Goal: Task Accomplishment & Management: Manage account settings

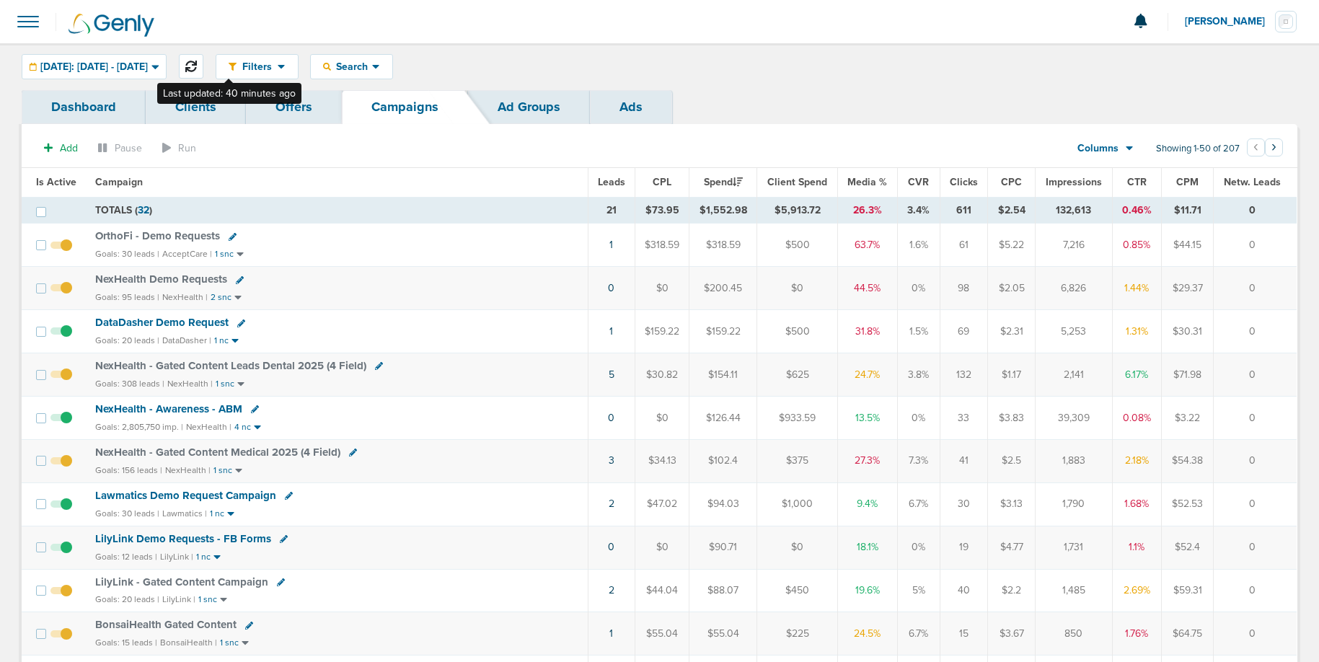
click at [197, 61] on icon at bounding box center [191, 67] width 12 height 12
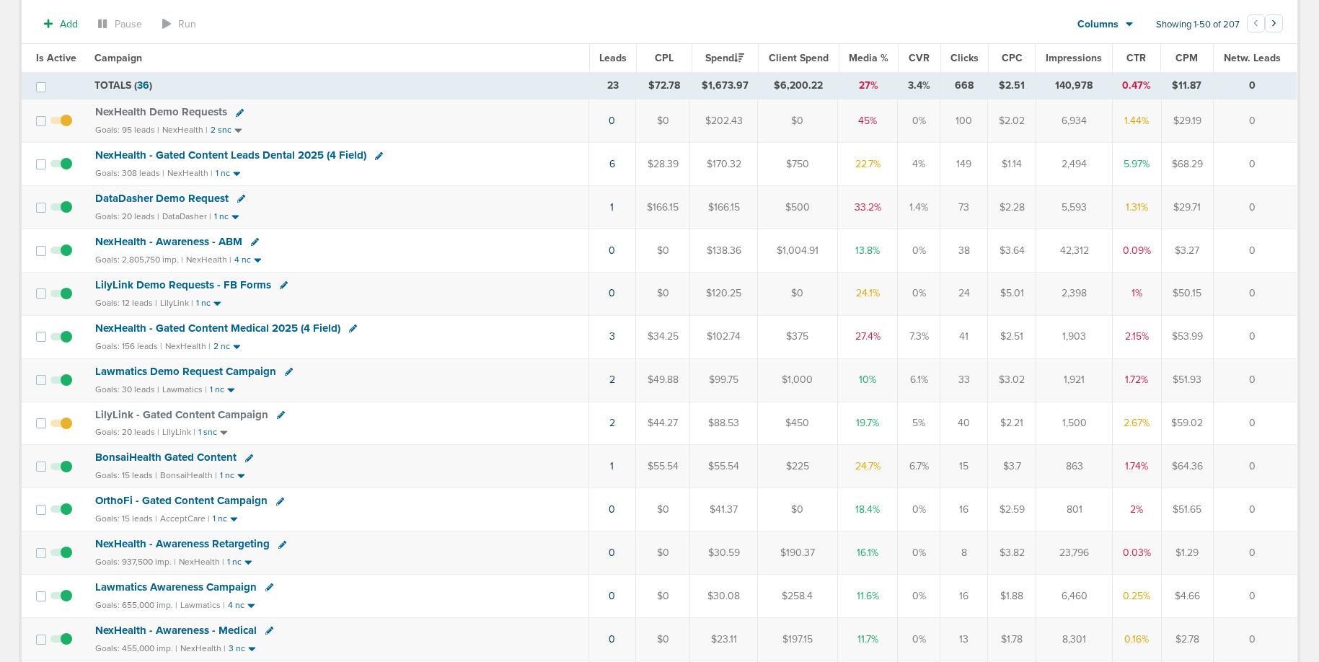
scroll to position [170, 0]
click at [182, 500] on span "OrthoFi - Gated Content Campaign" at bounding box center [181, 501] width 172 height 13
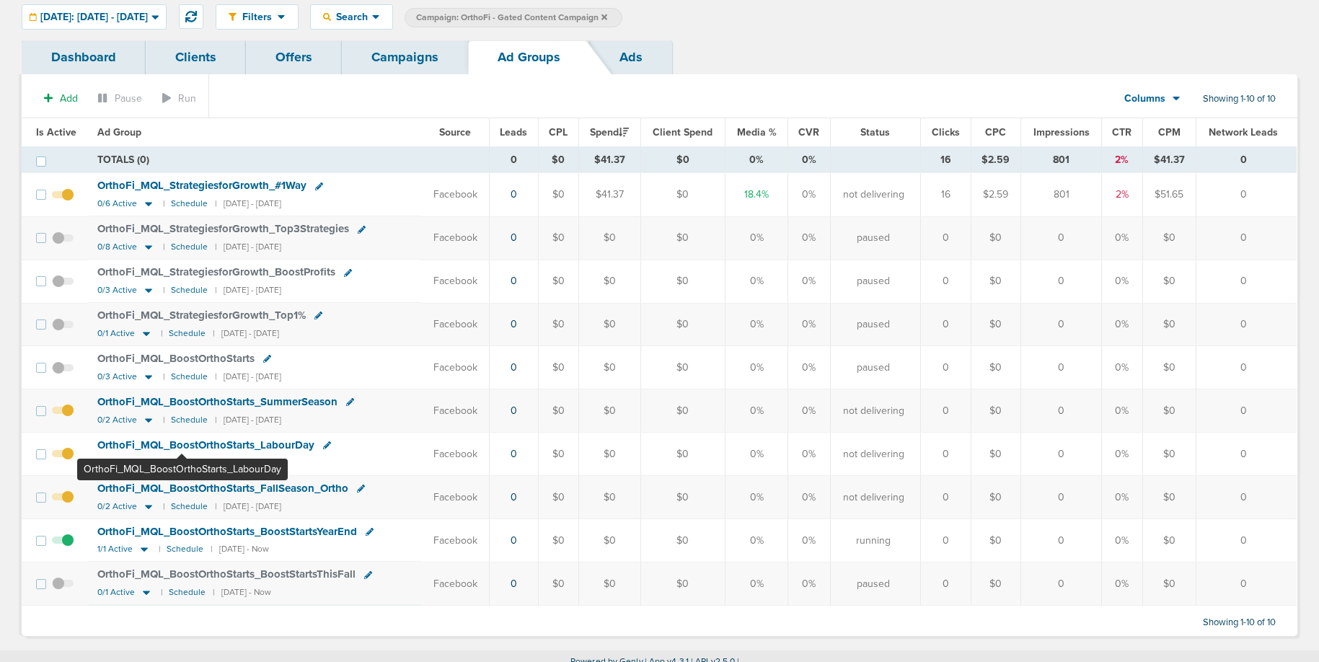
scroll to position [61, 0]
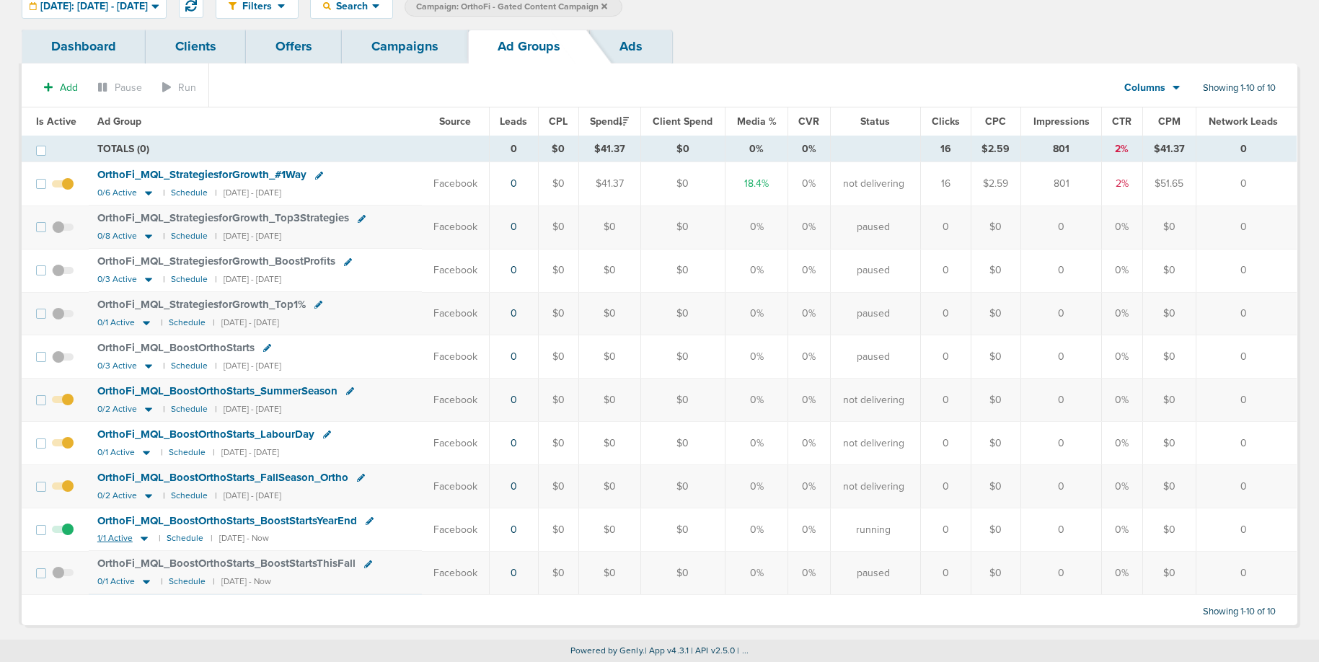
click at [141, 538] on icon at bounding box center [144, 539] width 7 height 4
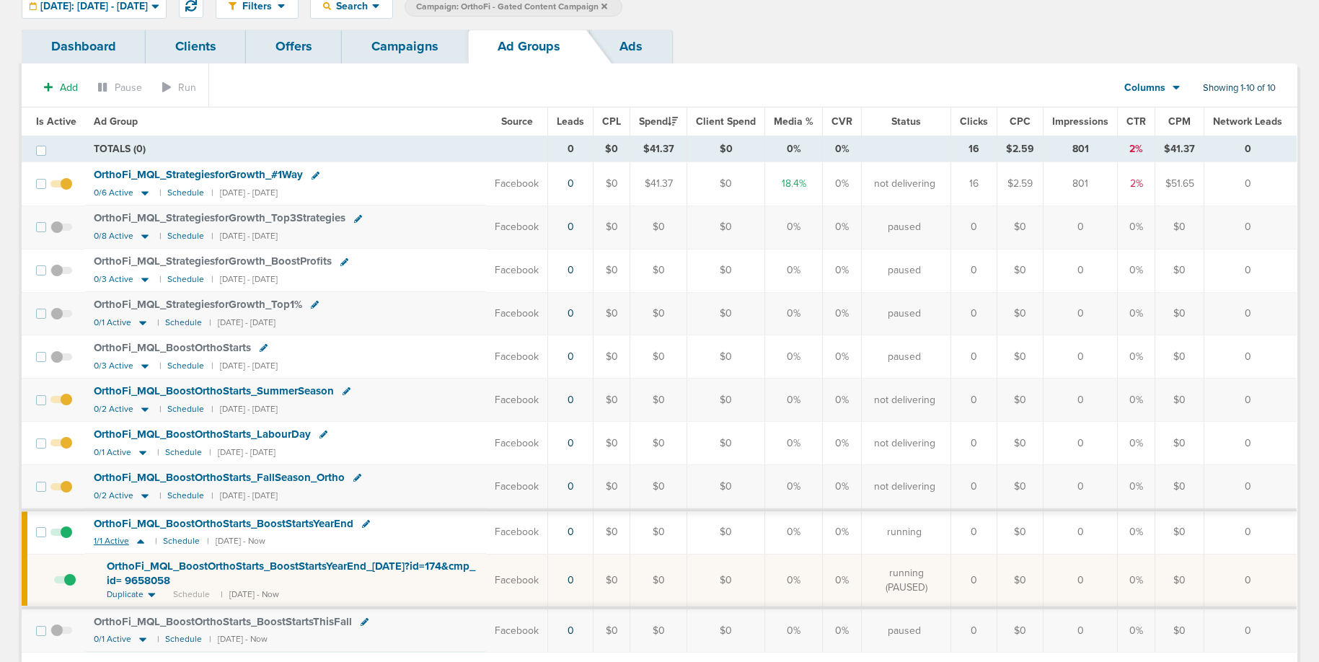
click at [139, 538] on icon at bounding box center [140, 541] width 14 height 12
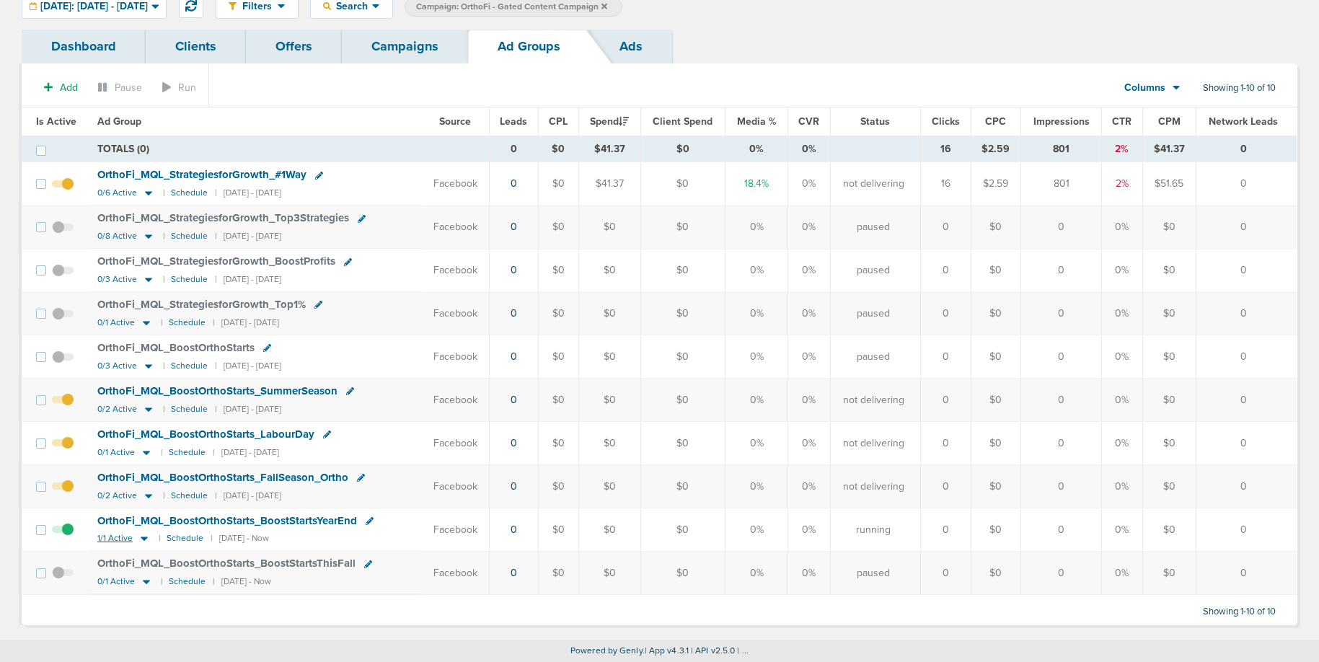
click at [141, 538] on icon at bounding box center [144, 539] width 7 height 4
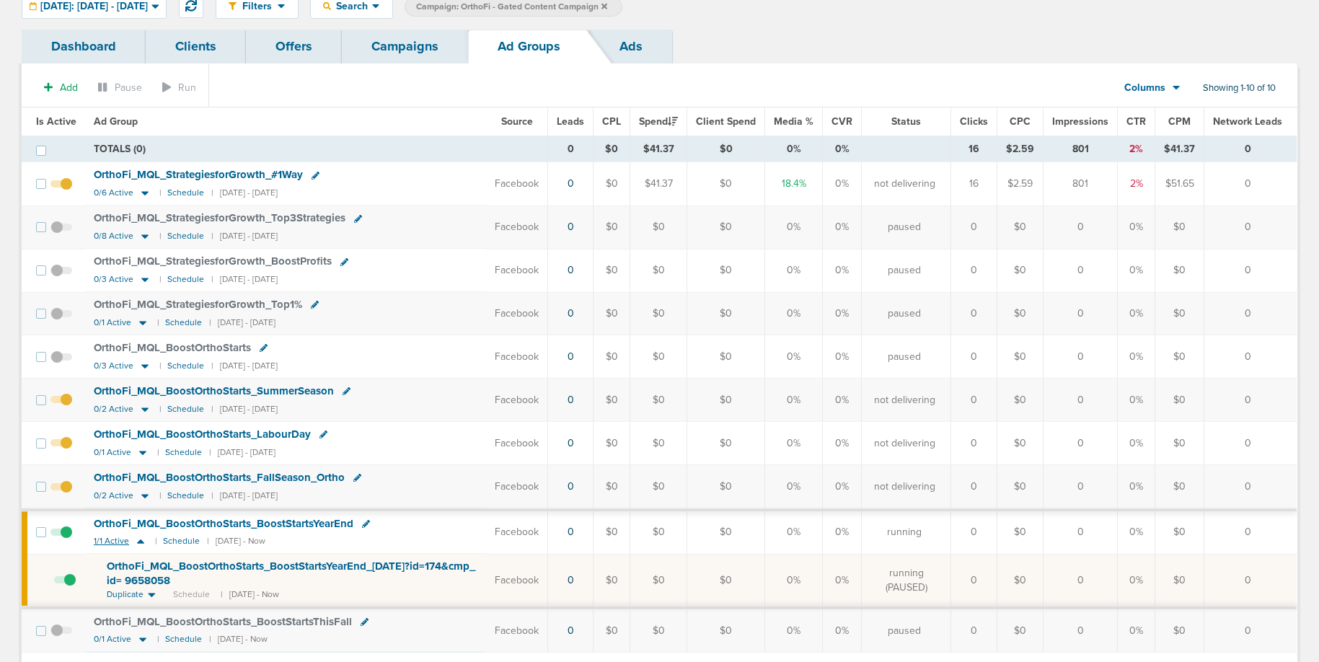
click at [139, 538] on icon at bounding box center [140, 541] width 14 height 12
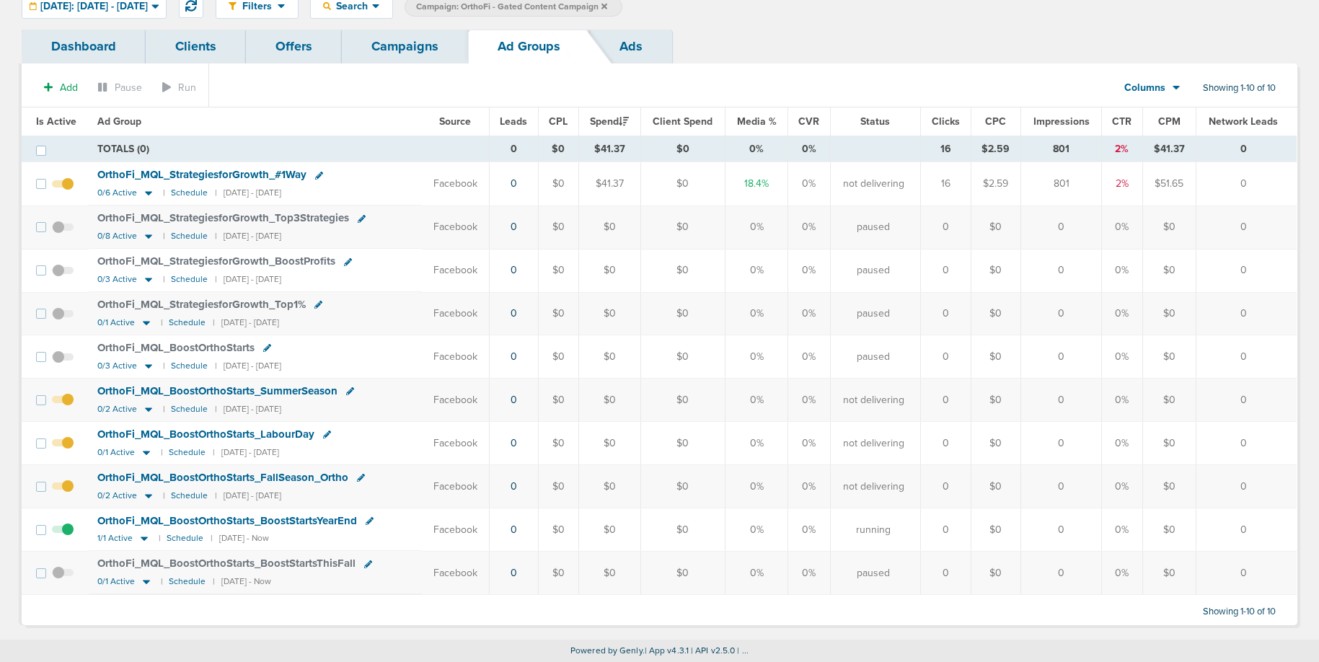
click at [394, 50] on link "Campaigns" at bounding box center [405, 47] width 126 height 34
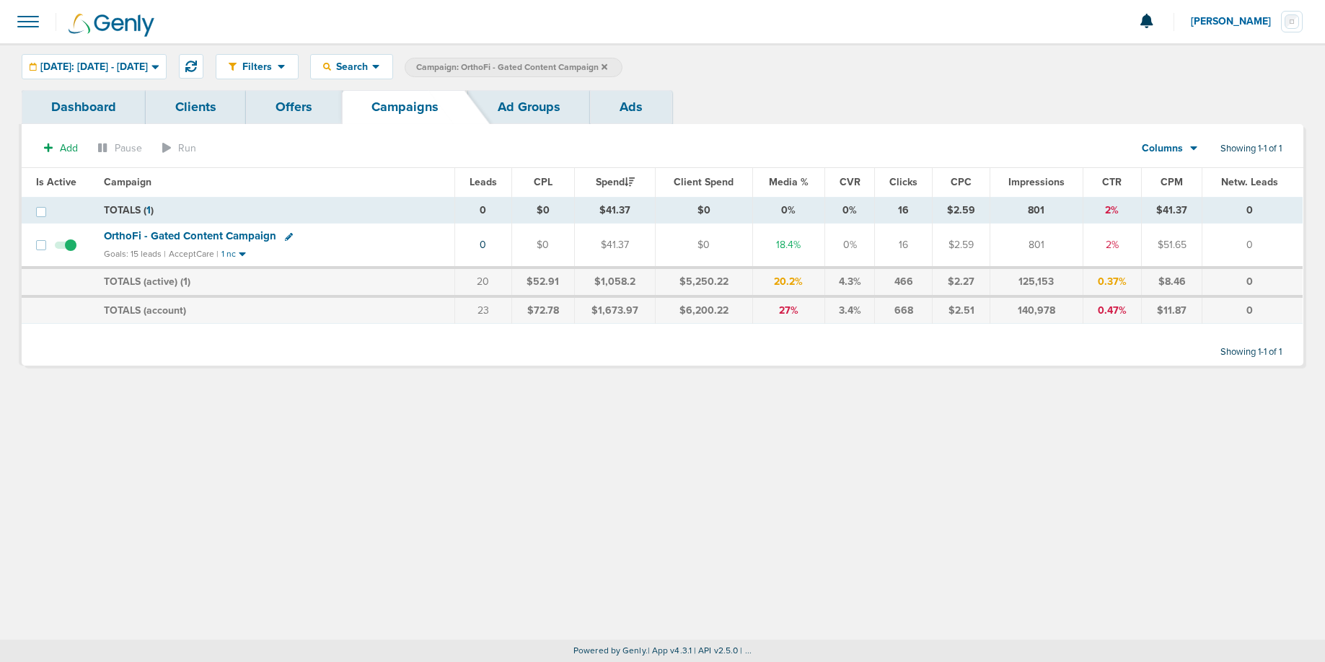
click at [607, 66] on icon at bounding box center [604, 66] width 6 height 6
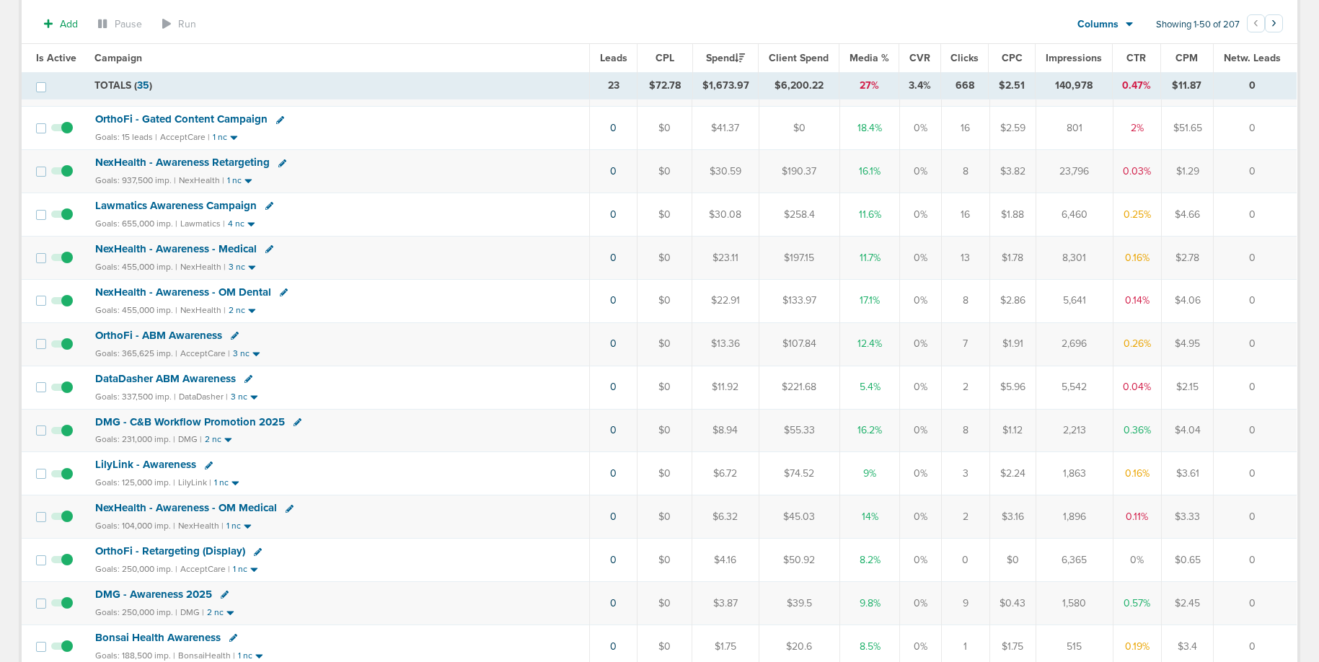
scroll to position [552, 0]
click at [207, 423] on span "DMG - C&B Workflow Promotion 2025" at bounding box center [190, 422] width 190 height 13
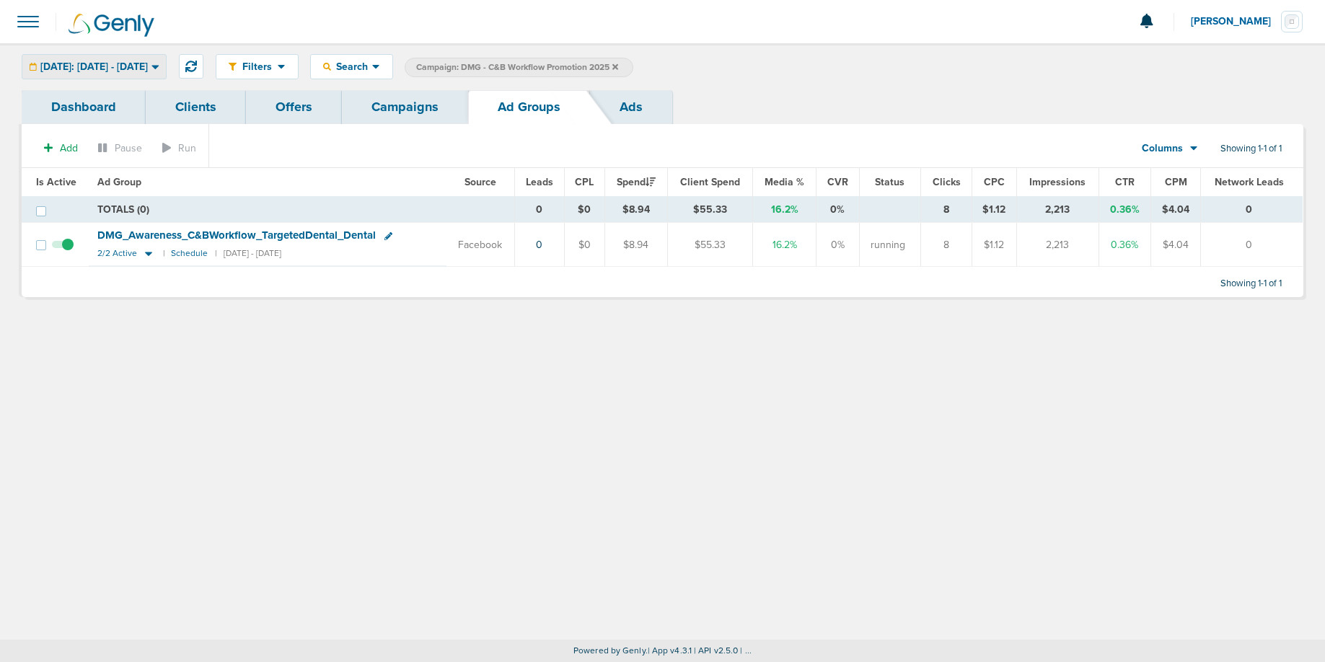
click at [100, 66] on span "[DATE]: [DATE] - [DATE]" at bounding box center [93, 67] width 107 height 10
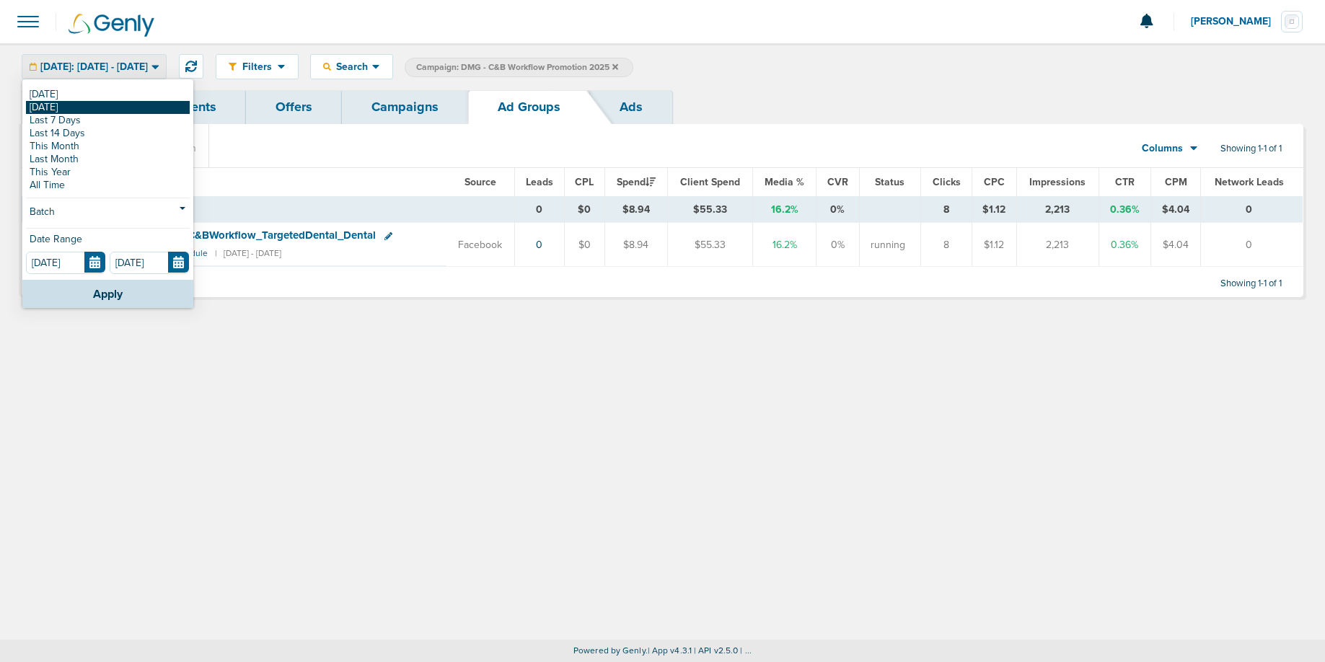
click at [92, 110] on link "[DATE]" at bounding box center [108, 107] width 164 height 13
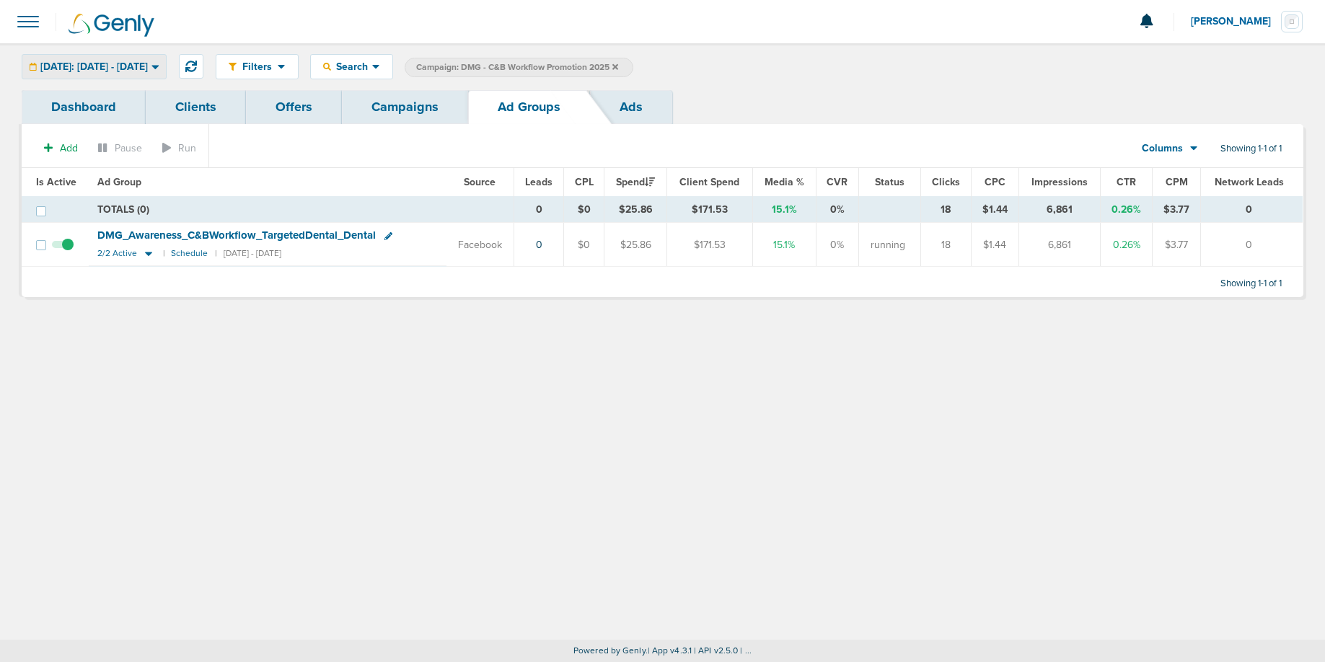
click at [89, 66] on span "[DATE]: [DATE] - [DATE]" at bounding box center [93, 67] width 107 height 10
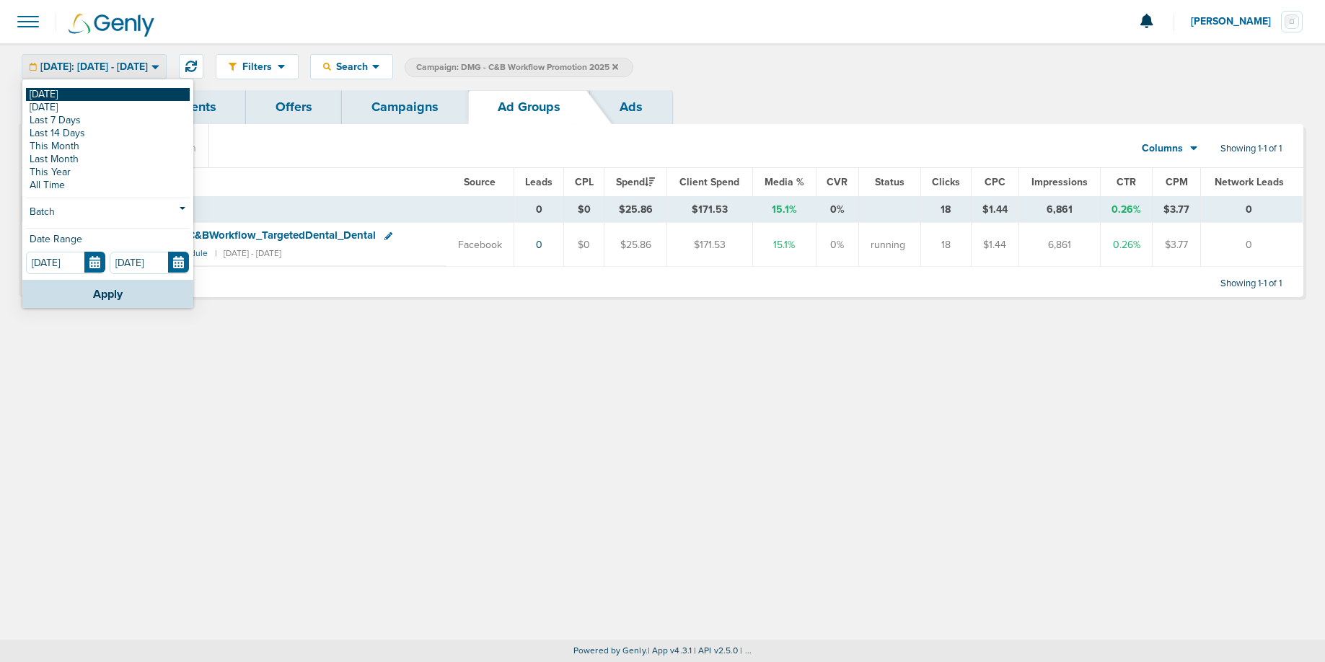
click at [89, 96] on link "[DATE]" at bounding box center [108, 94] width 164 height 13
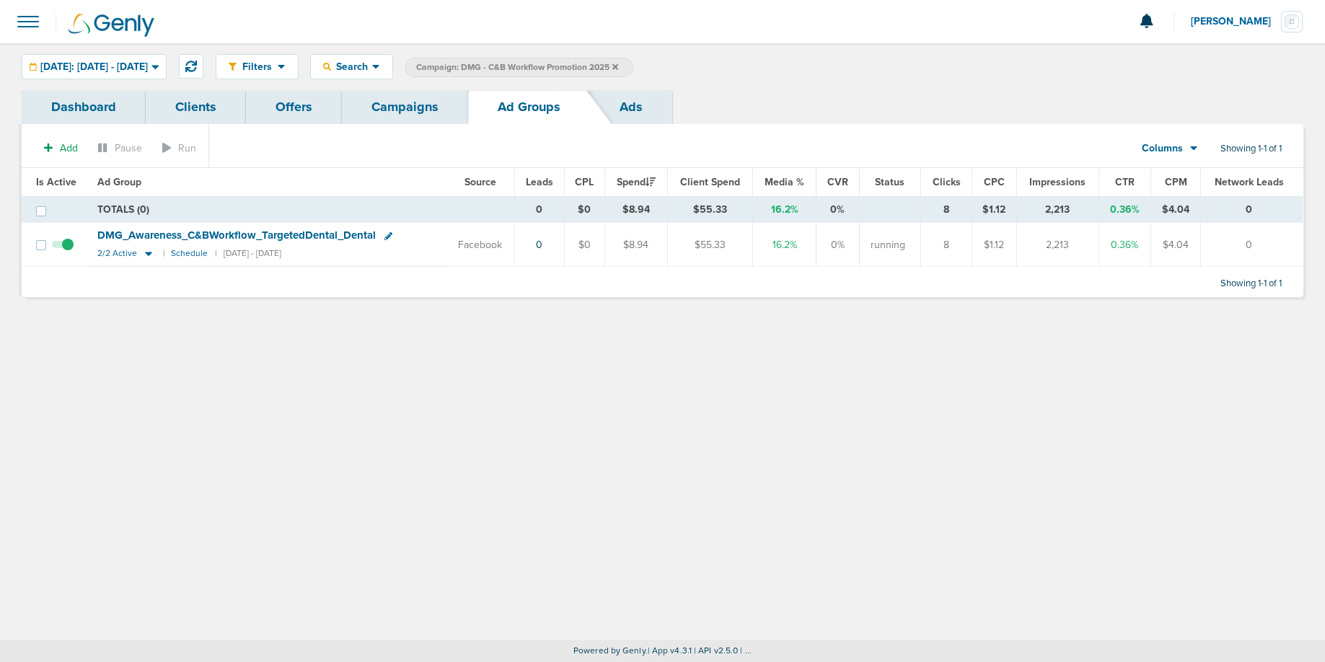
click at [618, 66] on icon at bounding box center [615, 67] width 6 height 9
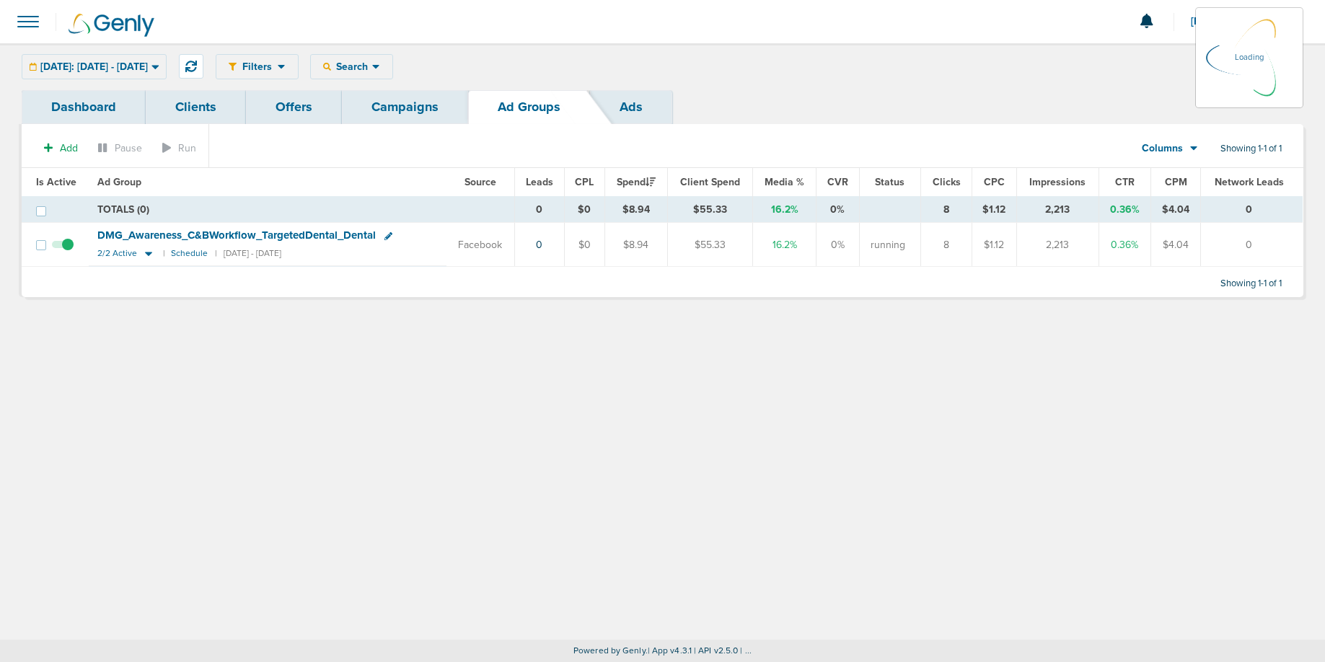
click at [387, 109] on link "Campaigns" at bounding box center [405, 107] width 126 height 34
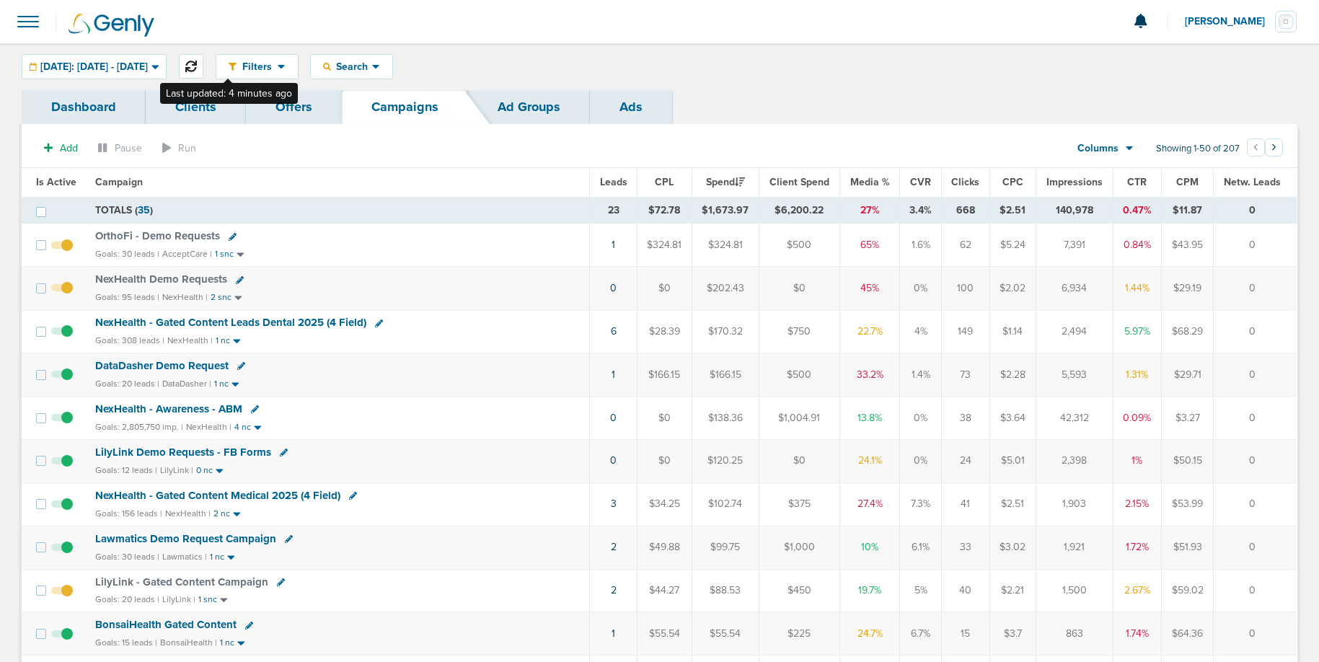
click at [197, 70] on icon at bounding box center [191, 67] width 12 height 12
click at [165, 283] on span "NexHealth Demo Requests" at bounding box center [161, 279] width 132 height 13
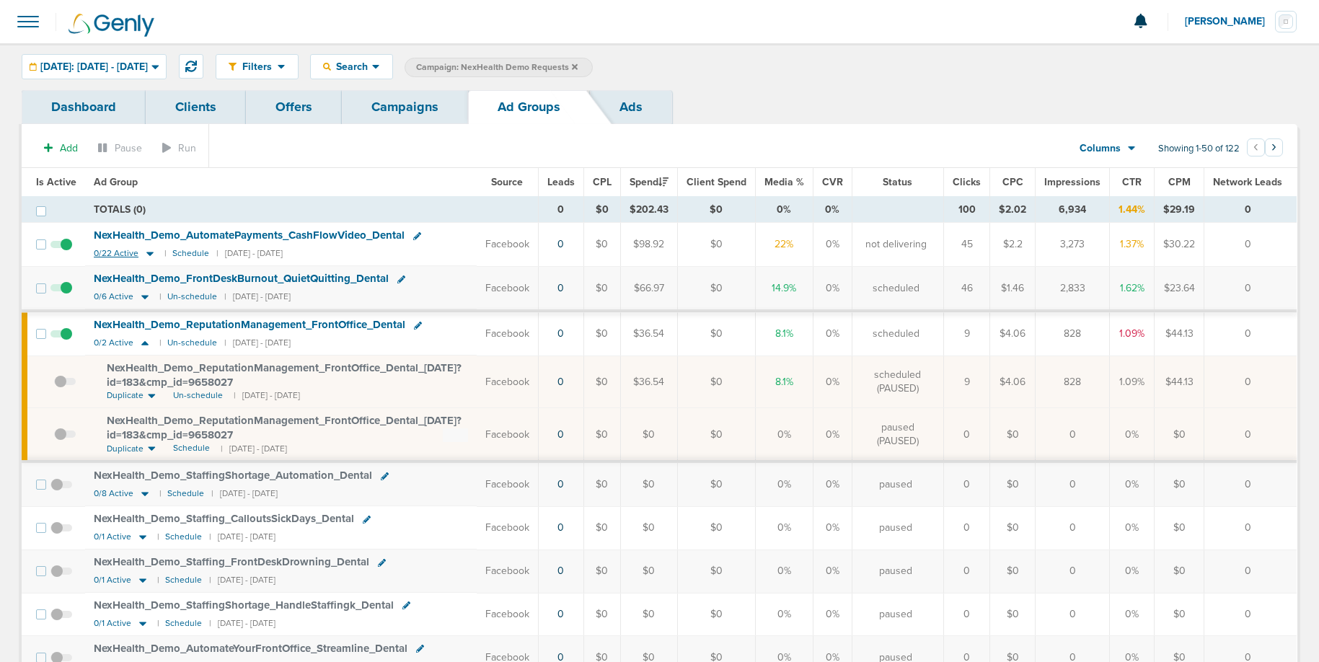
click at [144, 251] on icon at bounding box center [150, 253] width 14 height 12
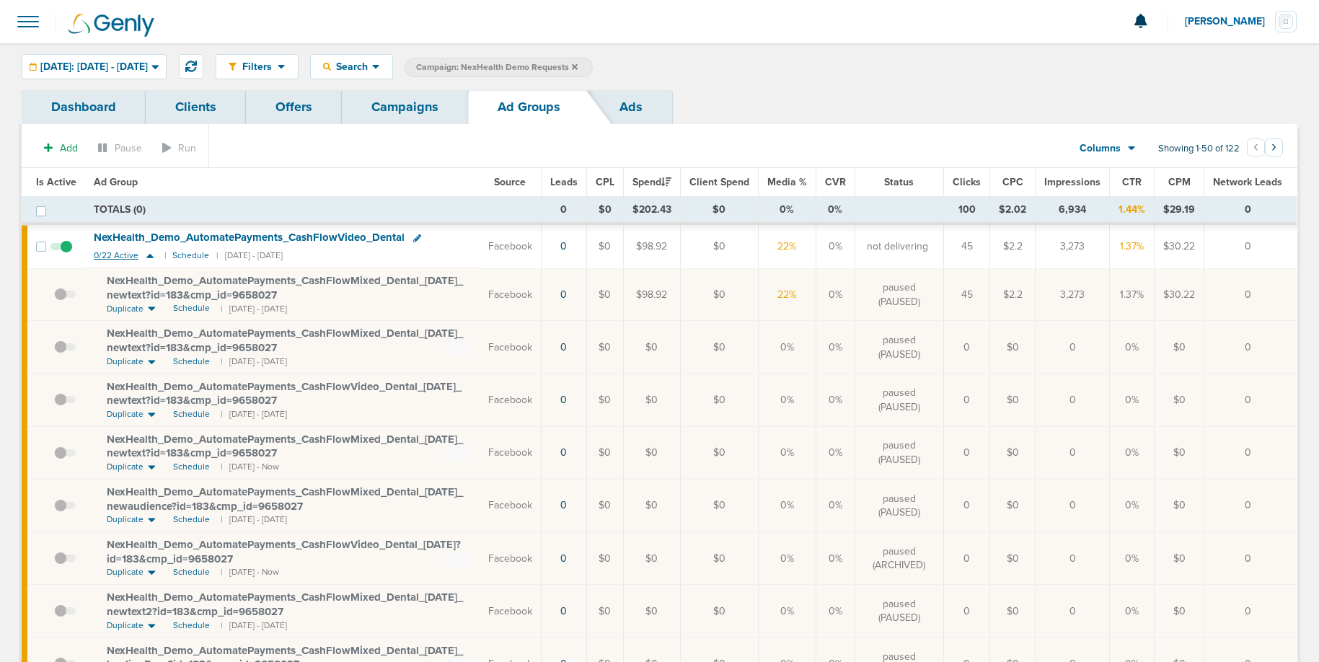
click at [150, 255] on icon at bounding box center [149, 256] width 7 height 4
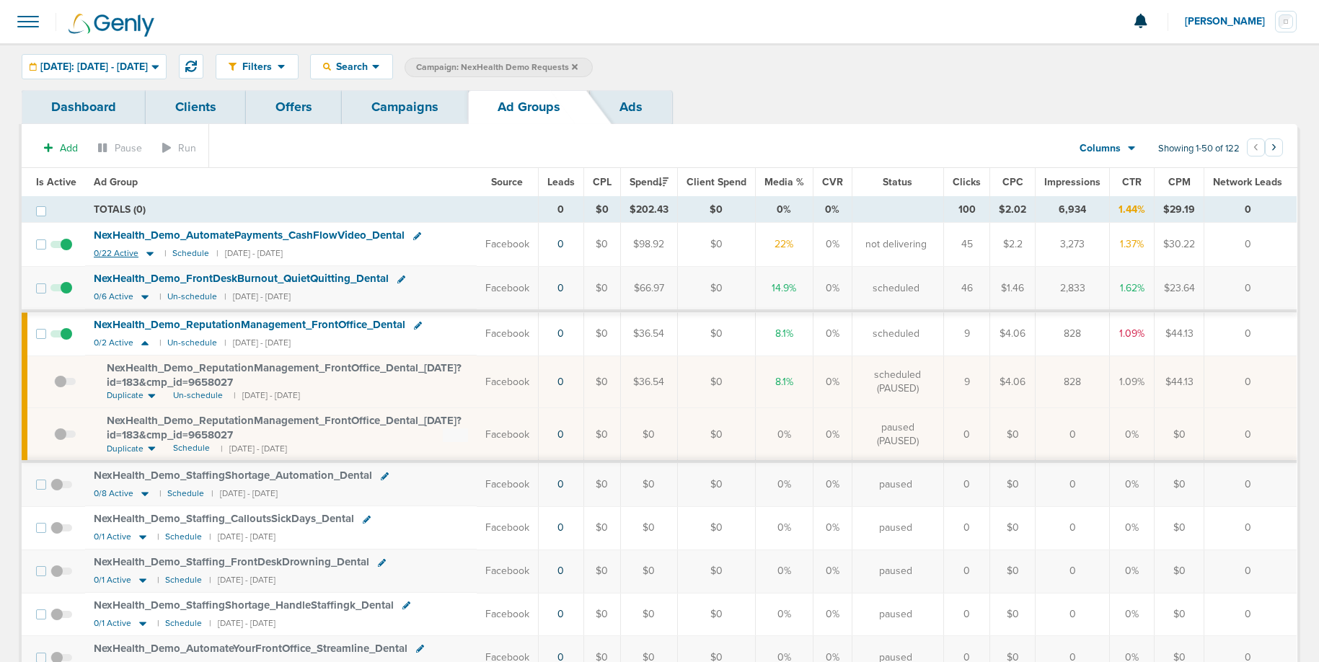
click at [150, 255] on icon at bounding box center [150, 253] width 14 height 12
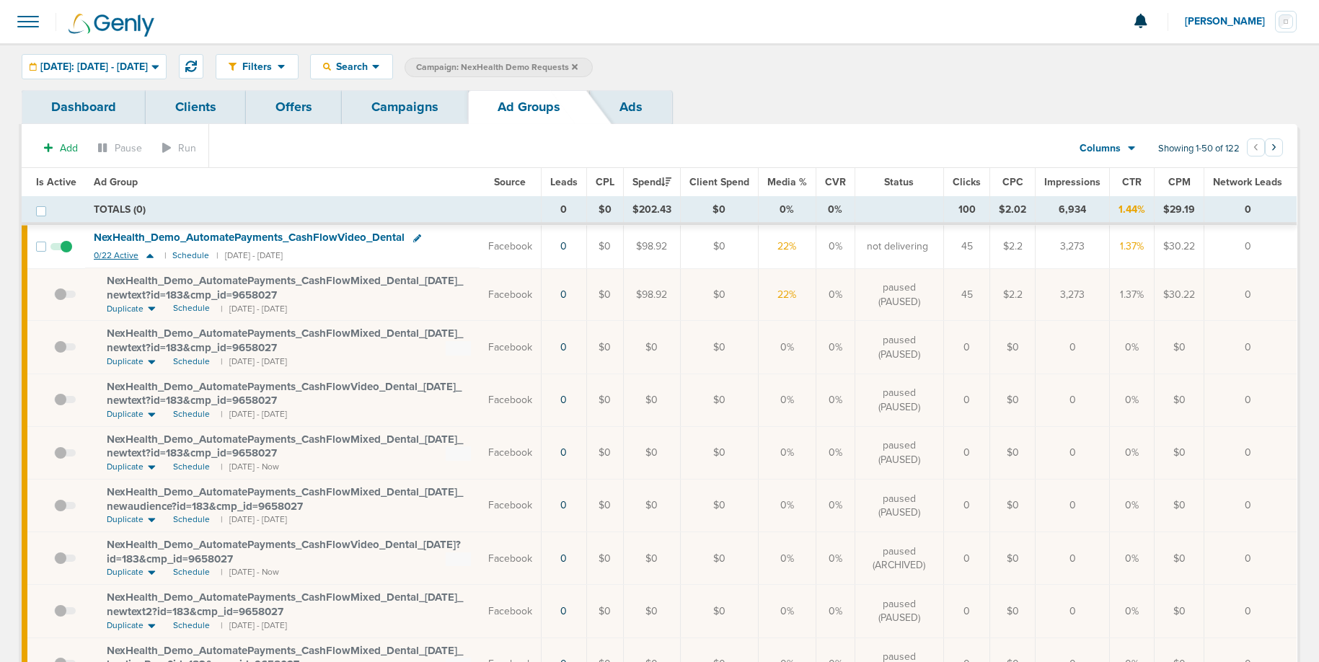
click at [150, 255] on icon at bounding box center [149, 256] width 7 height 4
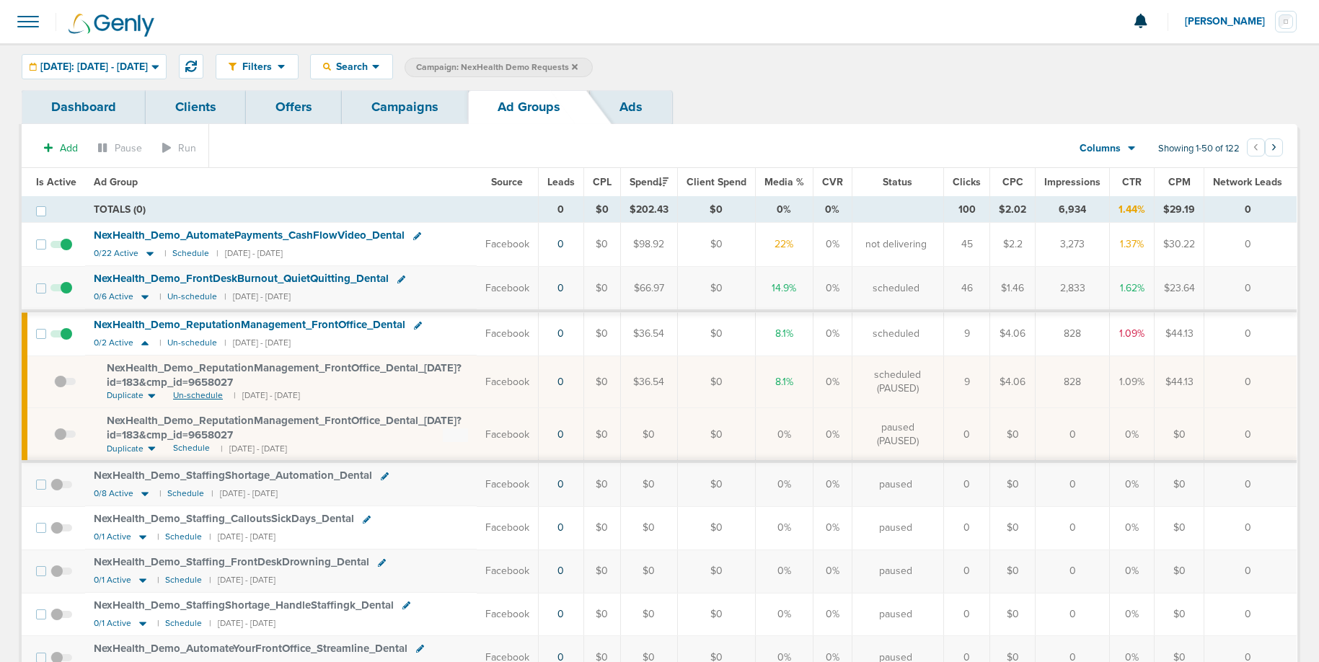
click at [184, 392] on span "Un-schedule" at bounding box center [198, 395] width 50 height 12
click at [140, 340] on icon at bounding box center [145, 343] width 14 height 12
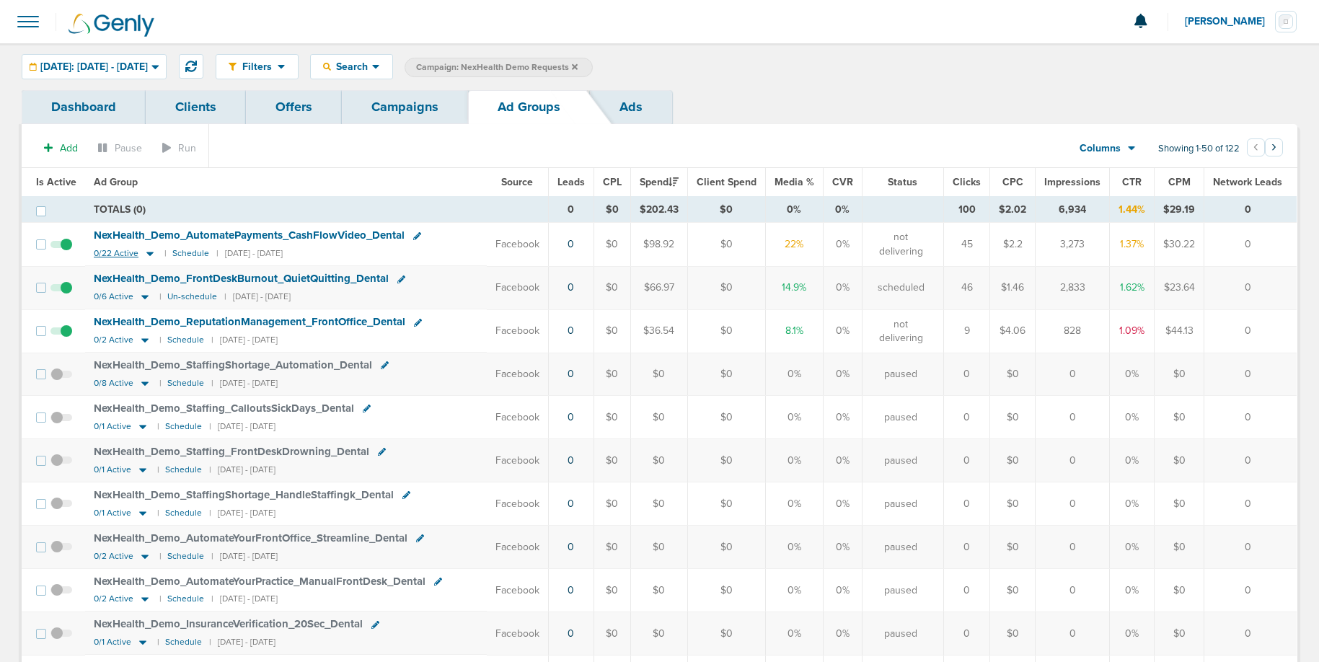
click at [146, 255] on icon at bounding box center [150, 253] width 14 height 12
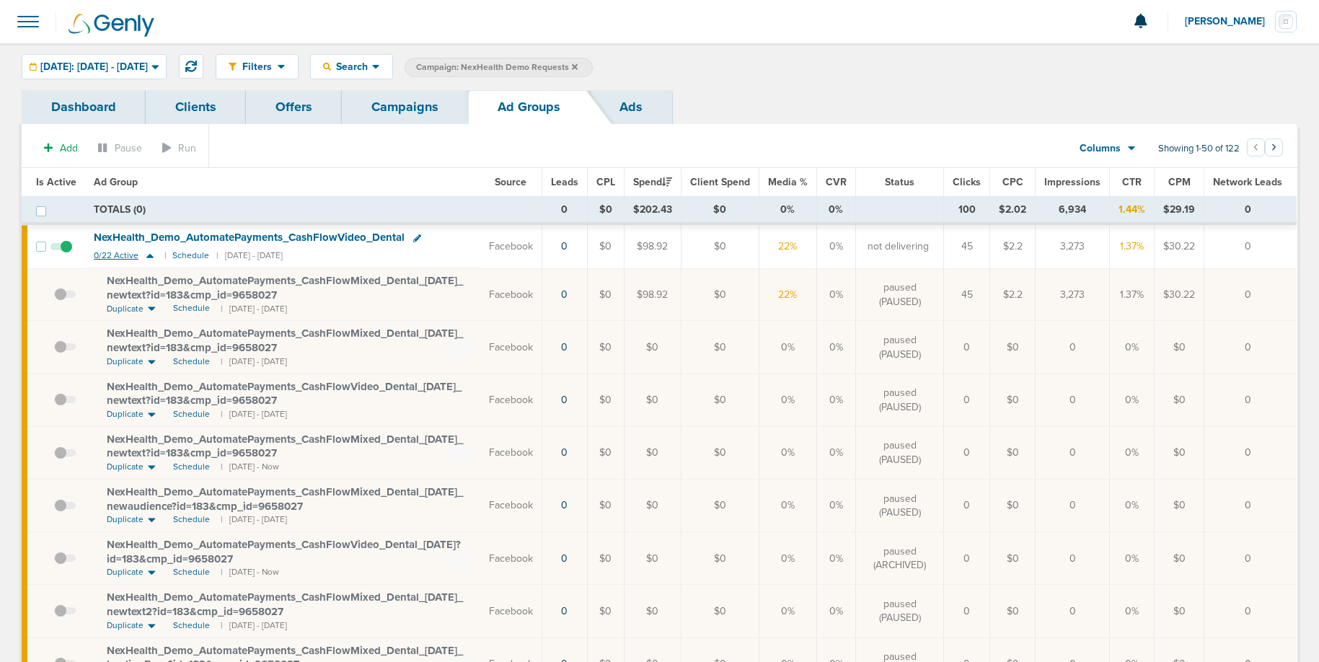
click at [146, 255] on icon at bounding box center [150, 256] width 14 height 12
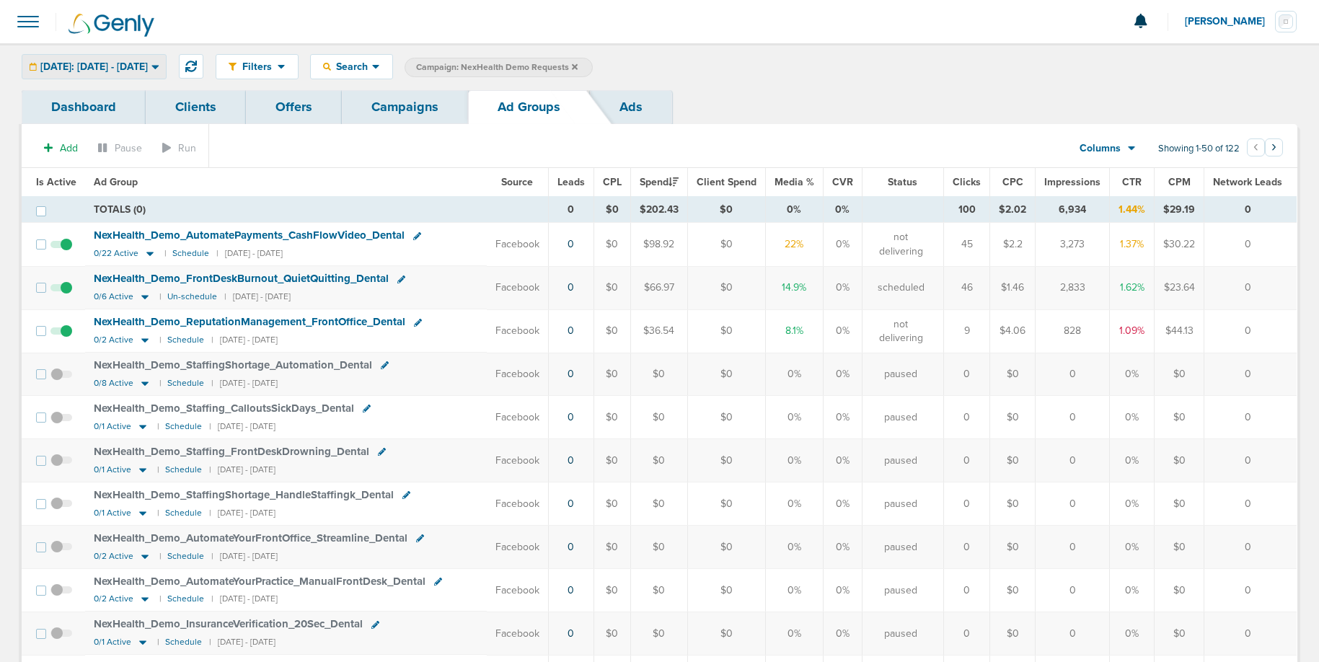
click at [114, 65] on span "[DATE]: [DATE] - [DATE]" at bounding box center [93, 67] width 107 height 10
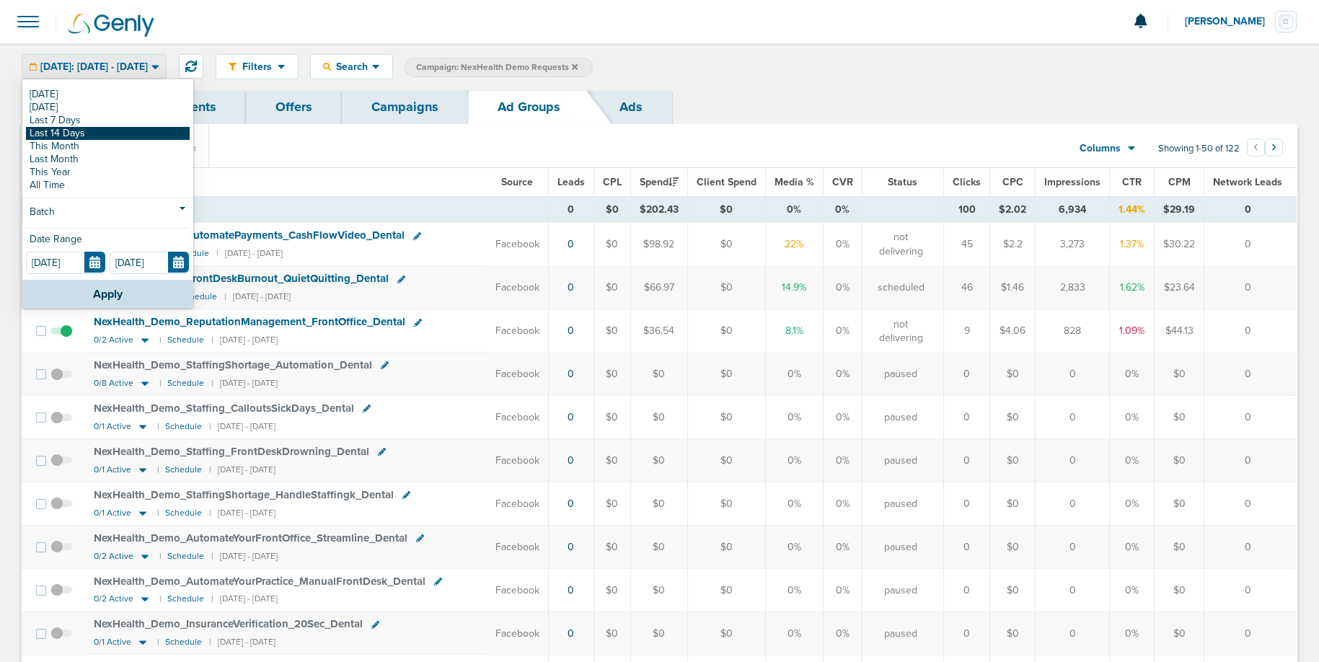
click at [81, 137] on link "Last 14 Days" at bounding box center [108, 133] width 164 height 13
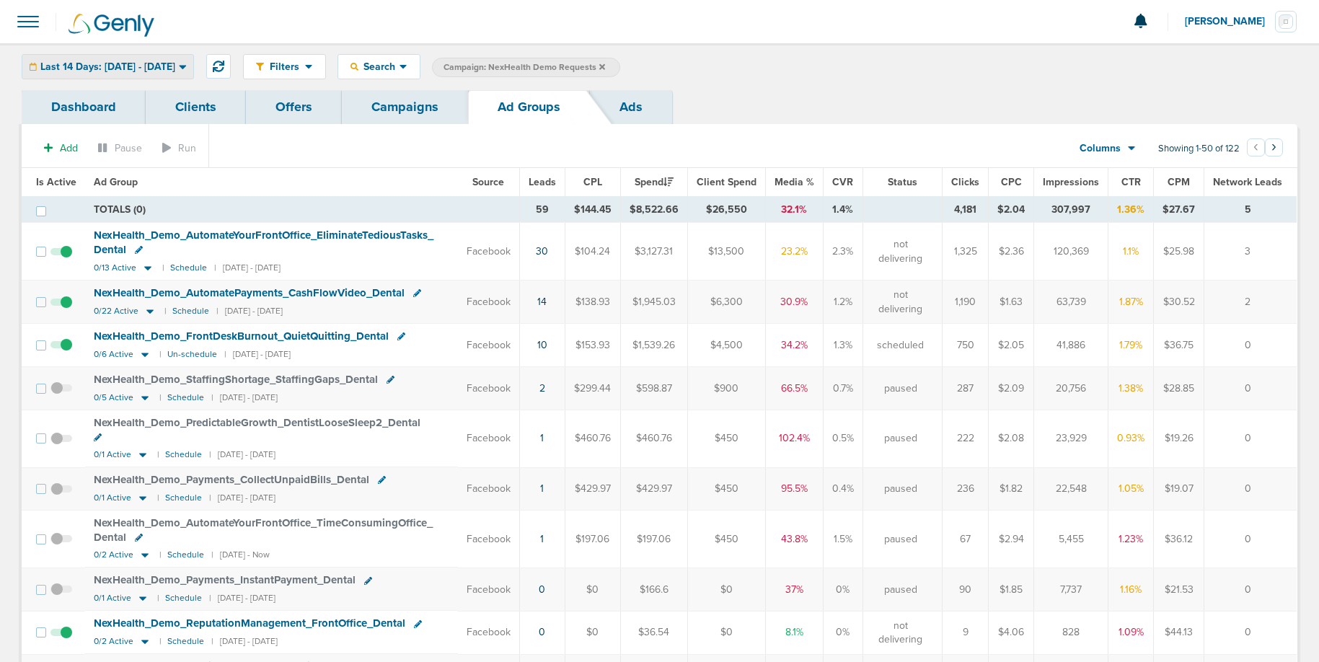
click at [76, 66] on span "Last 14 Days: [DATE] - [DATE]" at bounding box center [107, 67] width 135 height 10
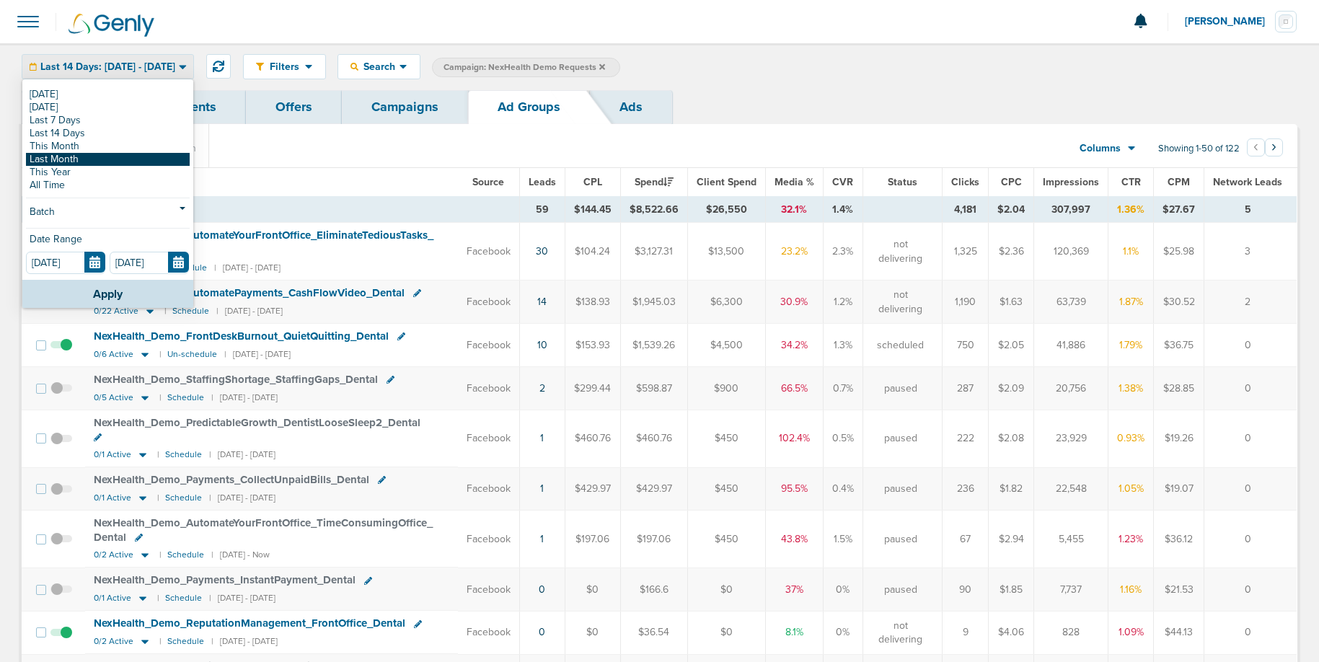
click at [74, 164] on link "Last Month" at bounding box center [108, 159] width 164 height 13
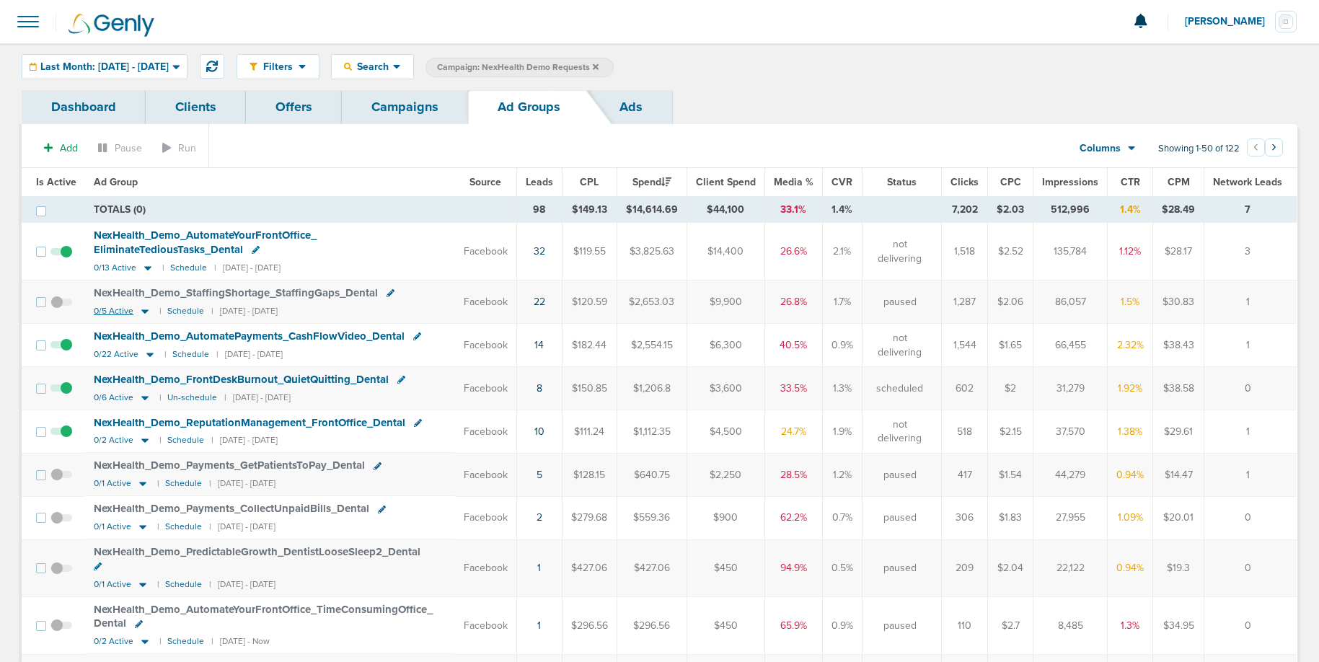
click at [142, 312] on icon at bounding box center [144, 311] width 7 height 4
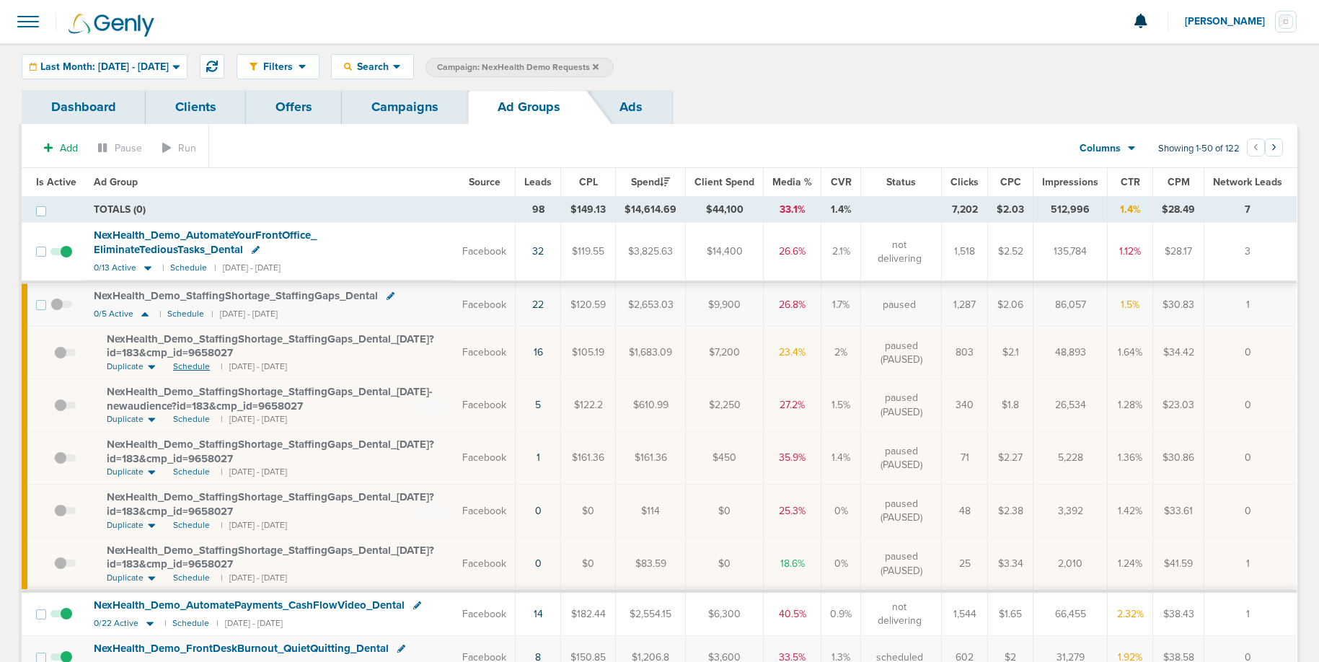
click at [198, 369] on span "Schedule" at bounding box center [191, 367] width 37 height 12
click at [58, 312] on span at bounding box center [61, 312] width 22 height 0
click at [61, 308] on input "checkbox" at bounding box center [61, 308] width 0 height 0
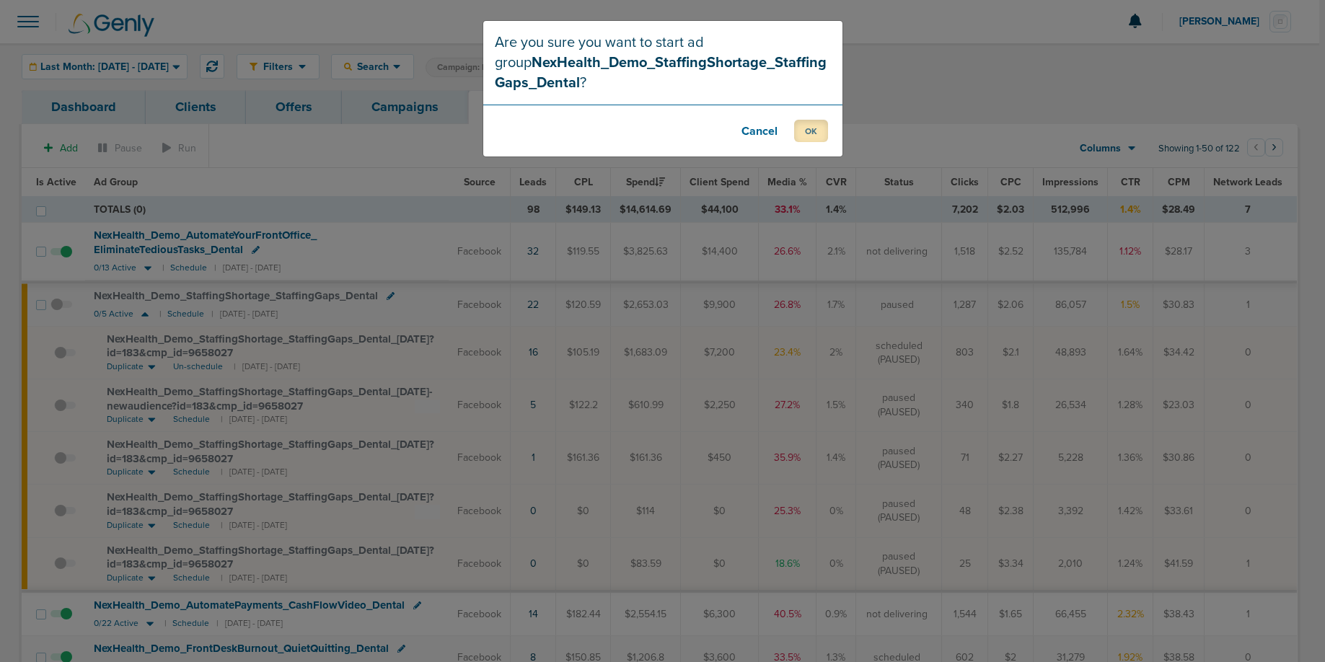
click at [806, 131] on button "OK" at bounding box center [811, 131] width 34 height 22
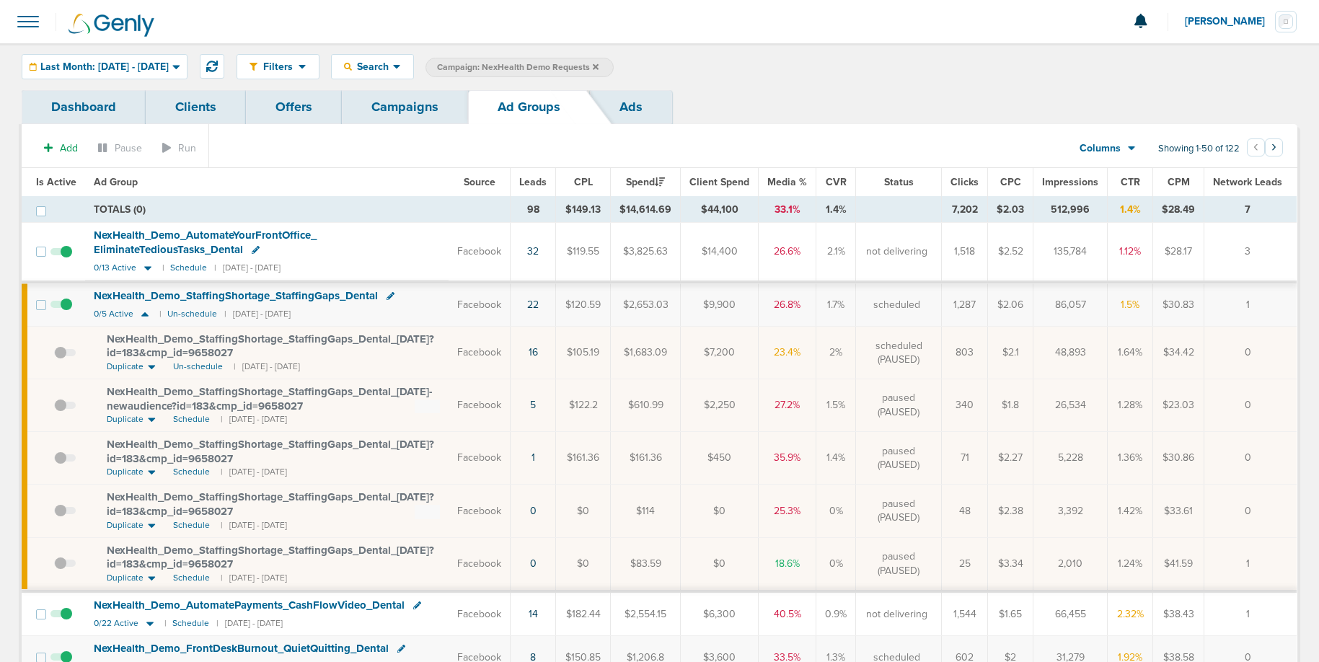
click at [397, 110] on link "Campaigns" at bounding box center [405, 107] width 126 height 34
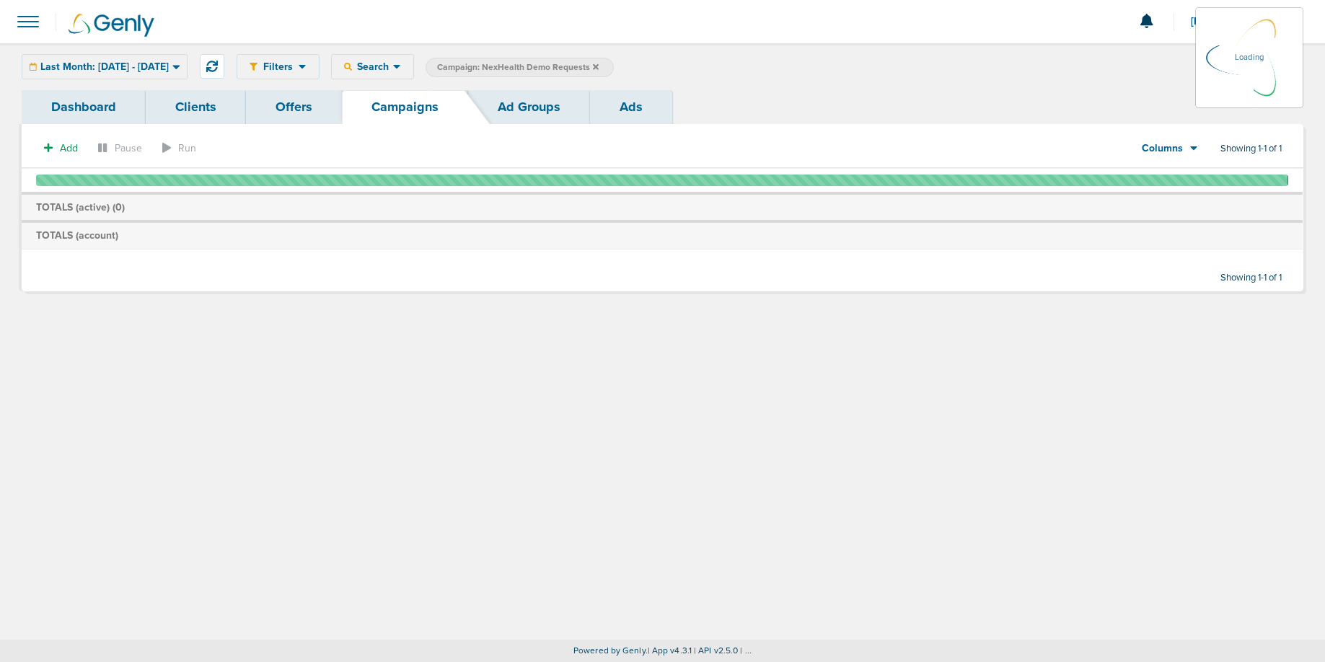
click at [187, 65] on div "Last Month: [DATE] - [DATE] [DATE] [DATE] Last 7 Days Last 14 Days This Month L…" at bounding box center [105, 66] width 166 height 25
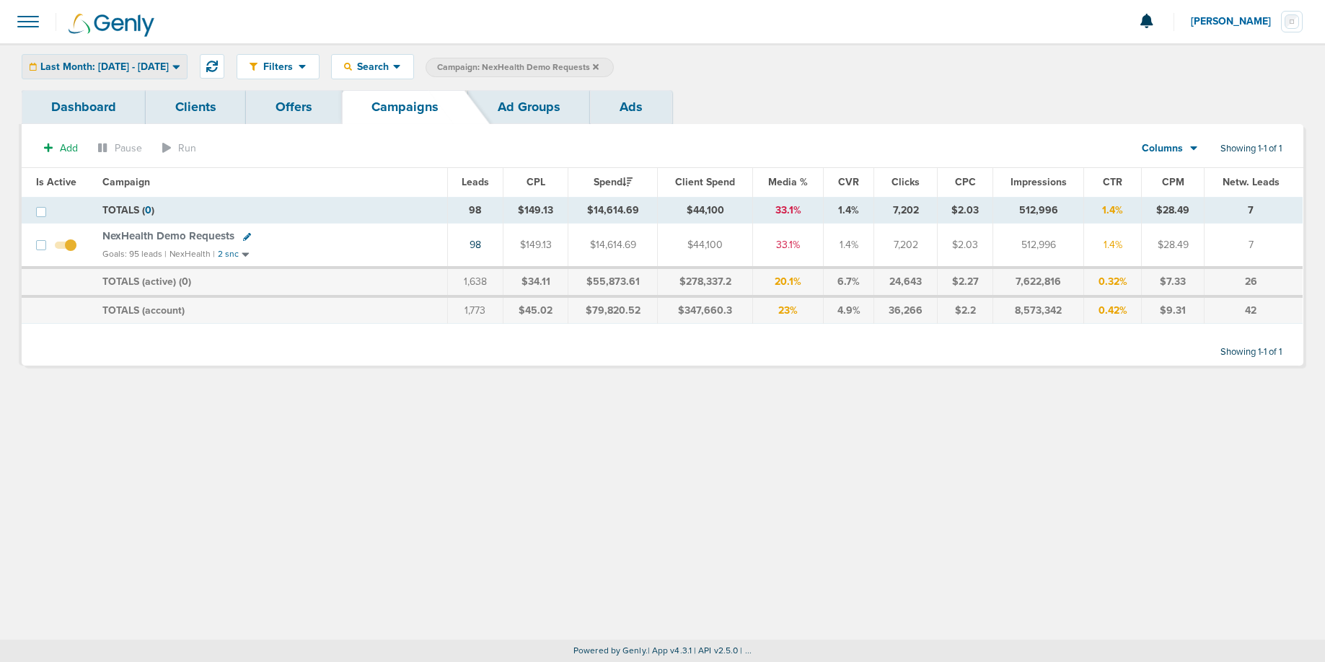
click at [169, 69] on span "Last Month: [DATE] - [DATE]" at bounding box center [104, 67] width 128 height 10
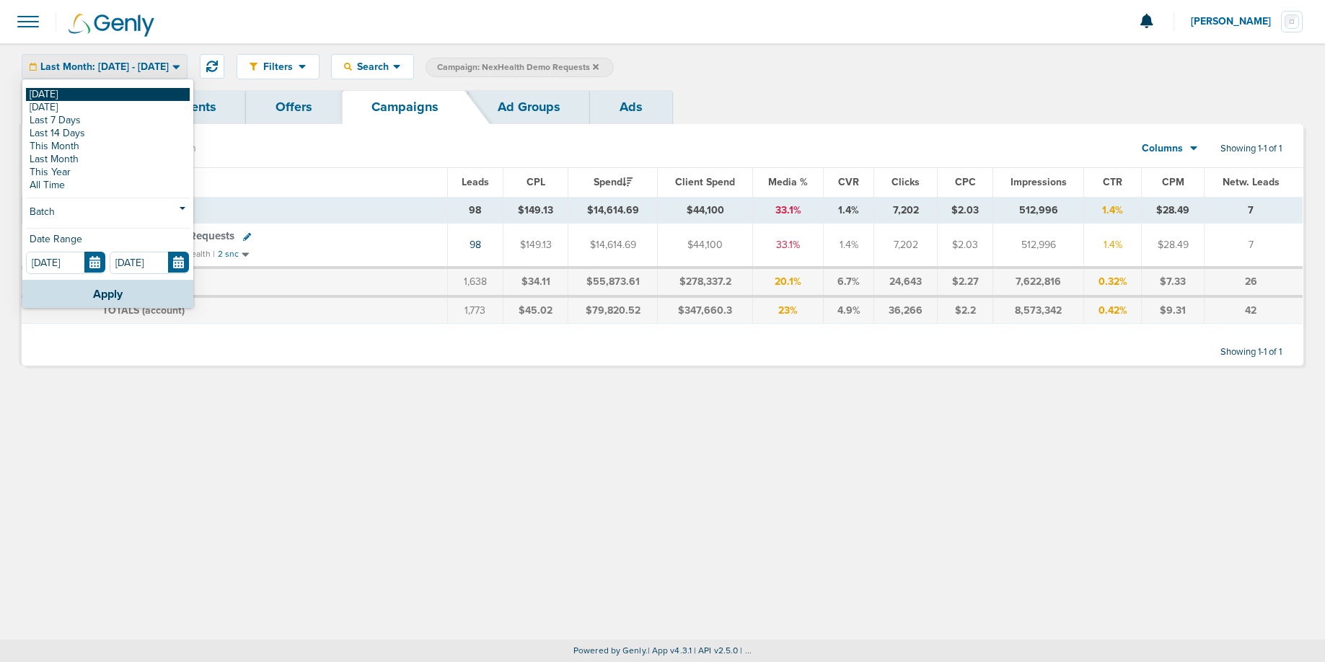
click at [140, 92] on link "[DATE]" at bounding box center [108, 94] width 164 height 13
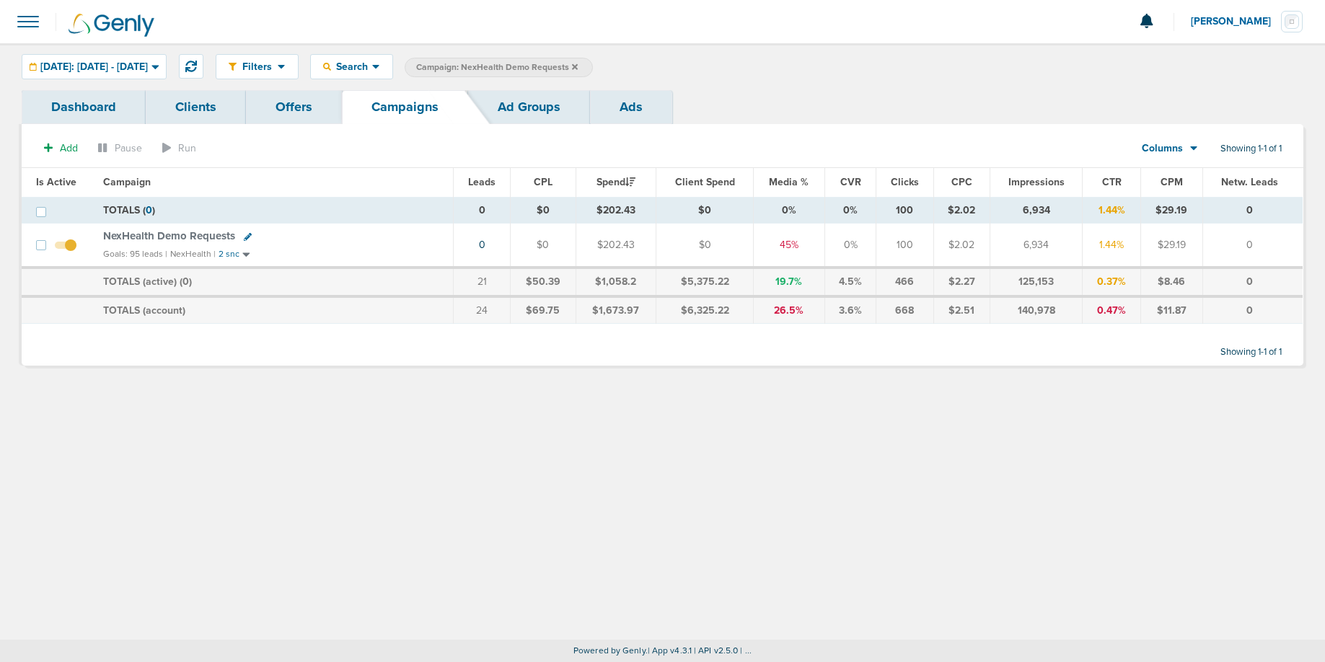
click at [244, 235] on icon at bounding box center [248, 237] width 8 height 8
select select
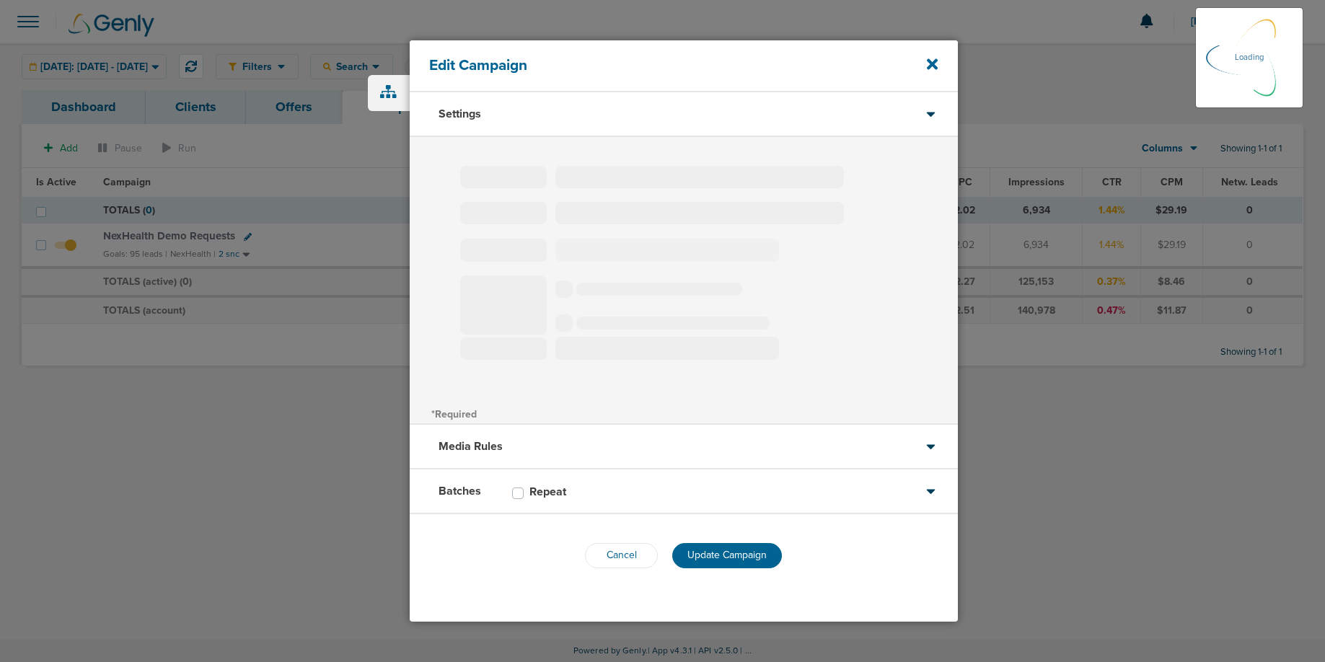
type input "NexHealth Demo Requests"
select select "Leads"
radio input "true"
select select "readWrite"
checkbox input "true"
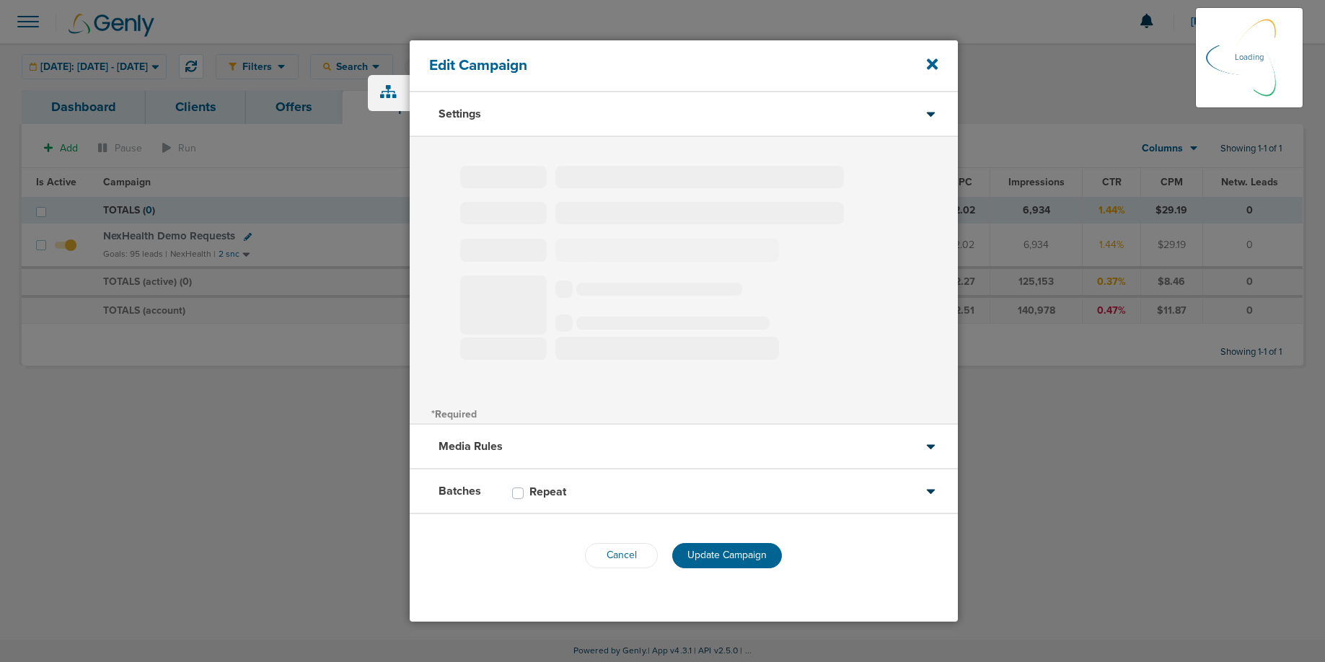
select select "1"
select select "2"
select select "3"
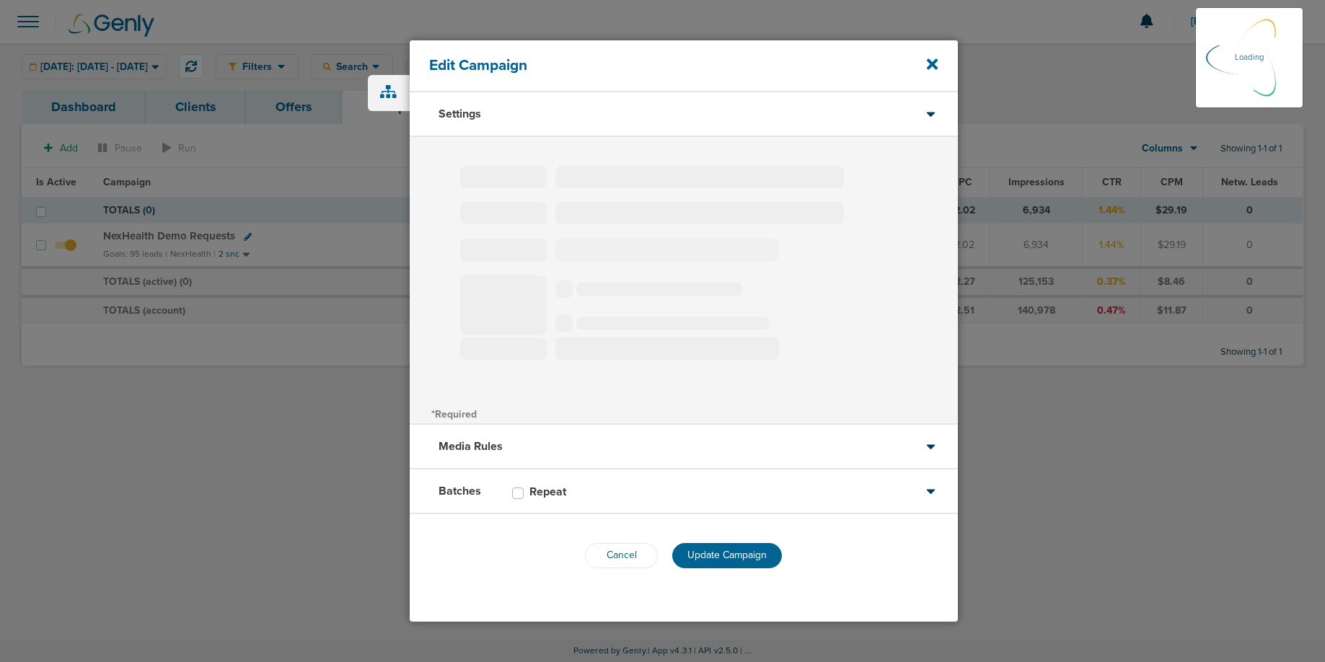
select select "4"
select select "6"
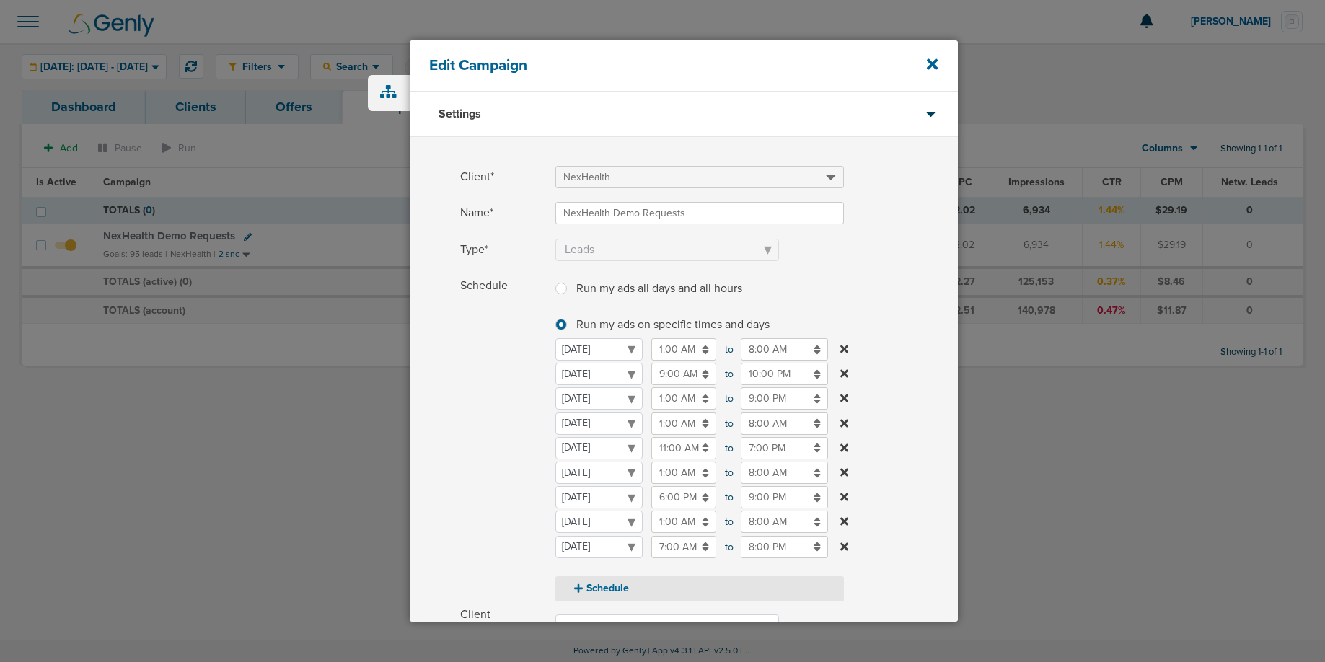
click at [596, 591] on button "Schedule" at bounding box center [699, 588] width 288 height 25
select select "5"
click at [581, 538] on select "[DATE] [DATE] [DATE] [DATE] [DATE] [DATE] [DATE]" at bounding box center [598, 547] width 87 height 22
select select "4"
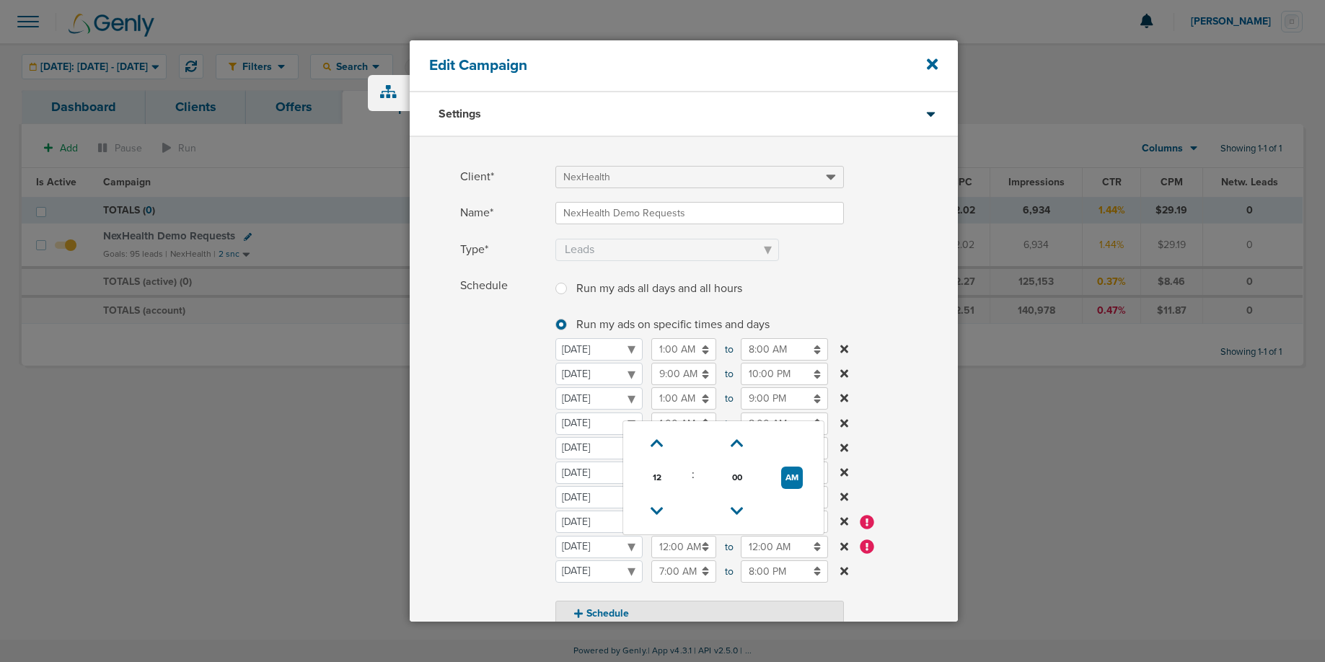
click at [679, 552] on input "12:00 AM" at bounding box center [683, 547] width 65 height 22
click at [661, 508] on icon at bounding box center [656, 511] width 13 height 9
click at [796, 479] on button "PM" at bounding box center [792, 478] width 21 height 22
type input "11:00 AM"
click at [780, 552] on input "12:00 AM" at bounding box center [784, 547] width 87 height 22
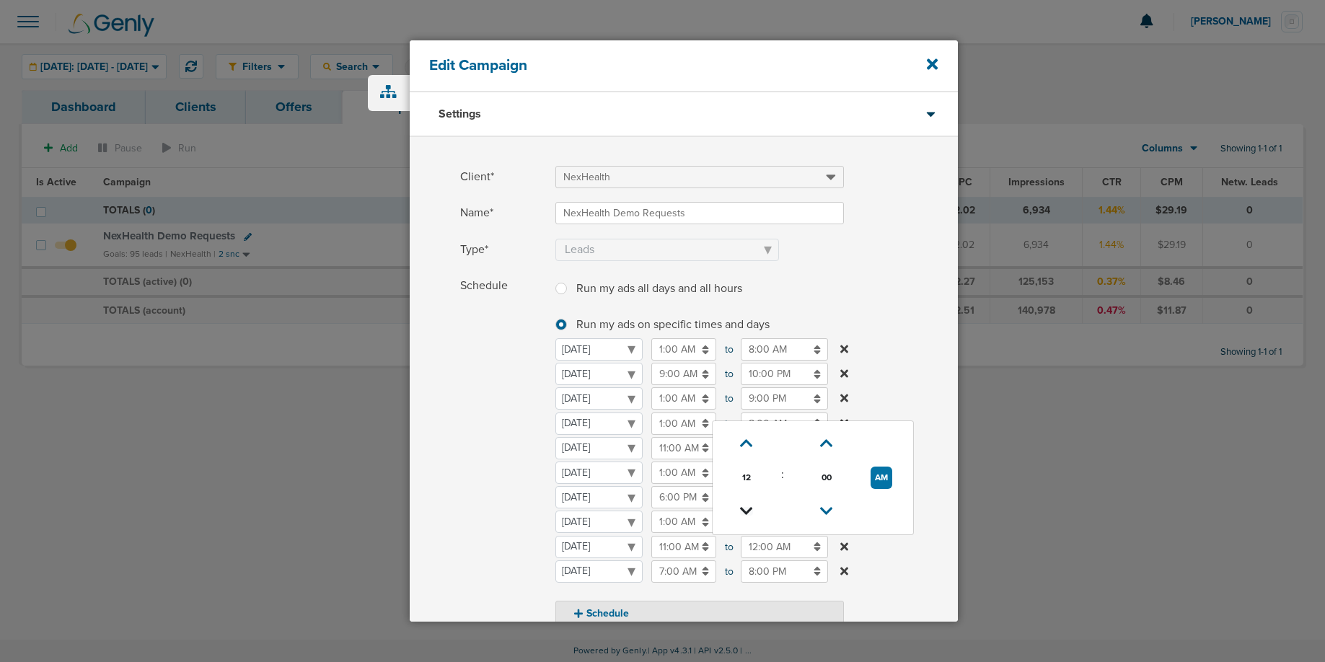
click at [751, 513] on icon at bounding box center [746, 511] width 13 height 9
click at [751, 514] on icon at bounding box center [747, 511] width 13 height 9
click at [751, 513] on icon at bounding box center [747, 511] width 13 height 9
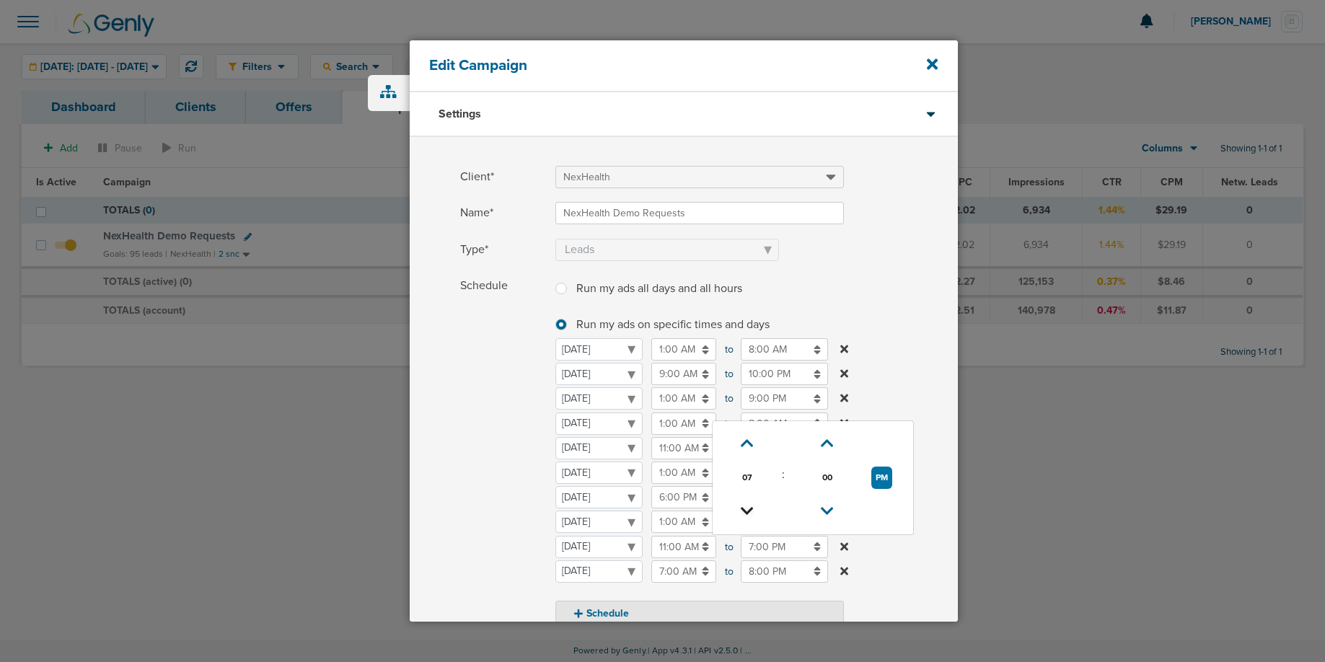
click at [751, 513] on icon at bounding box center [747, 511] width 13 height 9
type input "6:00 PM"
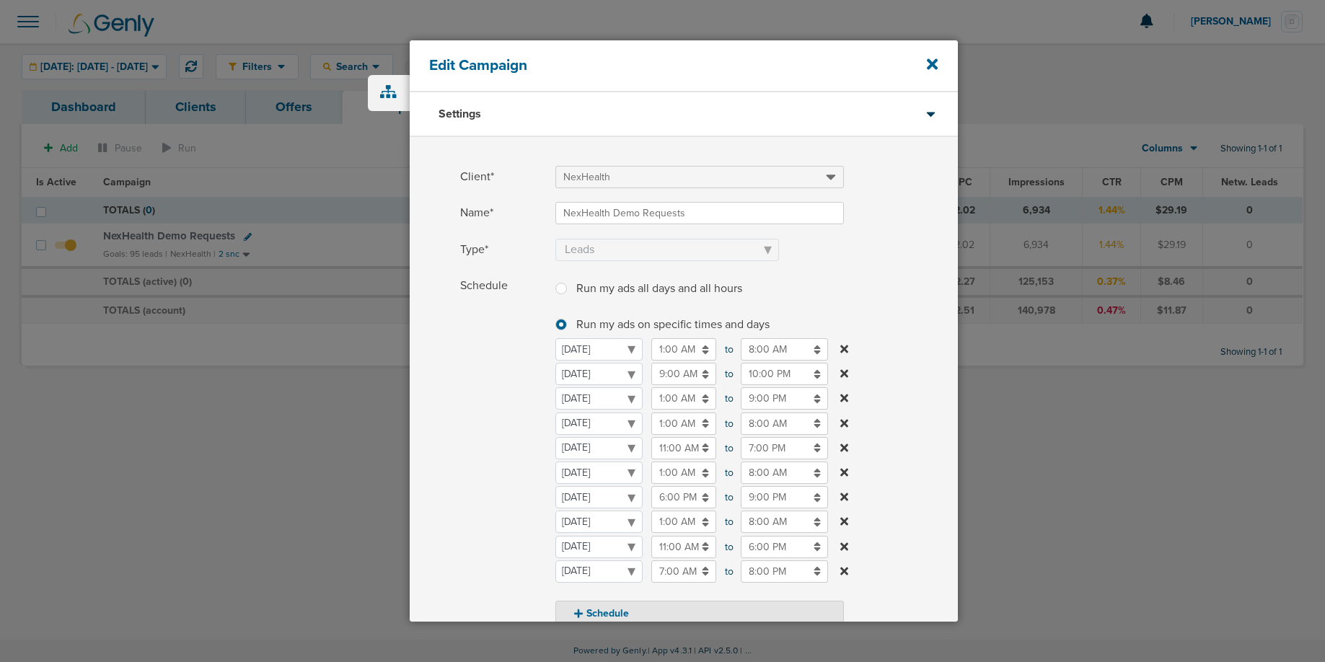
click at [481, 524] on span "Schedule" at bounding box center [503, 450] width 87 height 351
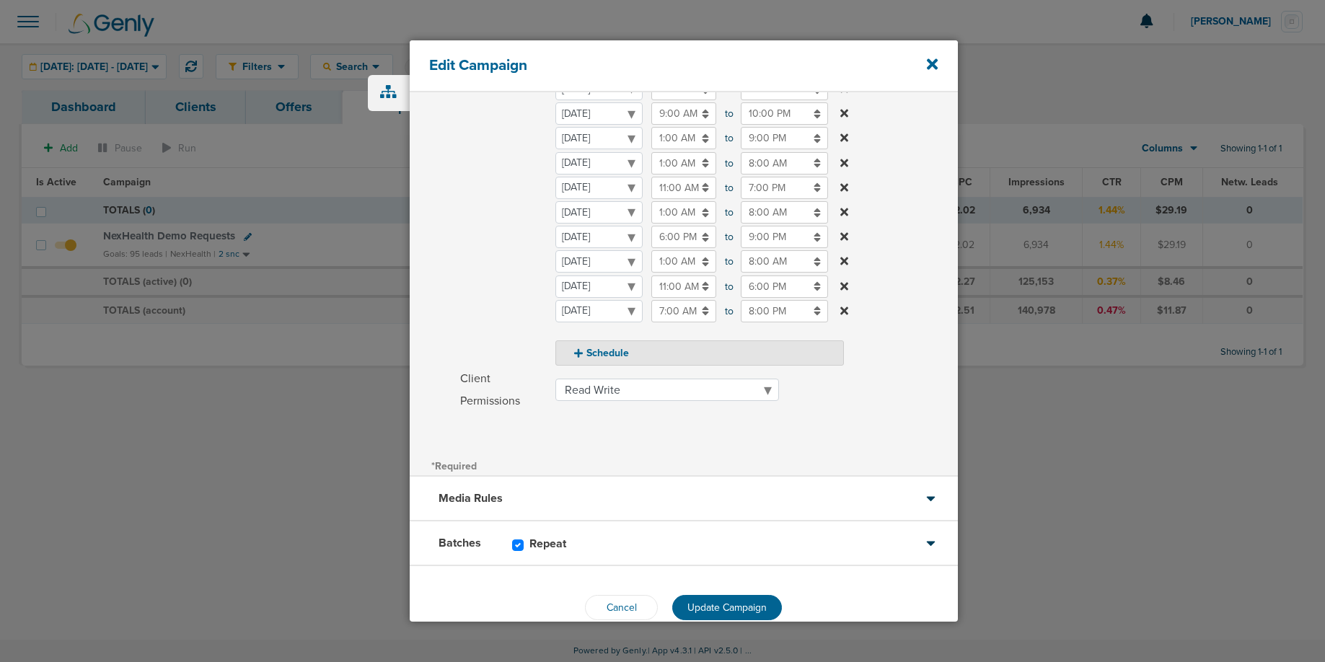
scroll to position [288, 0]
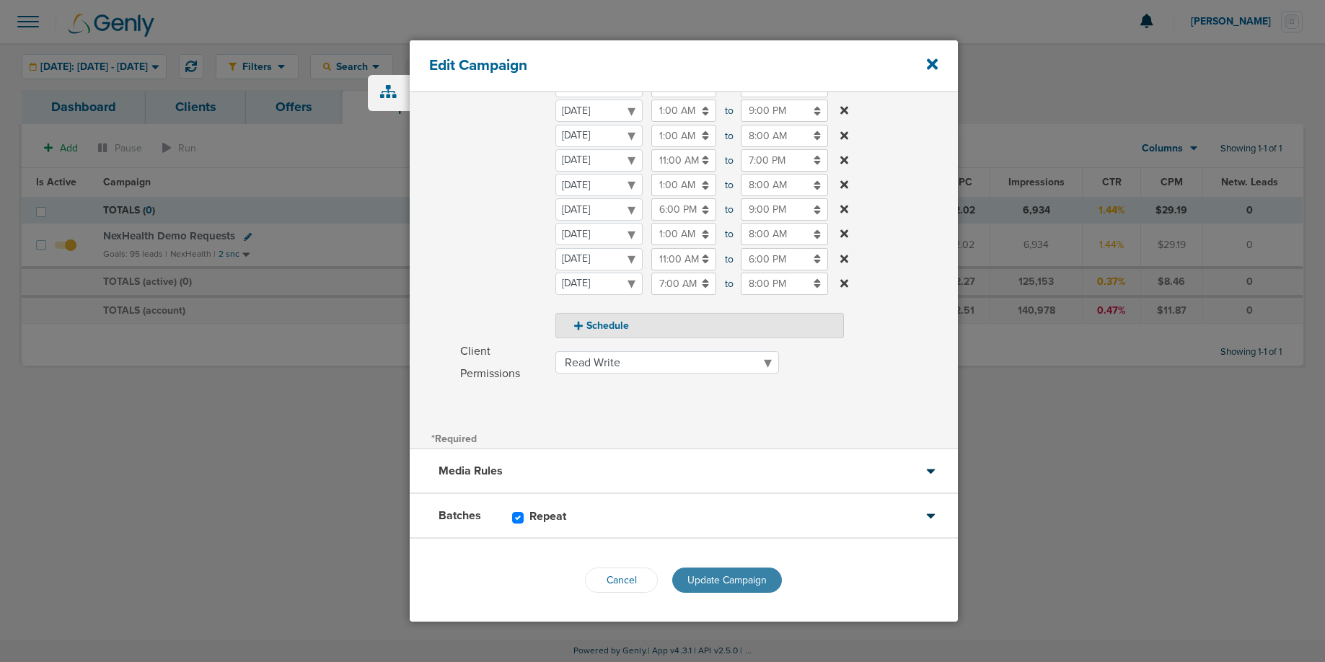
click at [722, 580] on span "Update Campaign" at bounding box center [726, 580] width 79 height 12
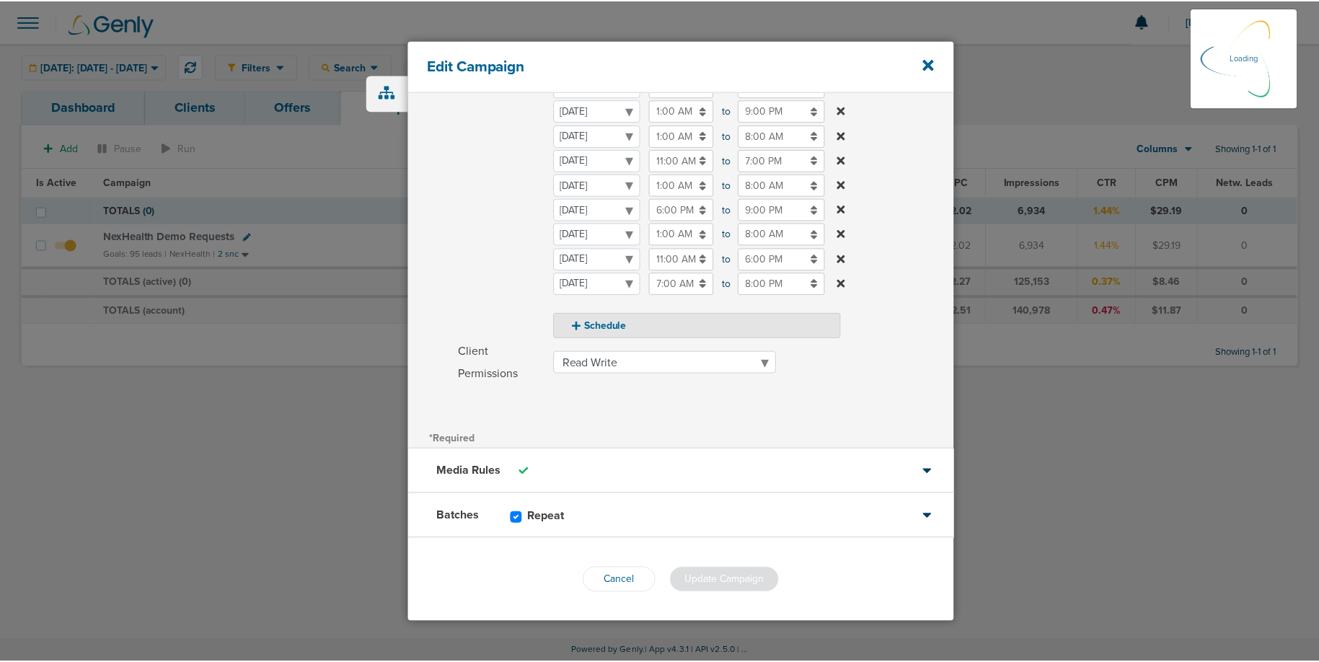
scroll to position [243, 0]
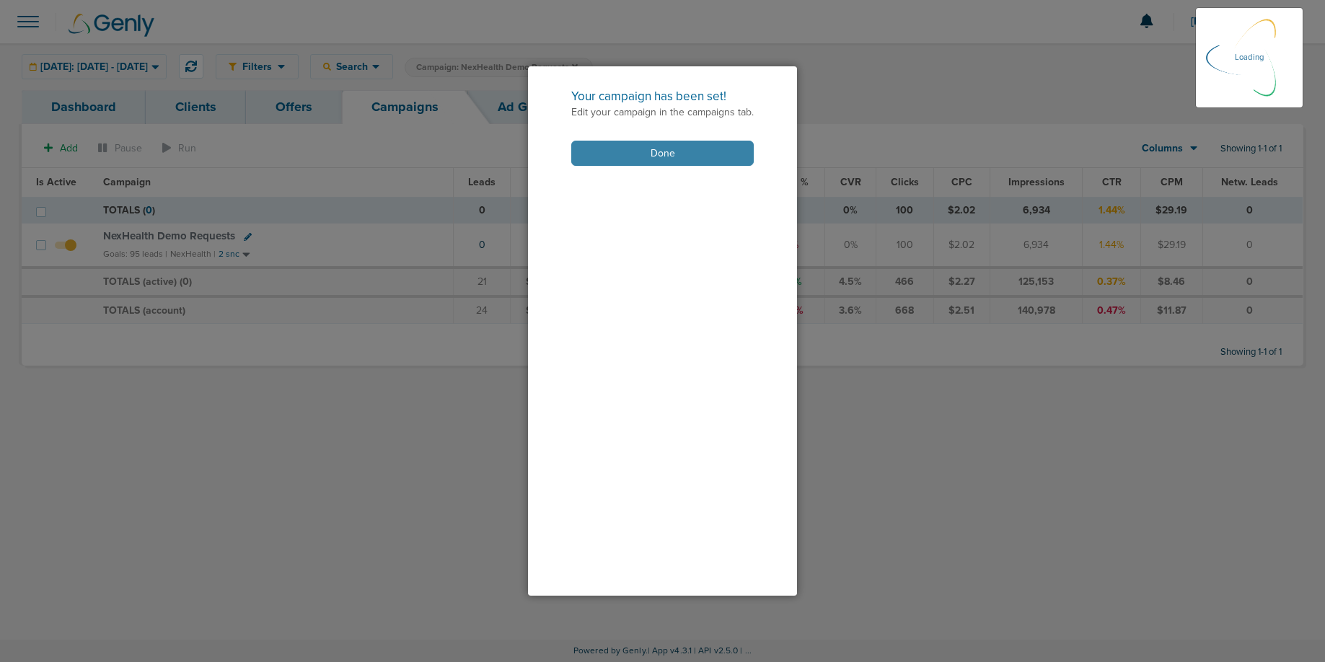
click at [625, 156] on button "Done" at bounding box center [662, 153] width 182 height 25
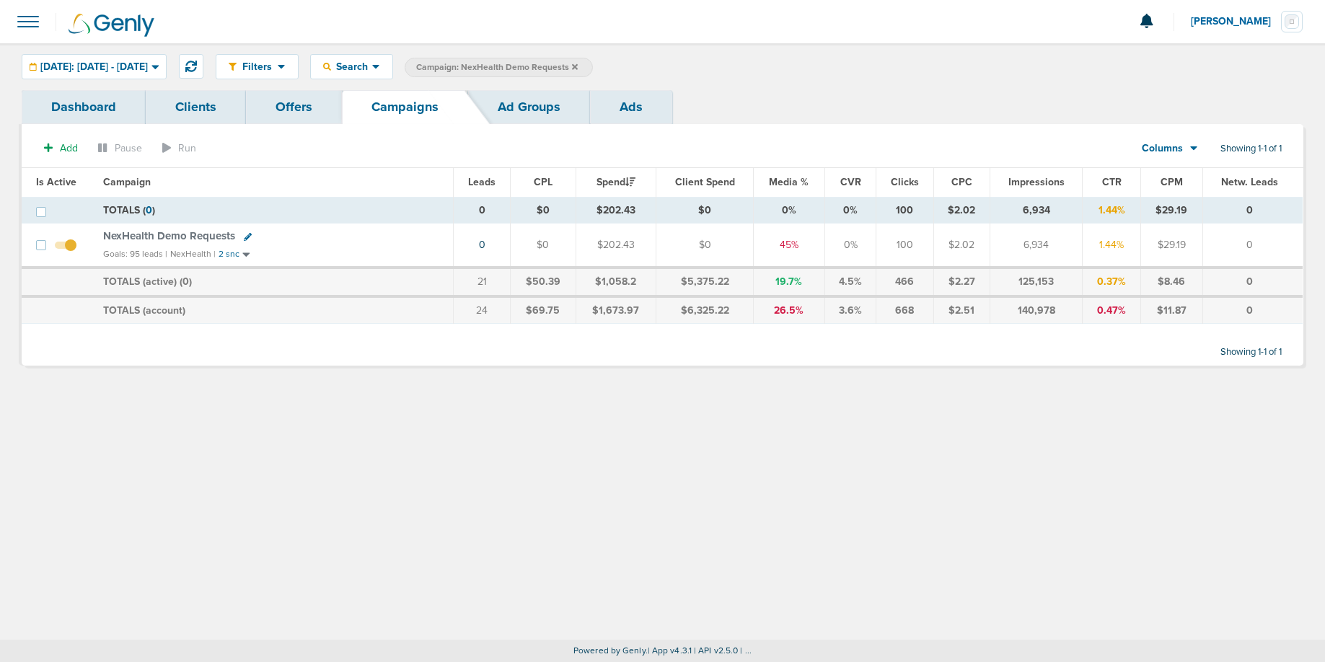
click at [578, 66] on icon at bounding box center [575, 67] width 6 height 9
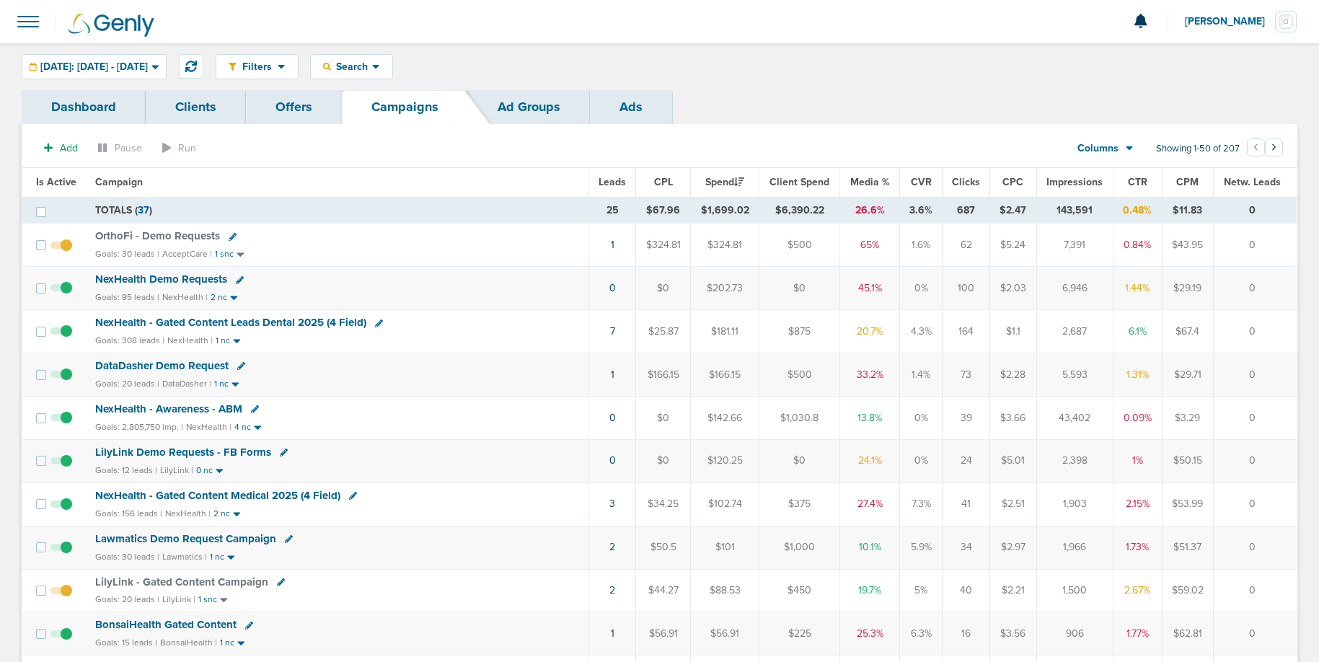
scroll to position [77, 0]
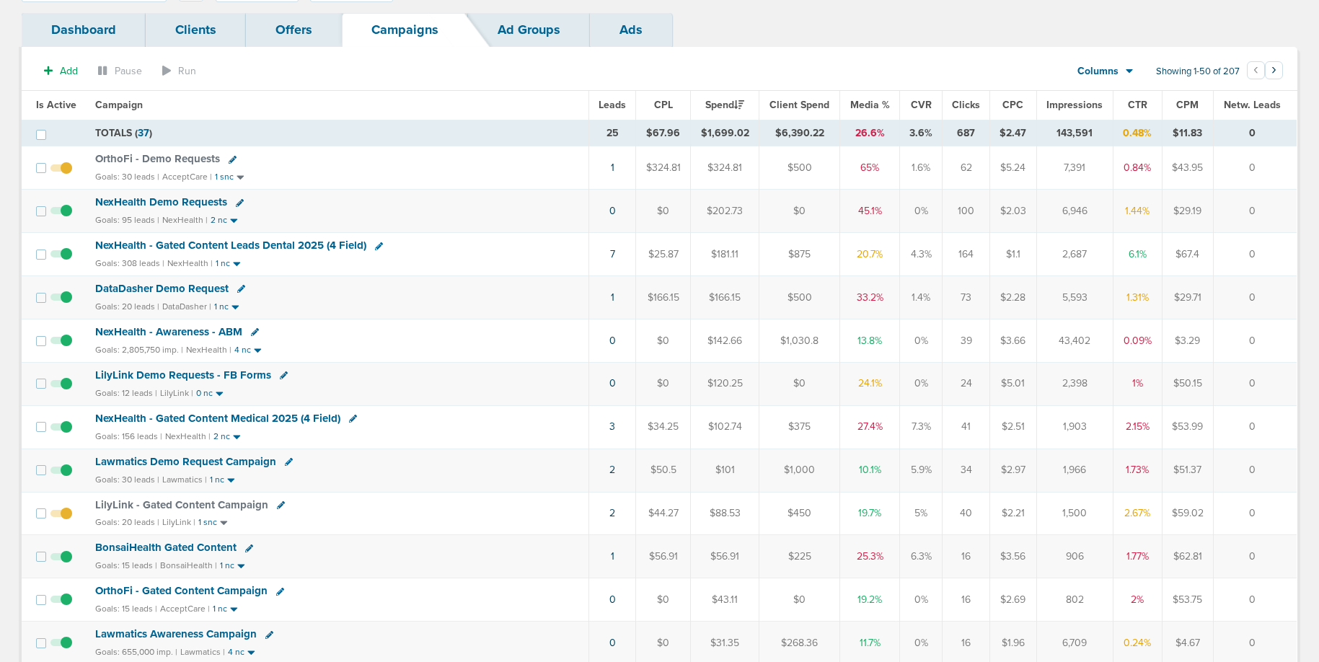
click at [200, 546] on span "BonsaiHealth Gated Content" at bounding box center [165, 547] width 141 height 13
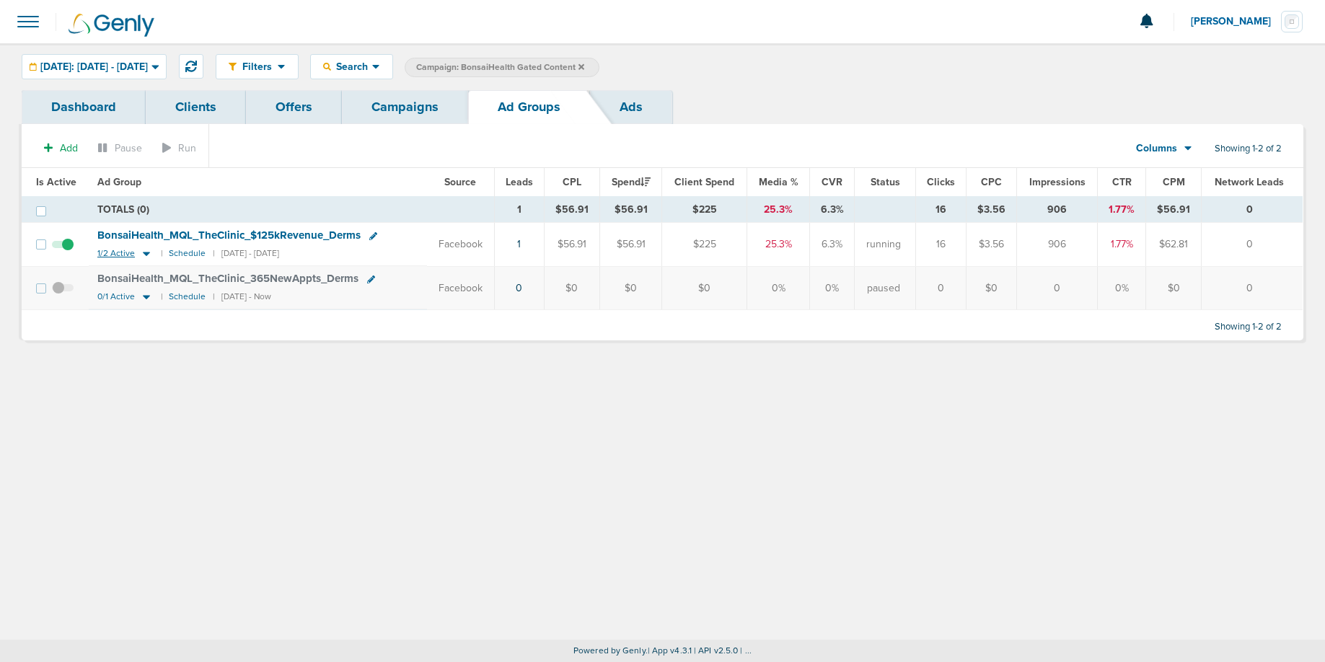
click at [146, 254] on icon at bounding box center [146, 253] width 14 height 12
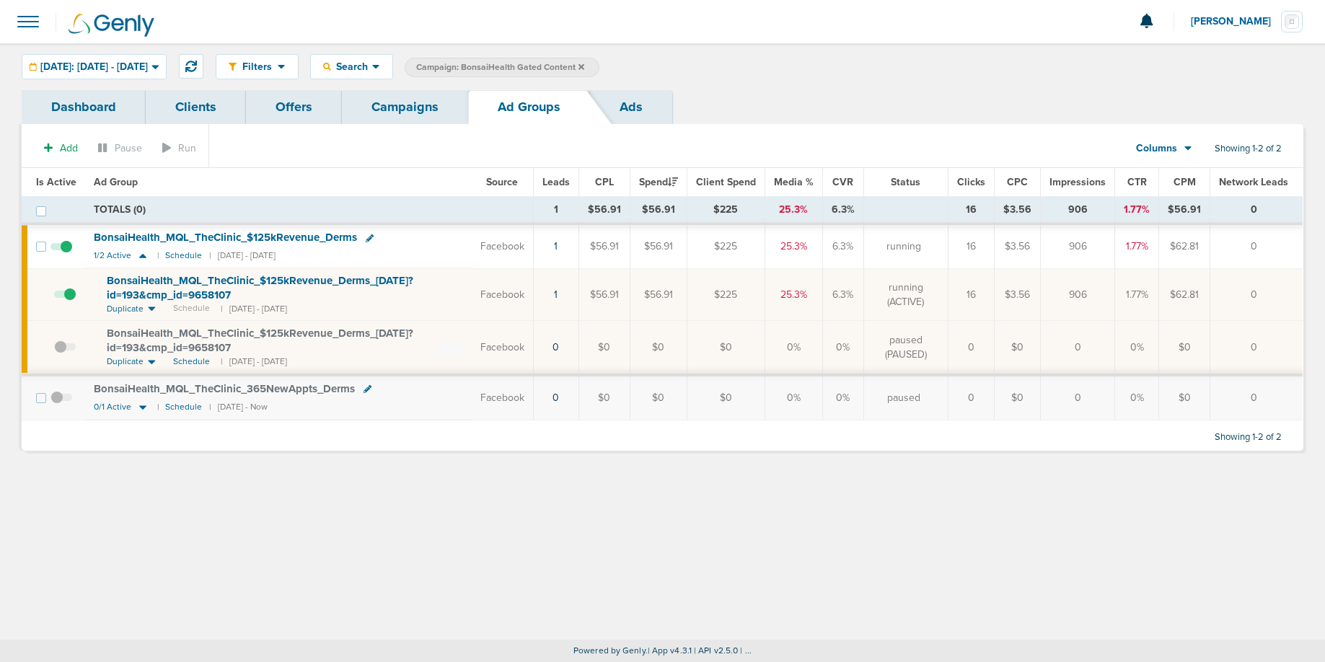
click at [70, 301] on span at bounding box center [65, 301] width 22 height 0
click at [54, 298] on input "checkbox" at bounding box center [54, 298] width 0 height 0
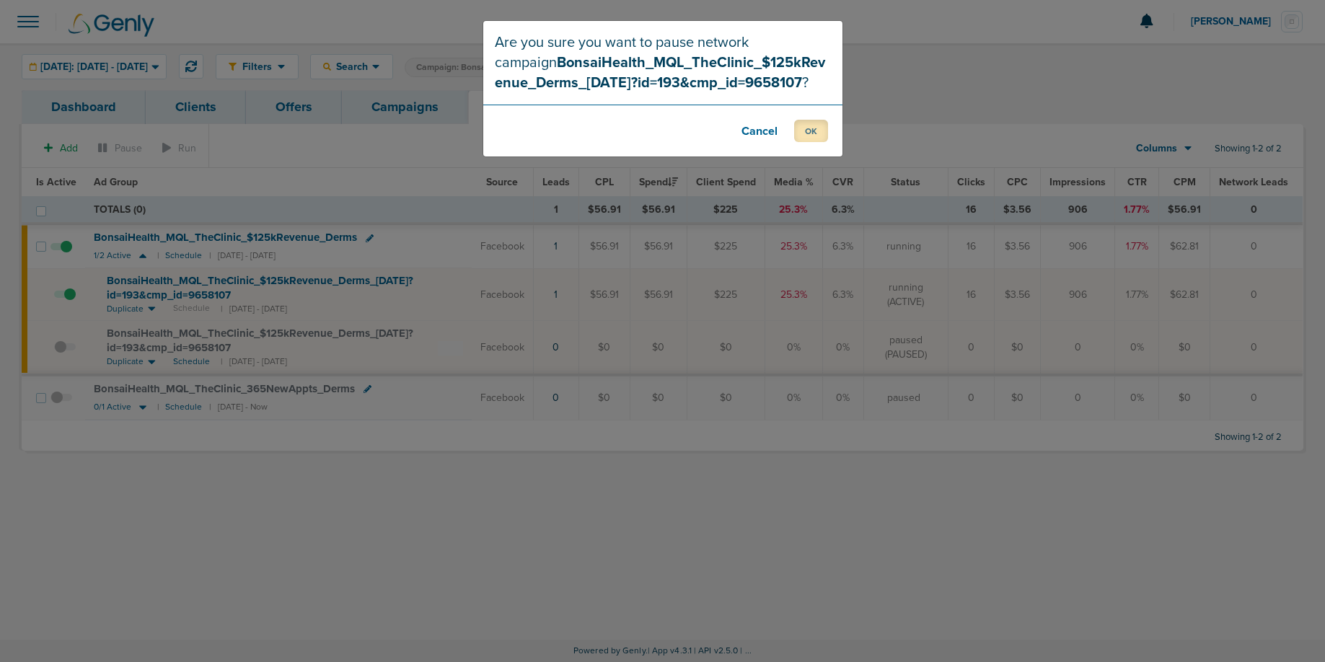
click at [814, 134] on button "OK" at bounding box center [811, 131] width 34 height 22
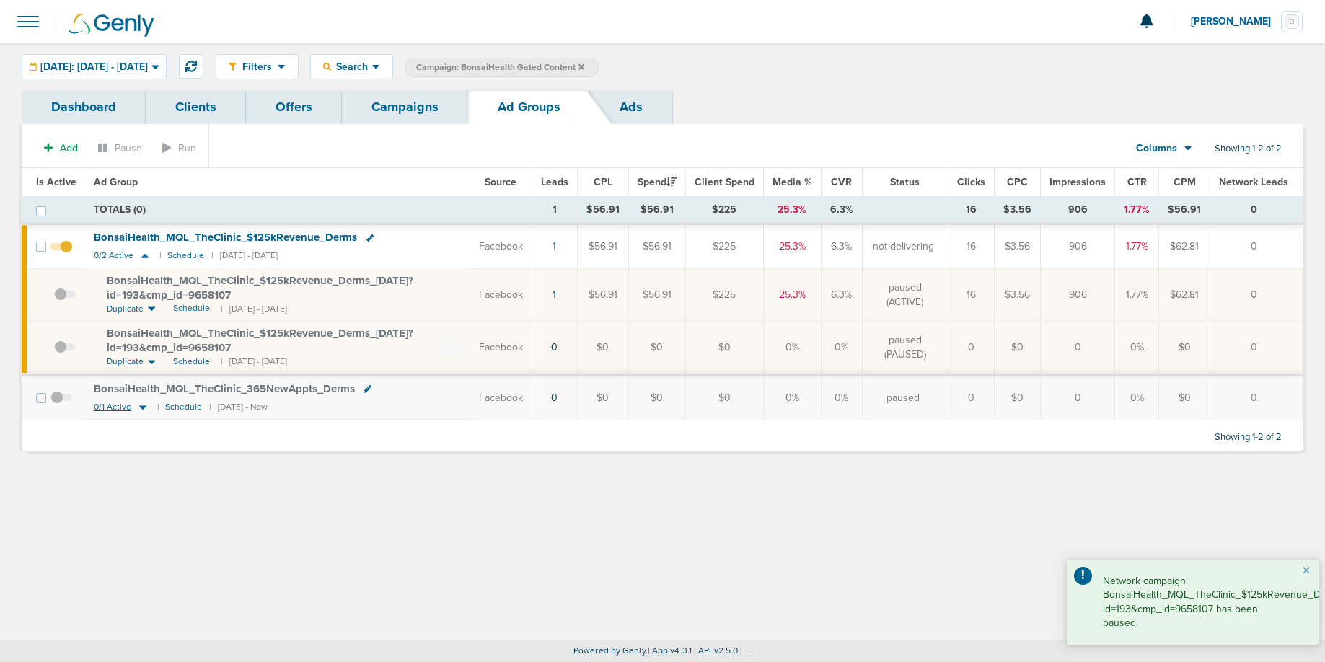
click at [143, 412] on icon at bounding box center [143, 407] width 14 height 12
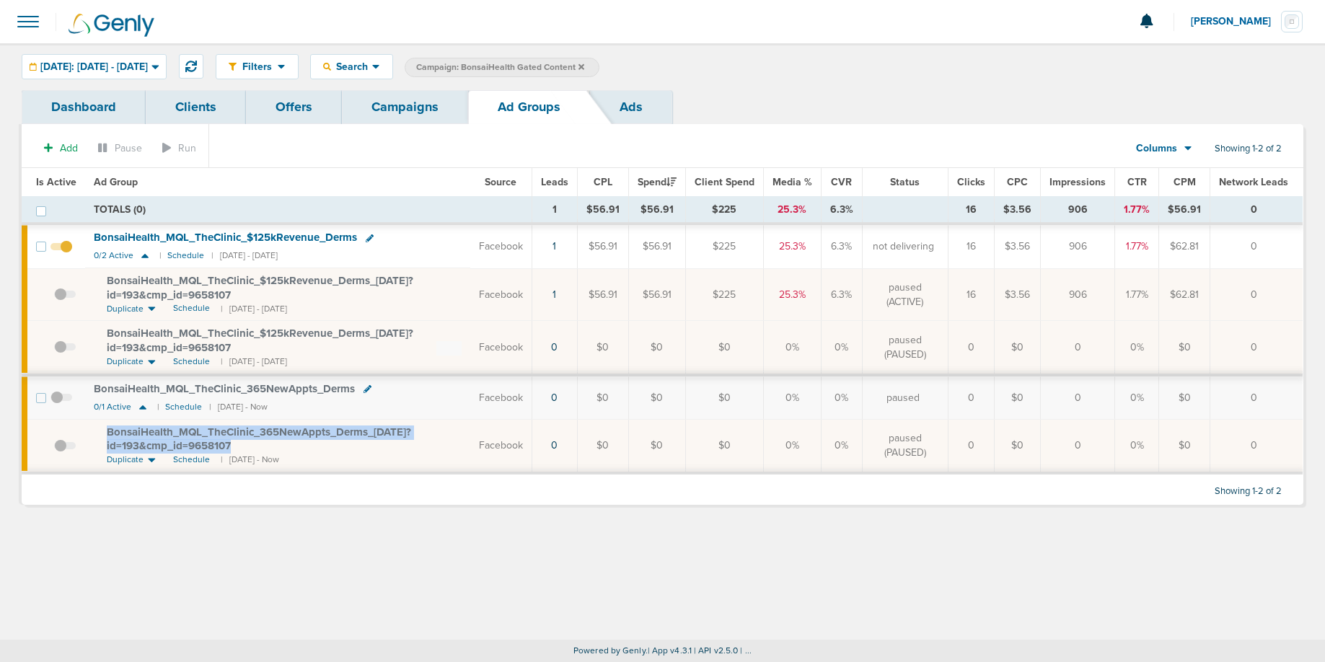
drag, startPoint x: 178, startPoint y: 433, endPoint x: 244, endPoint y: 442, distance: 66.2
click at [244, 442] on td "BonsaiHealth_ MQL_ TheClinic_ 365NewAppts_ Derms_ [DATE]?id=193&cmp_ id=9658107…" at bounding box center [277, 446] width 385 height 53
copy span "BonsaiHealth_ MQL_ TheClinic_ 365NewAppts_ Derms_ [DATE]?id=193&cmp_ id=9658107"
click at [58, 354] on span at bounding box center [65, 354] width 22 height 0
click at [54, 350] on input "checkbox" at bounding box center [54, 350] width 0 height 0
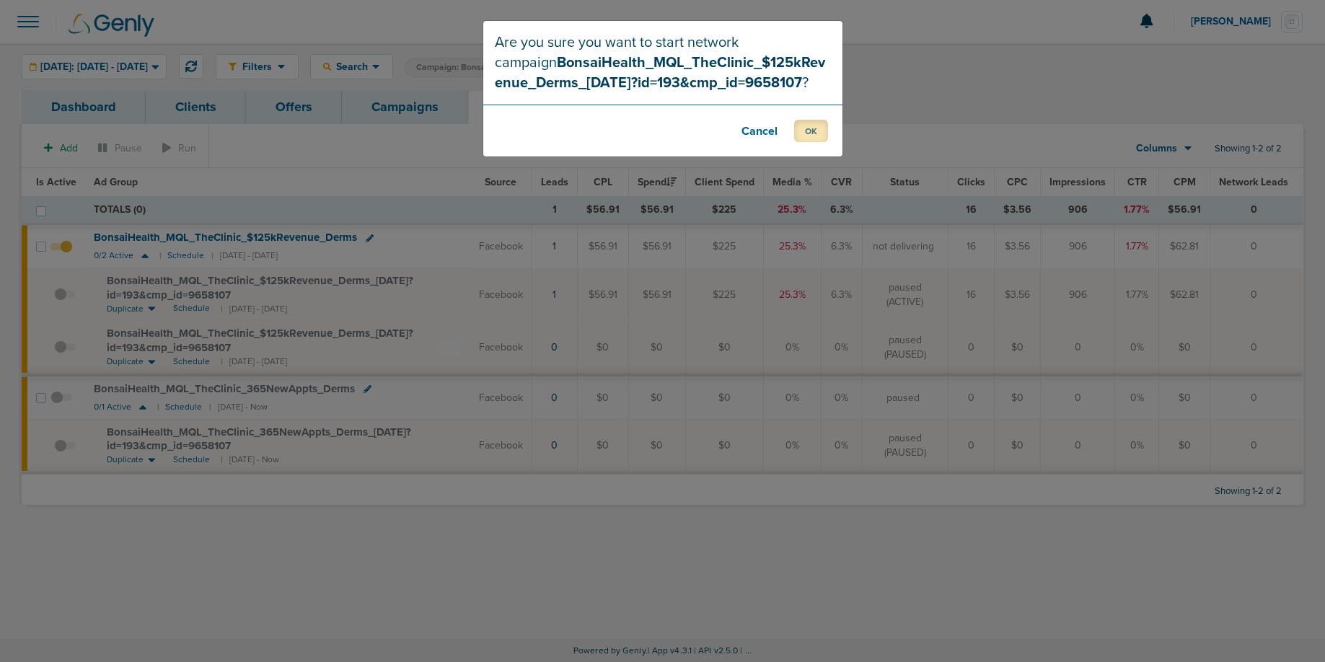
click at [808, 129] on button "OK" at bounding box center [811, 131] width 34 height 22
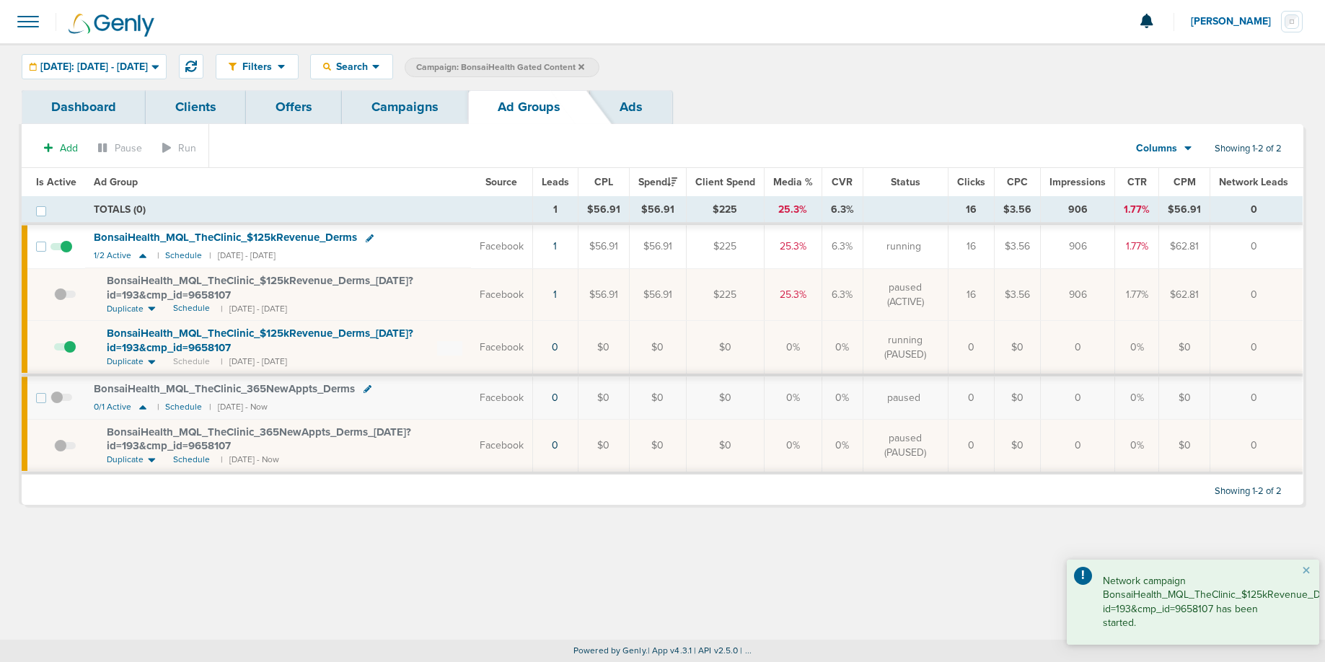
click at [408, 118] on link "Campaigns" at bounding box center [405, 107] width 126 height 34
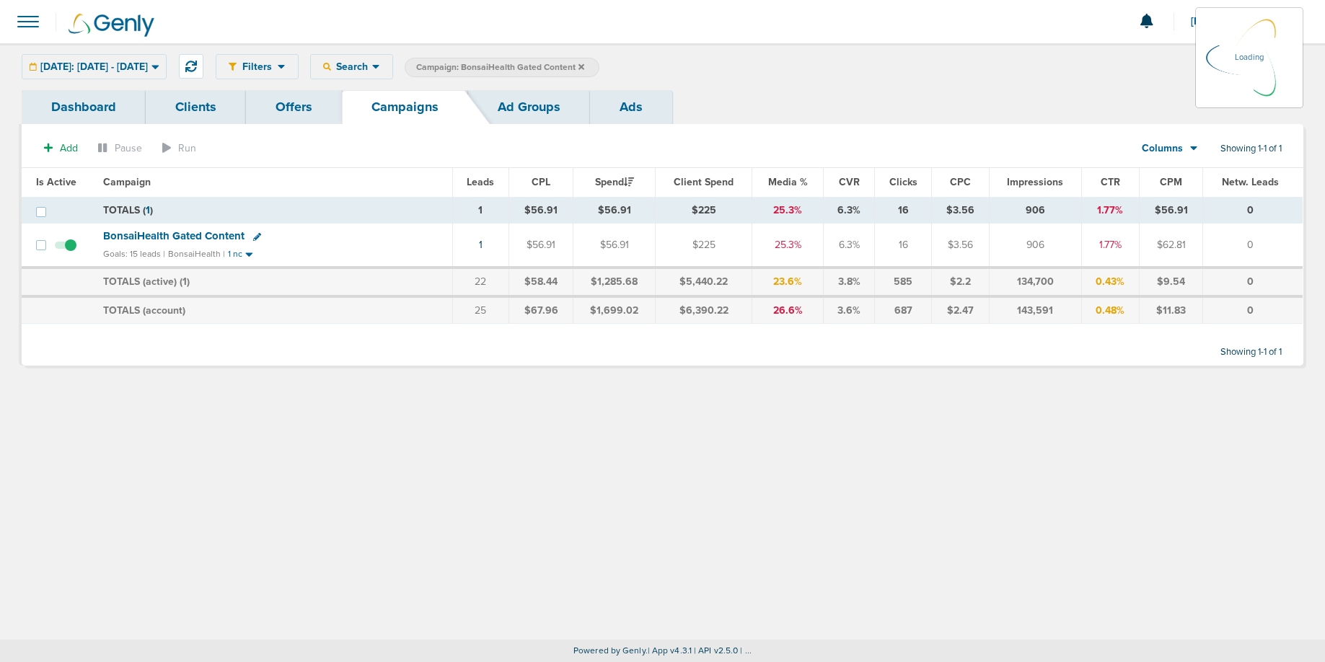
click at [584, 69] on icon at bounding box center [581, 66] width 6 height 6
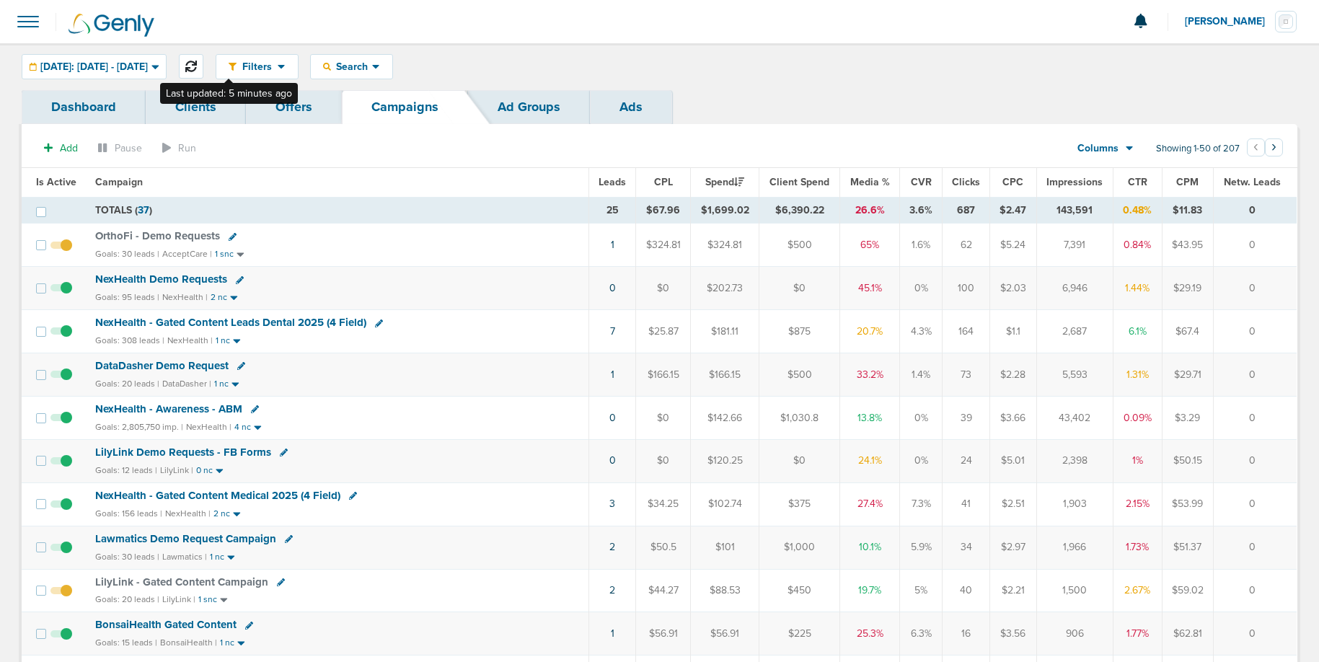
click at [197, 67] on icon at bounding box center [191, 67] width 12 height 12
click at [197, 66] on icon at bounding box center [191, 67] width 12 height 12
click at [197, 69] on icon at bounding box center [191, 67] width 12 height 12
click at [186, 366] on span "DataDasher Demo Request" at bounding box center [161, 365] width 133 height 13
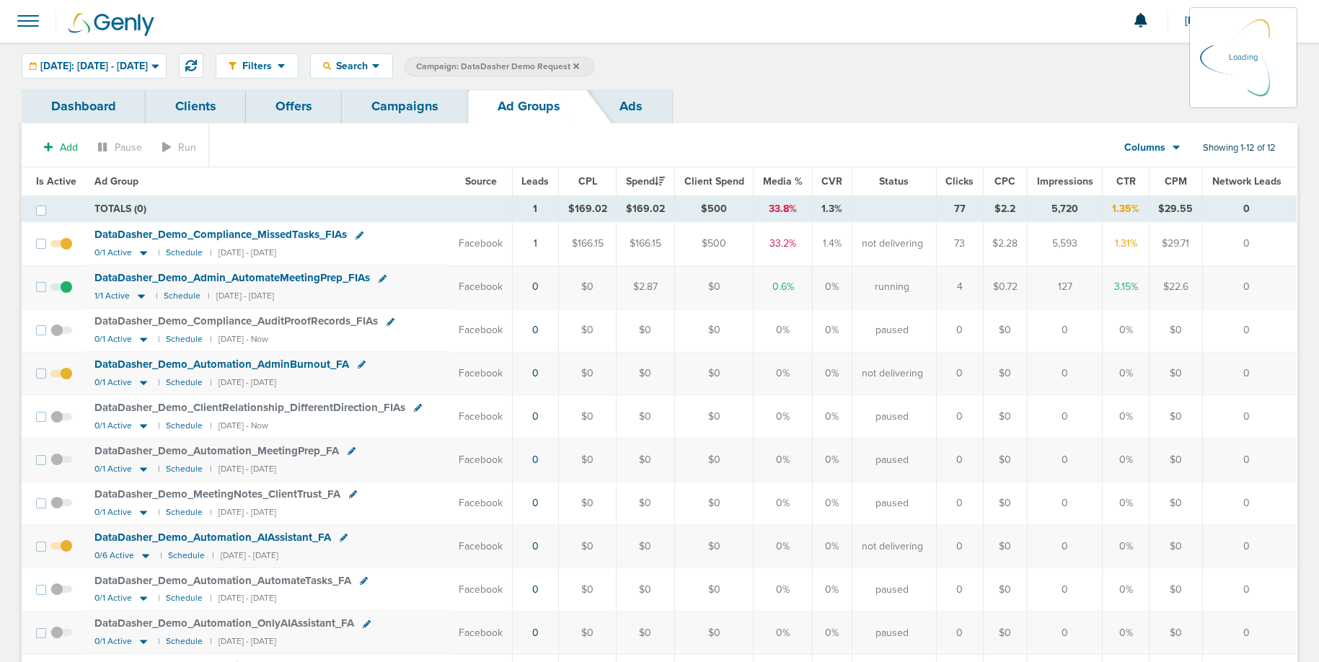
scroll to position [3, 0]
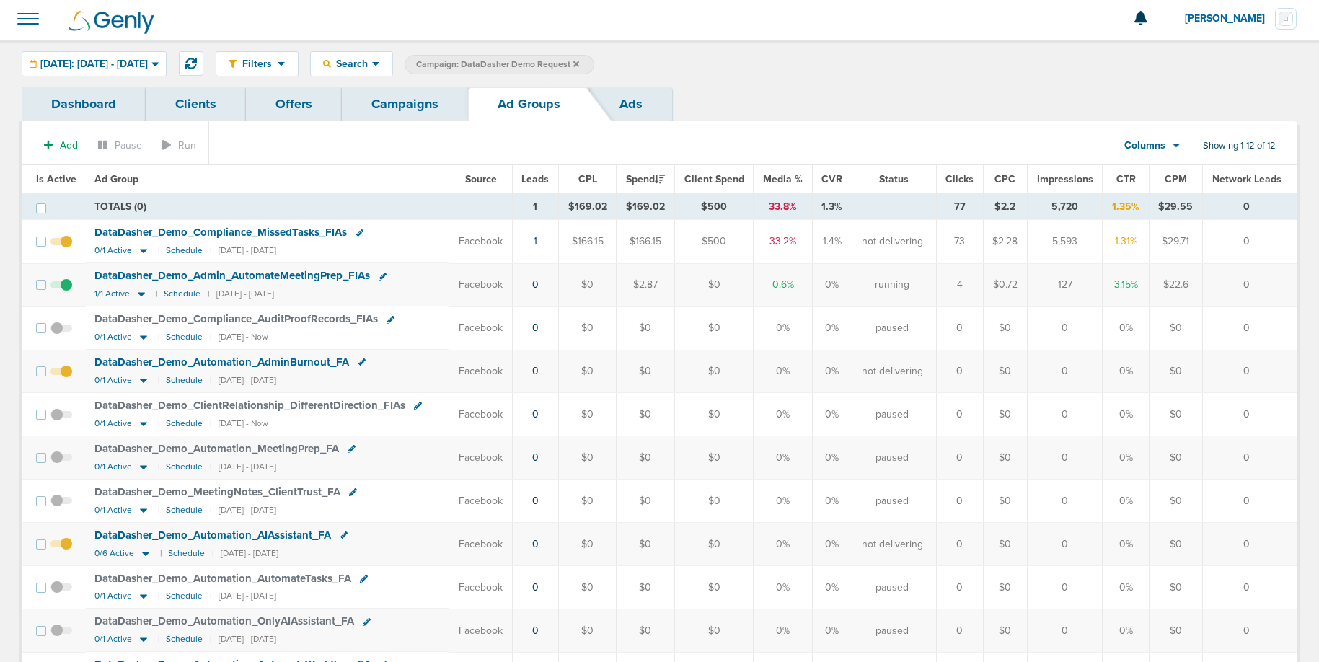
click at [403, 114] on link "Campaigns" at bounding box center [405, 104] width 126 height 34
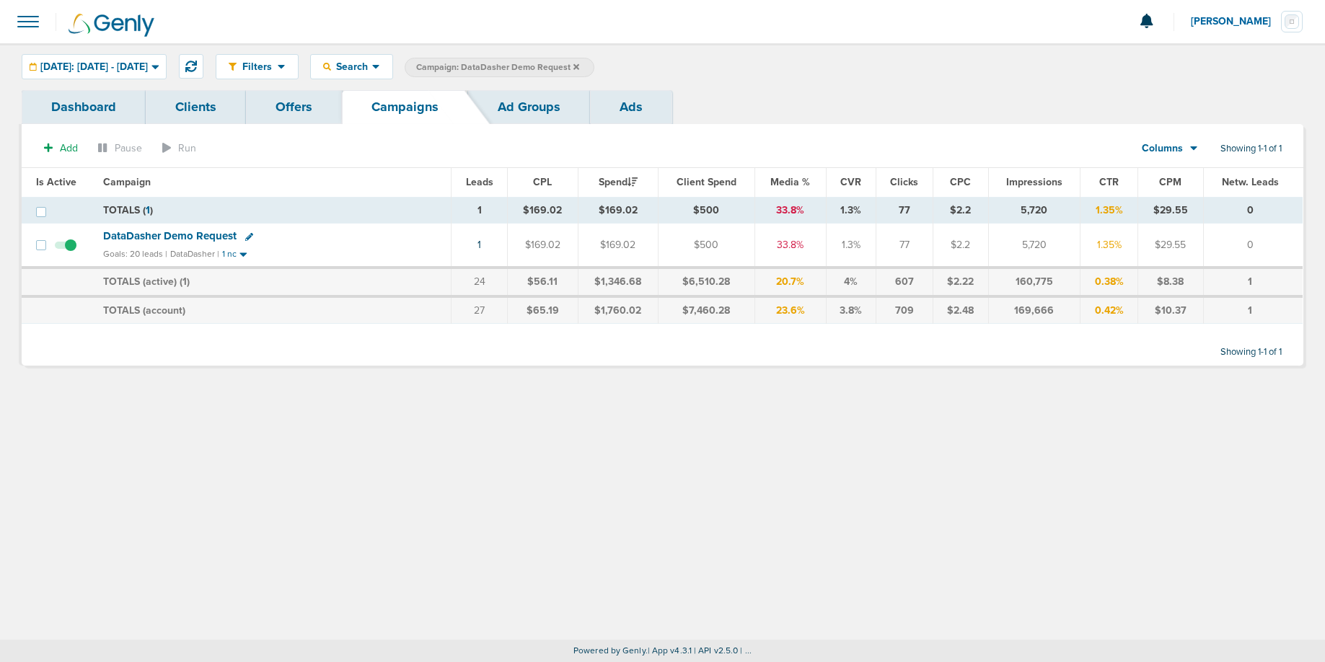
click at [579, 67] on icon at bounding box center [576, 66] width 6 height 6
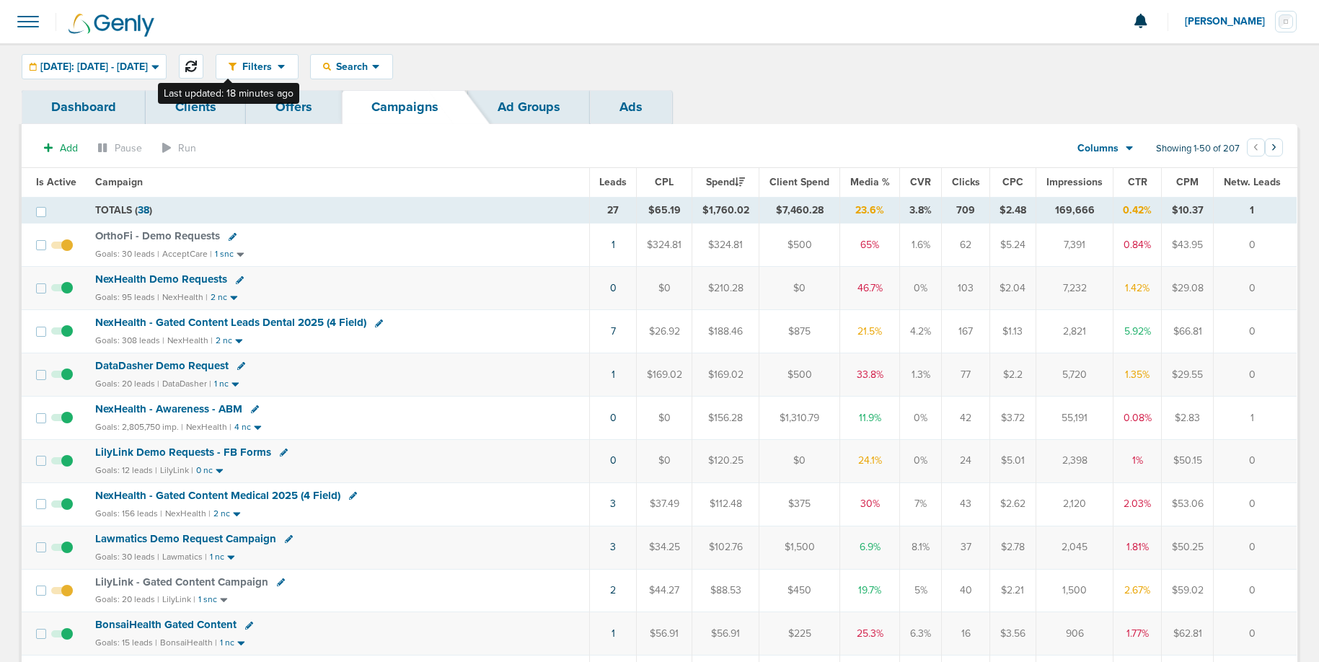
drag, startPoint x: 226, startPoint y: 60, endPoint x: 216, endPoint y: 58, distance: 10.3
click at [197, 61] on icon at bounding box center [191, 67] width 12 height 12
click at [156, 234] on span "OrthoFi - Demo Requests" at bounding box center [157, 235] width 125 height 13
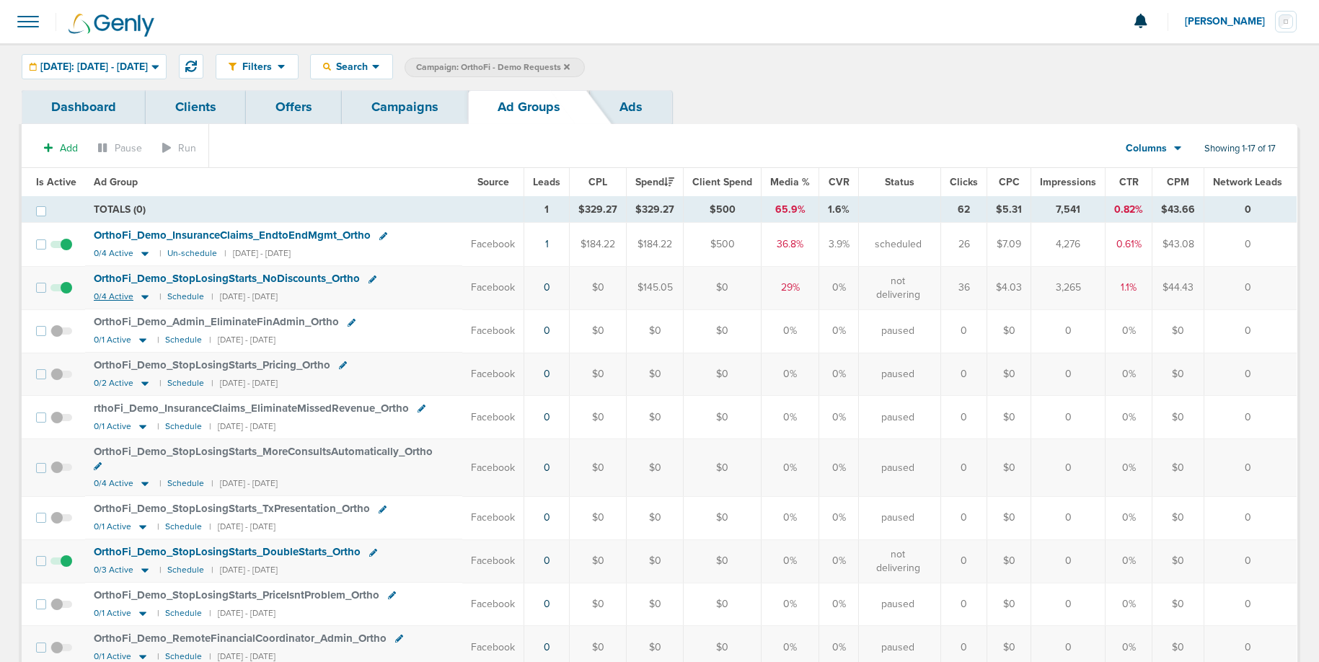
click at [142, 297] on icon at bounding box center [144, 298] width 7 height 4
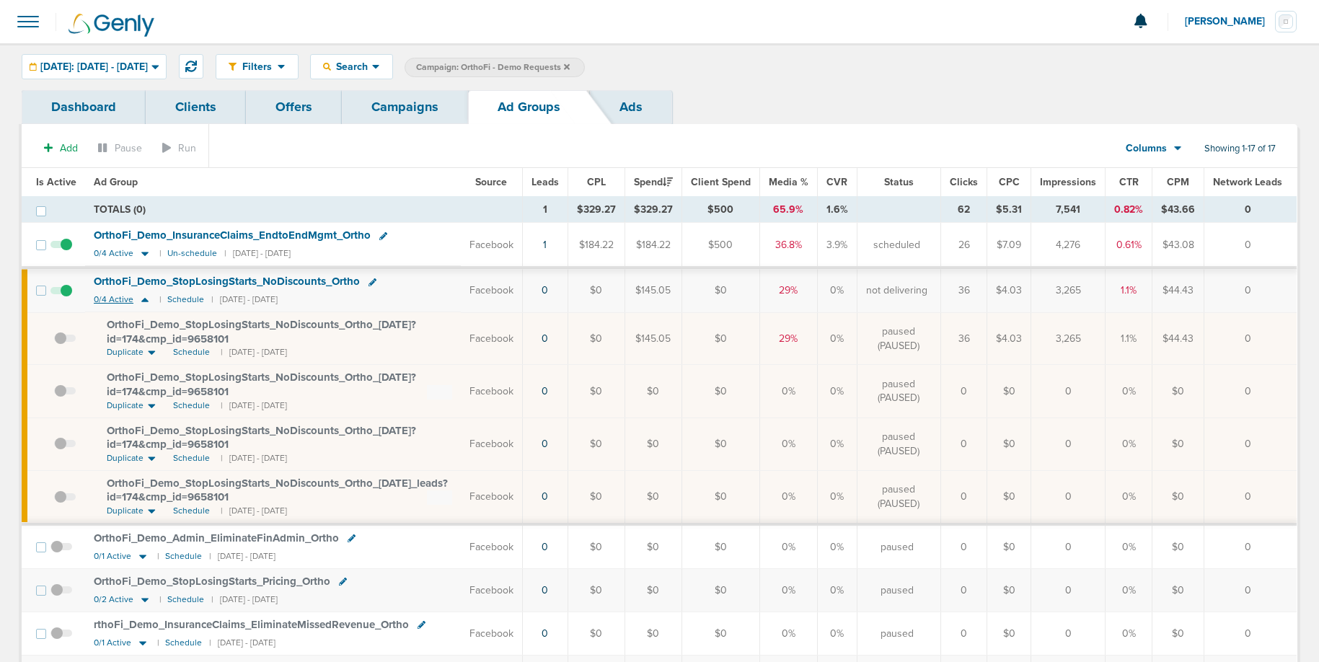
click at [142, 297] on icon at bounding box center [145, 300] width 14 height 12
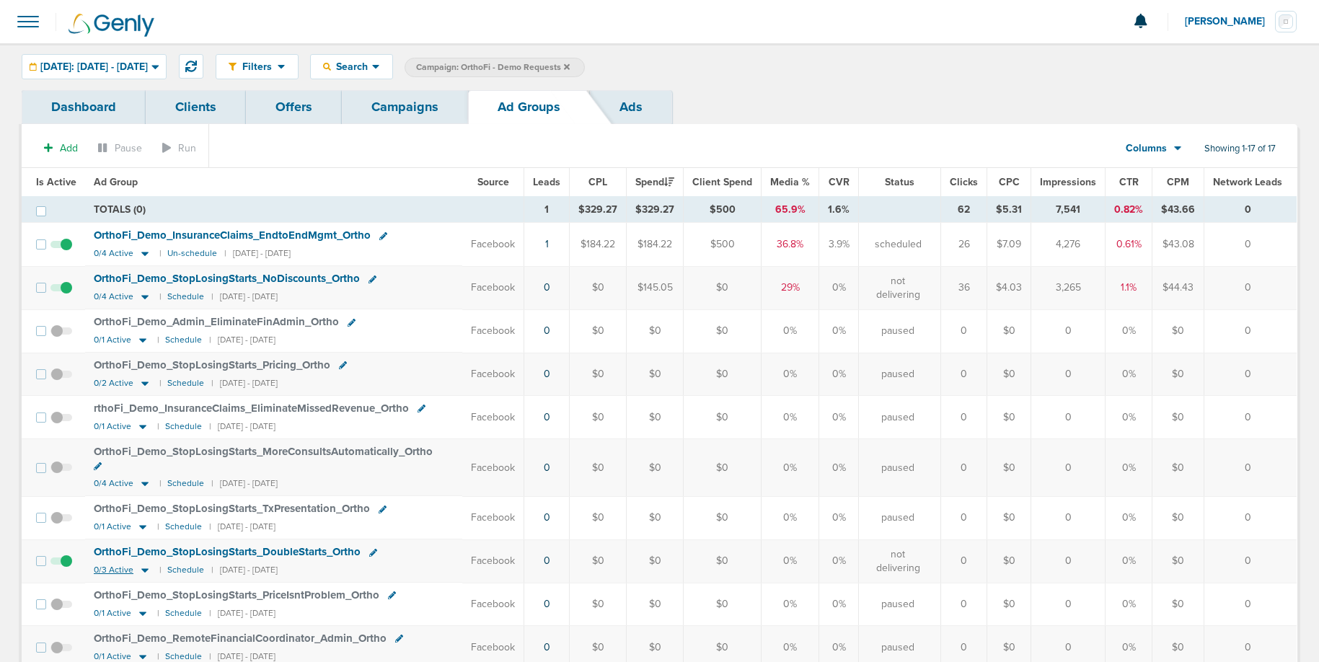
click at [143, 572] on icon at bounding box center [145, 570] width 14 height 12
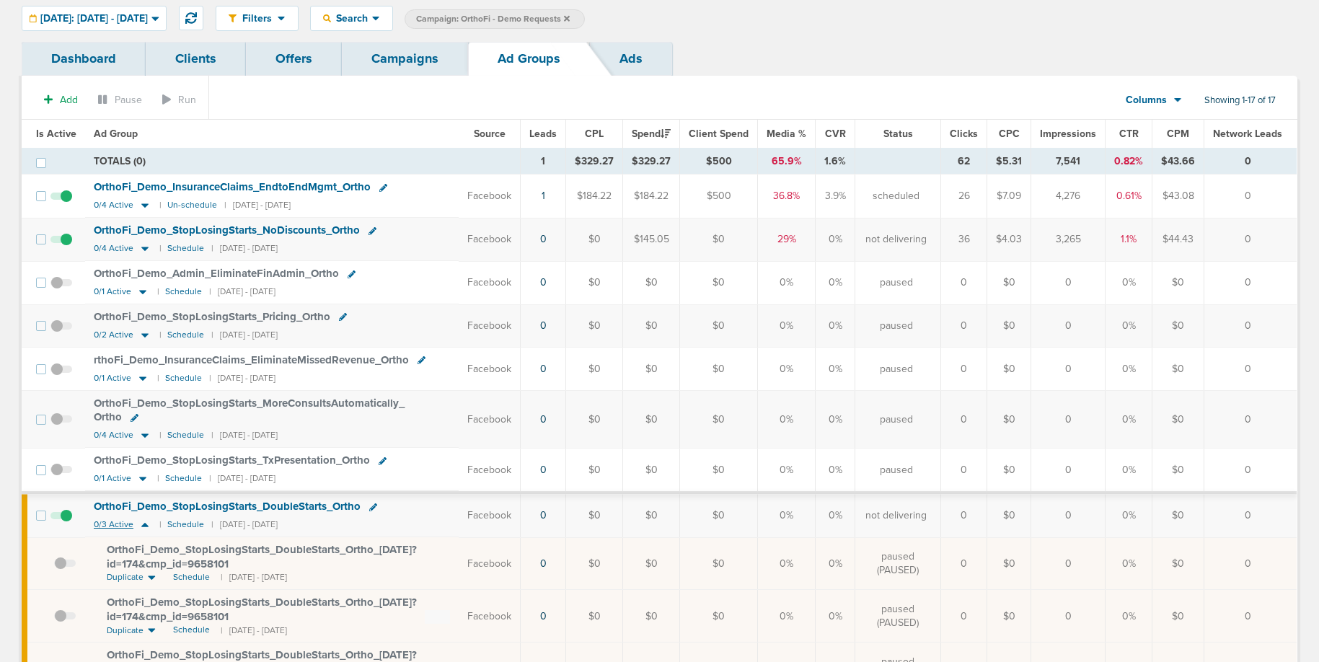
scroll to position [48, 0]
drag, startPoint x: 70, startPoint y: 13, endPoint x: 69, endPoint y: 25, distance: 12.3
click at [70, 14] on span "[DATE]: [DATE] - [DATE]" at bounding box center [93, 19] width 107 height 10
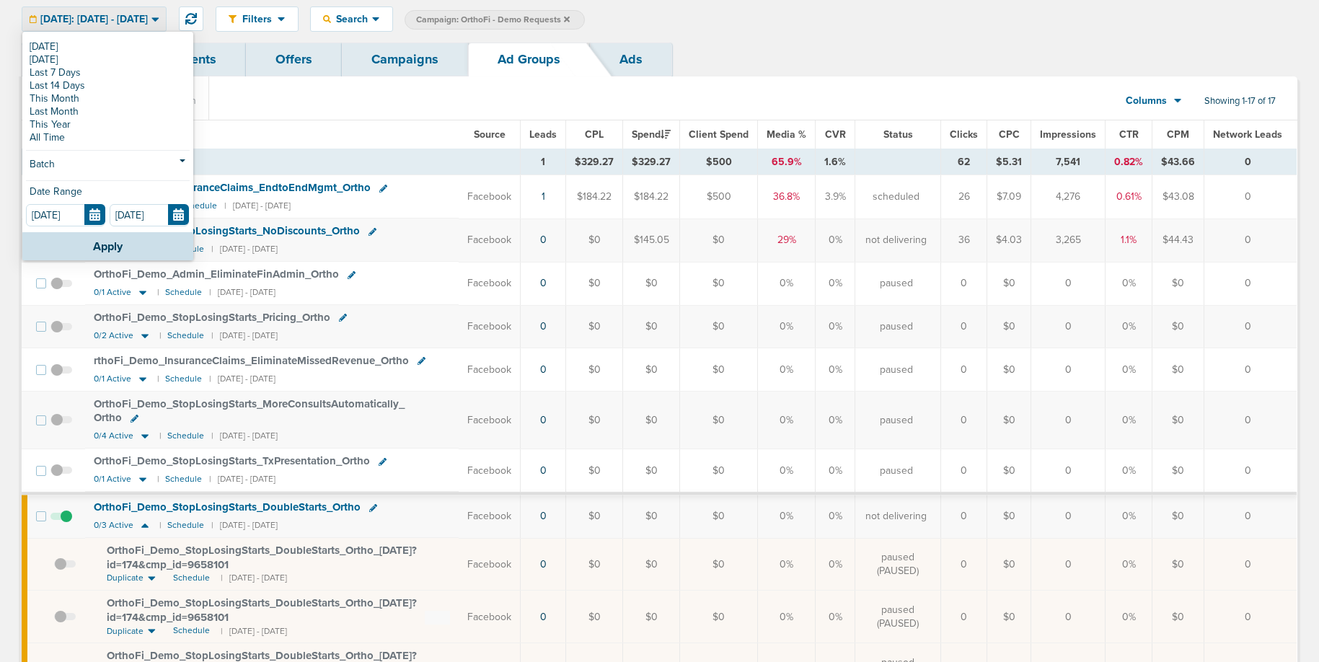
drag, startPoint x: 66, startPoint y: 94, endPoint x: 82, endPoint y: 211, distance: 118.0
click at [66, 94] on link "This Month" at bounding box center [108, 98] width 164 height 13
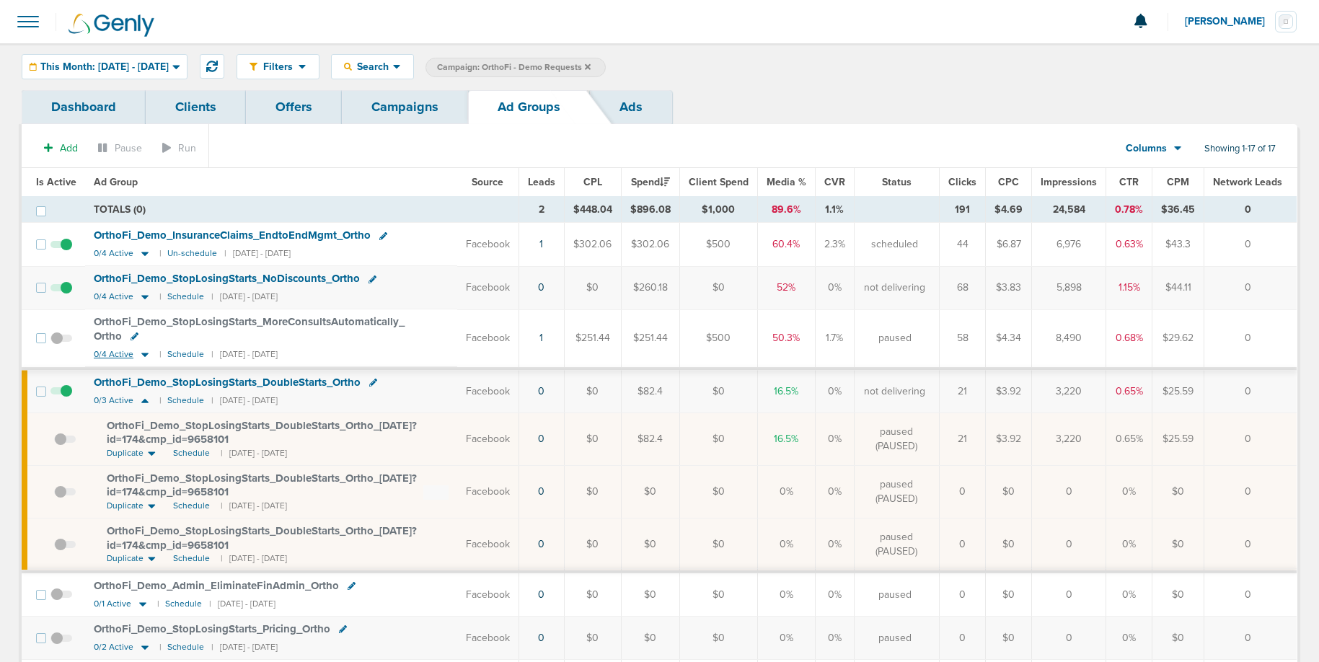
click at [140, 355] on icon at bounding box center [145, 354] width 14 height 12
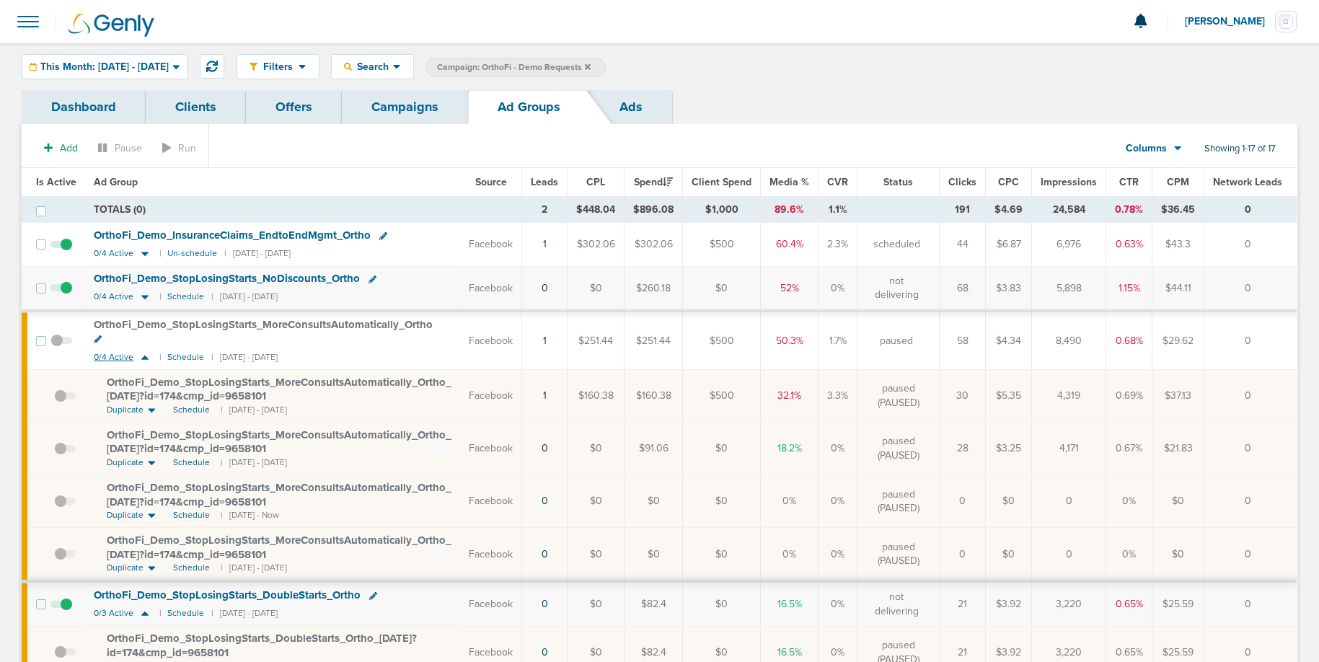
click at [140, 355] on icon at bounding box center [145, 357] width 14 height 12
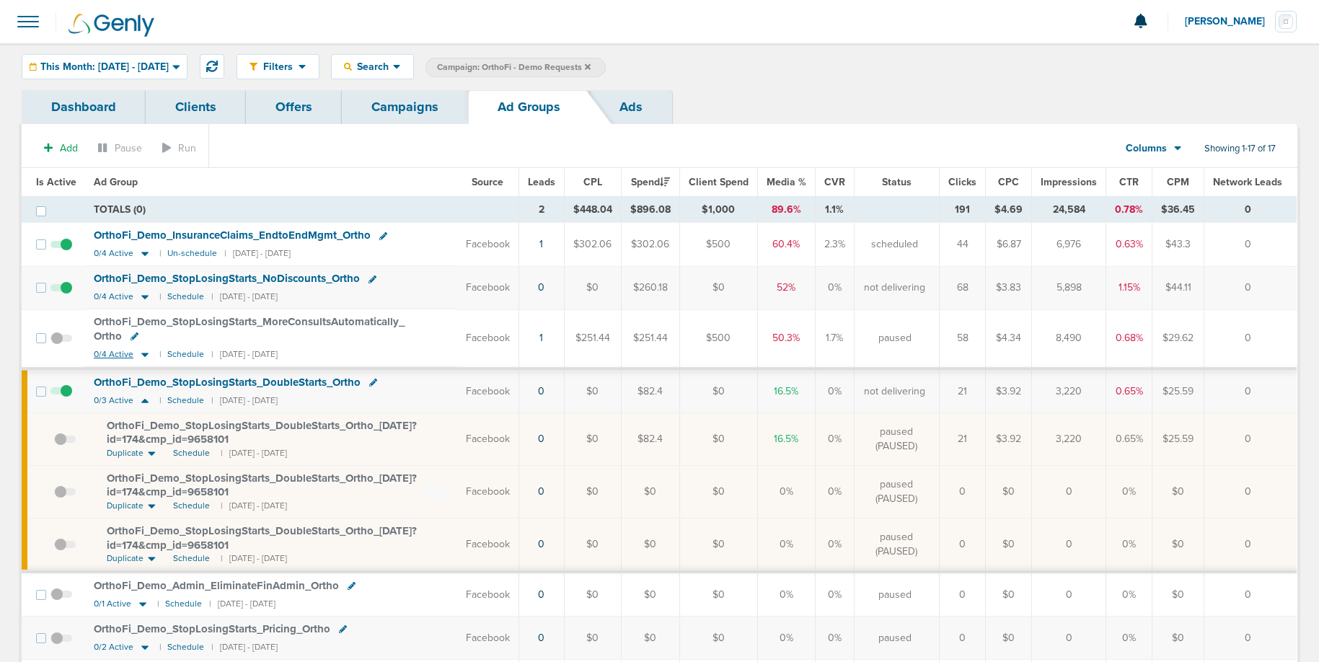
click at [140, 355] on icon at bounding box center [145, 354] width 14 height 12
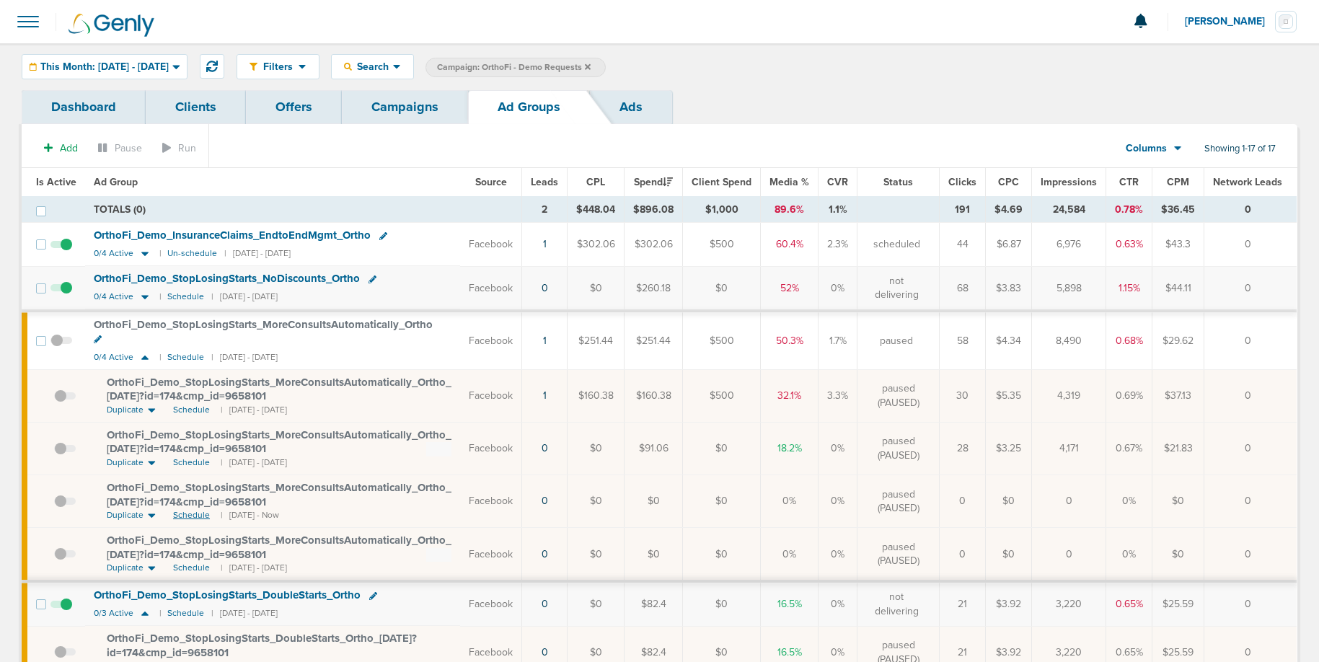
click at [193, 514] on span "Schedule" at bounding box center [191, 515] width 37 height 12
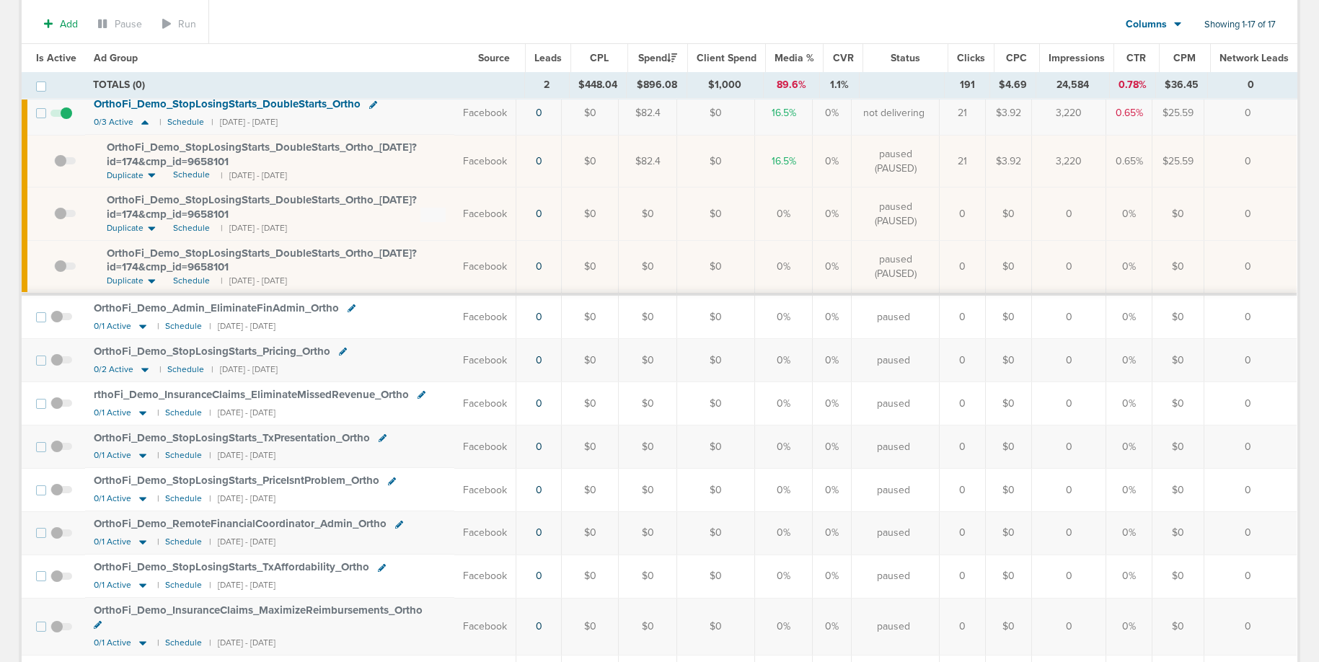
scroll to position [757, 0]
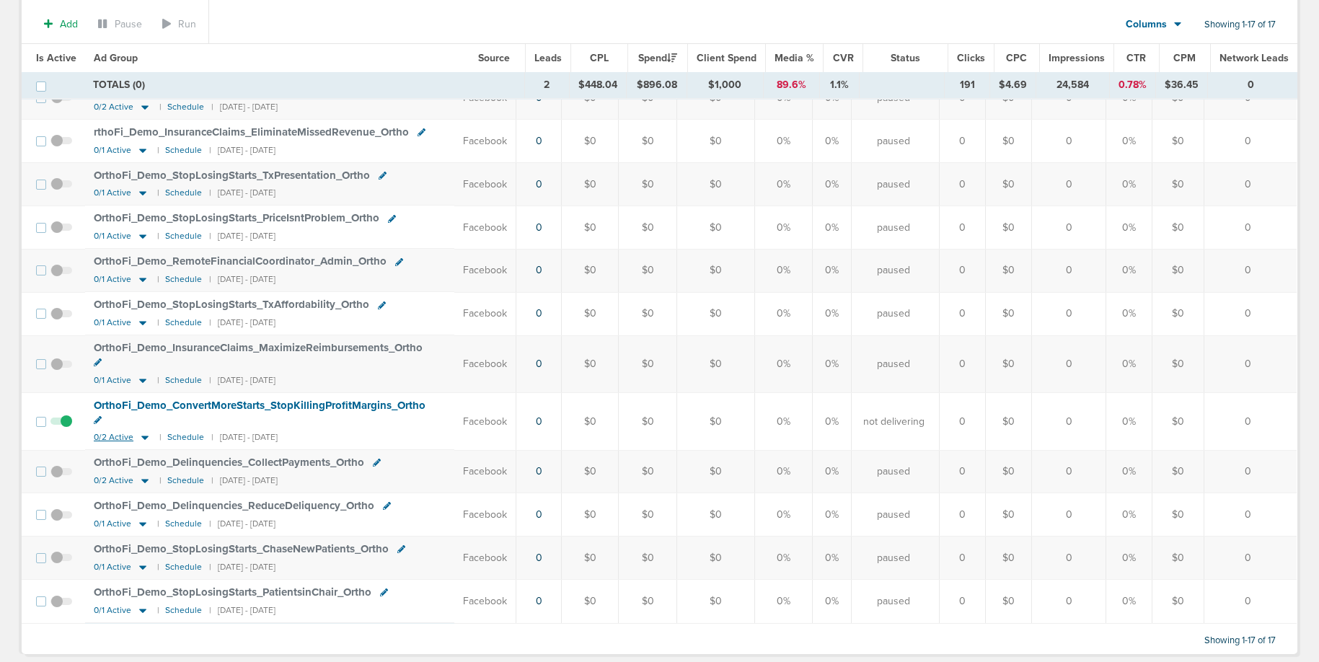
click at [140, 431] on icon at bounding box center [145, 437] width 14 height 12
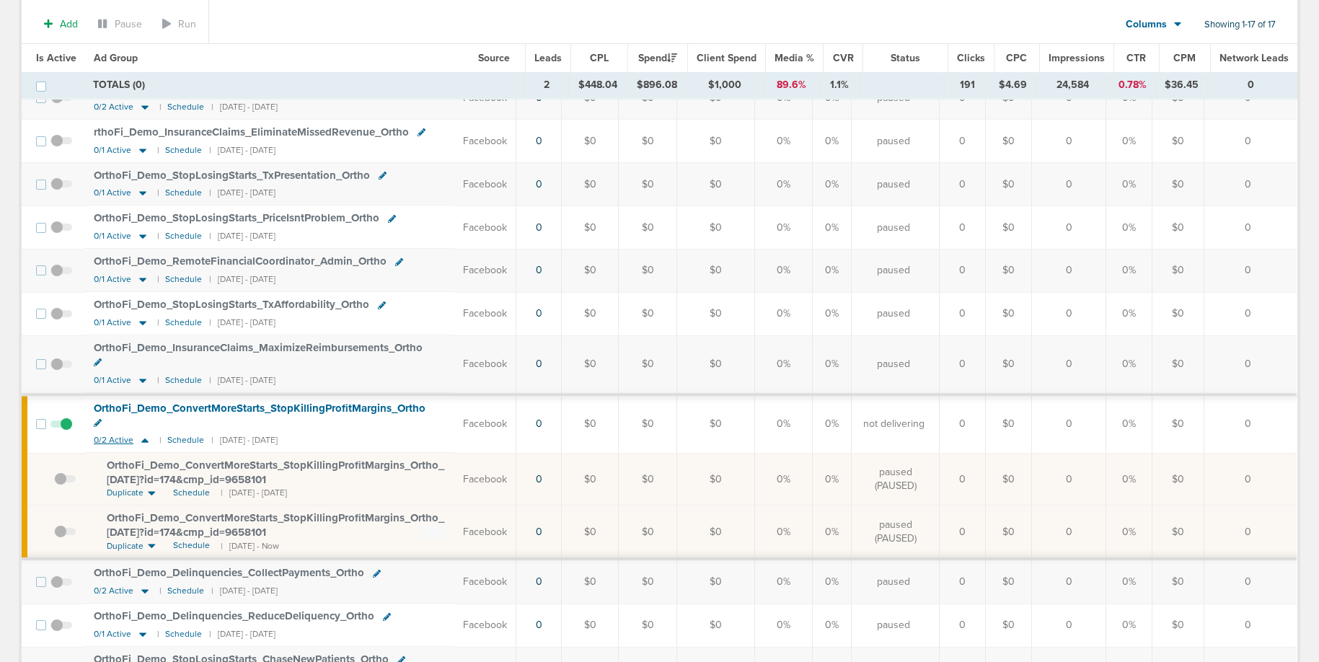
click at [140, 434] on icon at bounding box center [145, 440] width 14 height 12
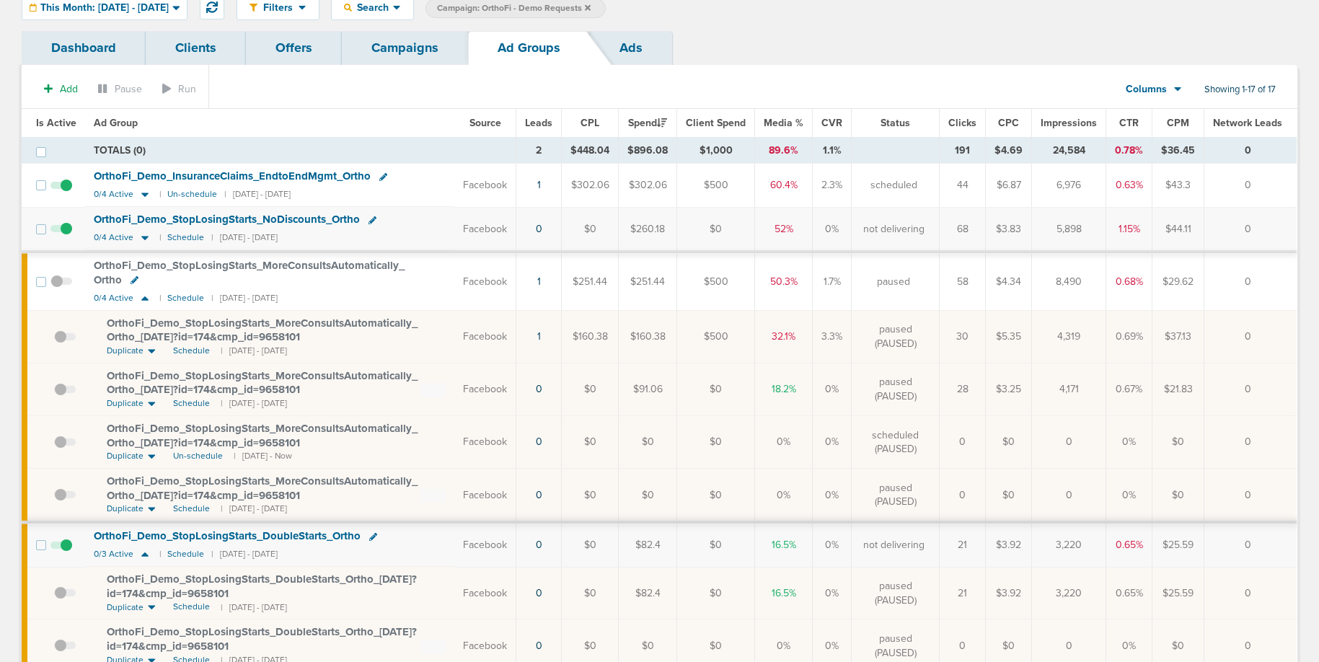
scroll to position [62, 0]
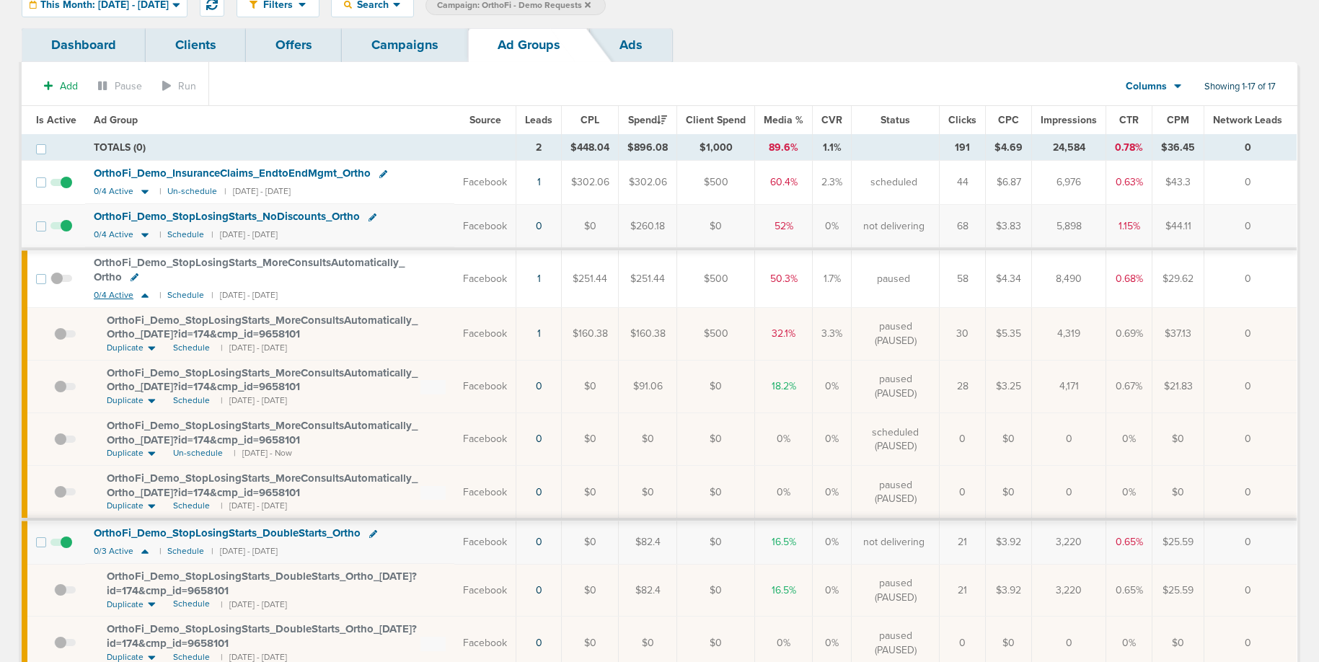
click at [143, 295] on icon at bounding box center [144, 296] width 7 height 4
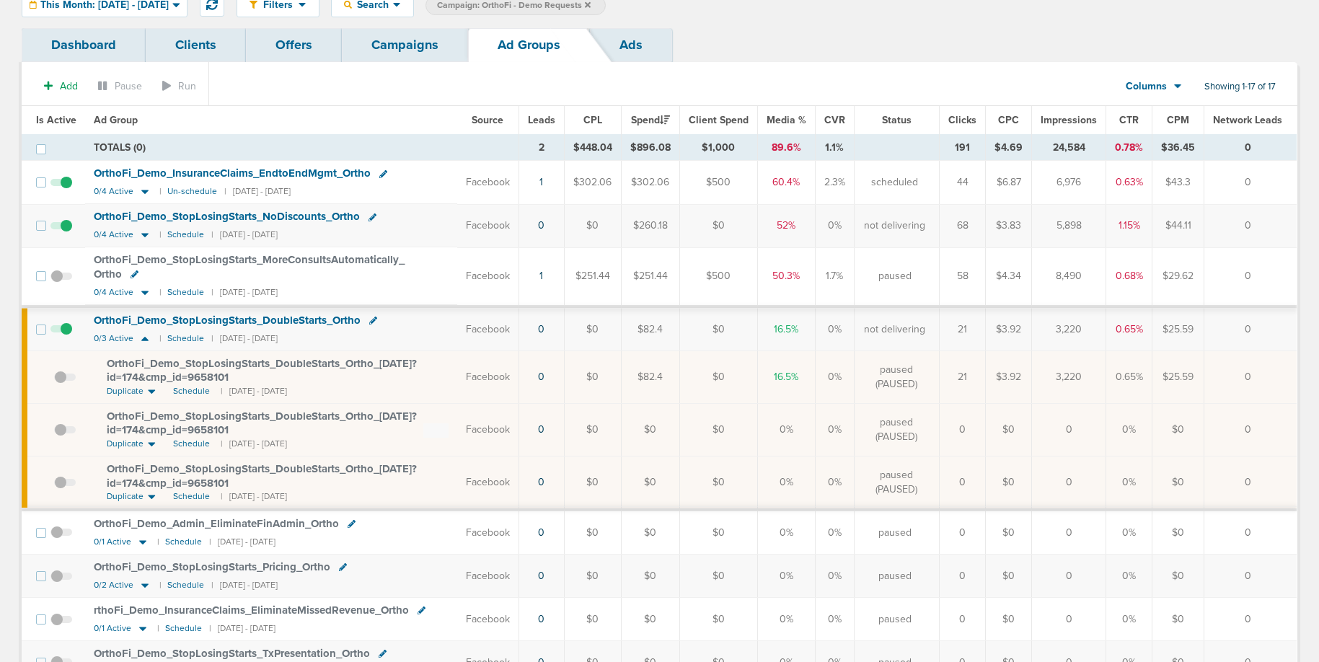
click at [397, 46] on link "Campaigns" at bounding box center [405, 45] width 126 height 34
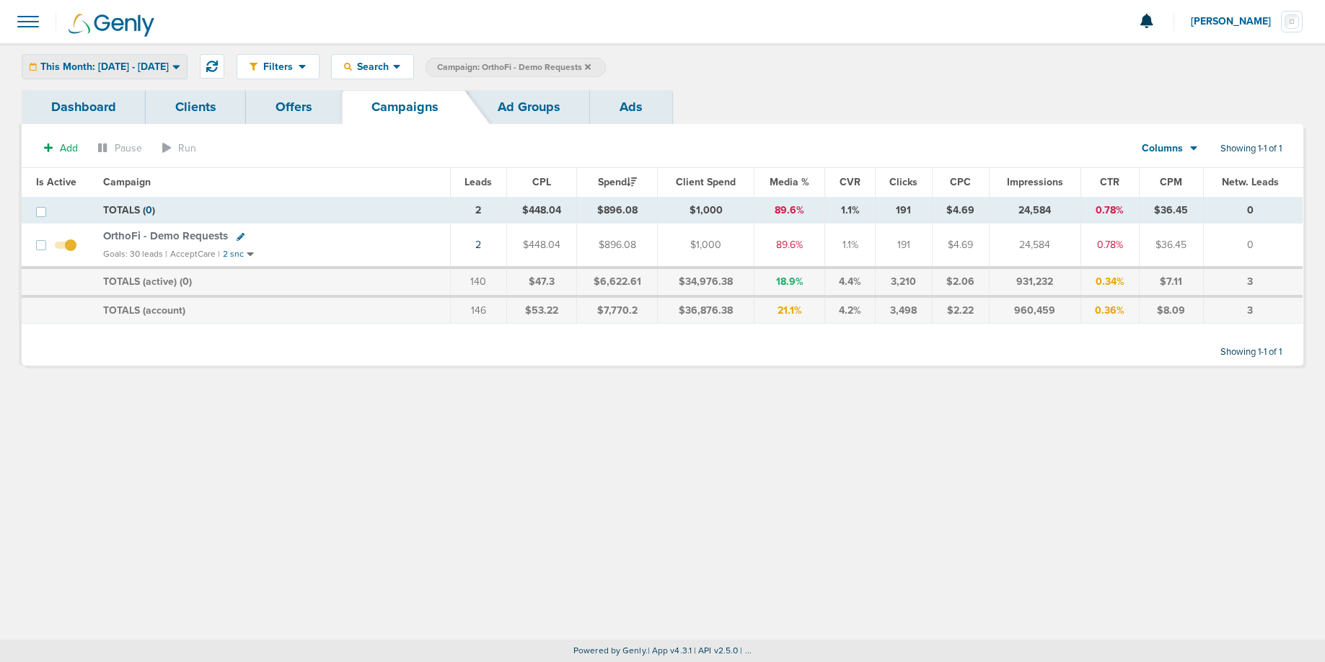
drag, startPoint x: 67, startPoint y: 51, endPoint x: 67, endPoint y: 61, distance: 10.1
click at [67, 51] on div "Filters Active Only Settings Status Active Inactive Objectives MQL SQL Traffic …" at bounding box center [662, 66] width 1325 height 47
click at [67, 63] on span "This Month: [DATE] - [DATE]" at bounding box center [104, 67] width 128 height 10
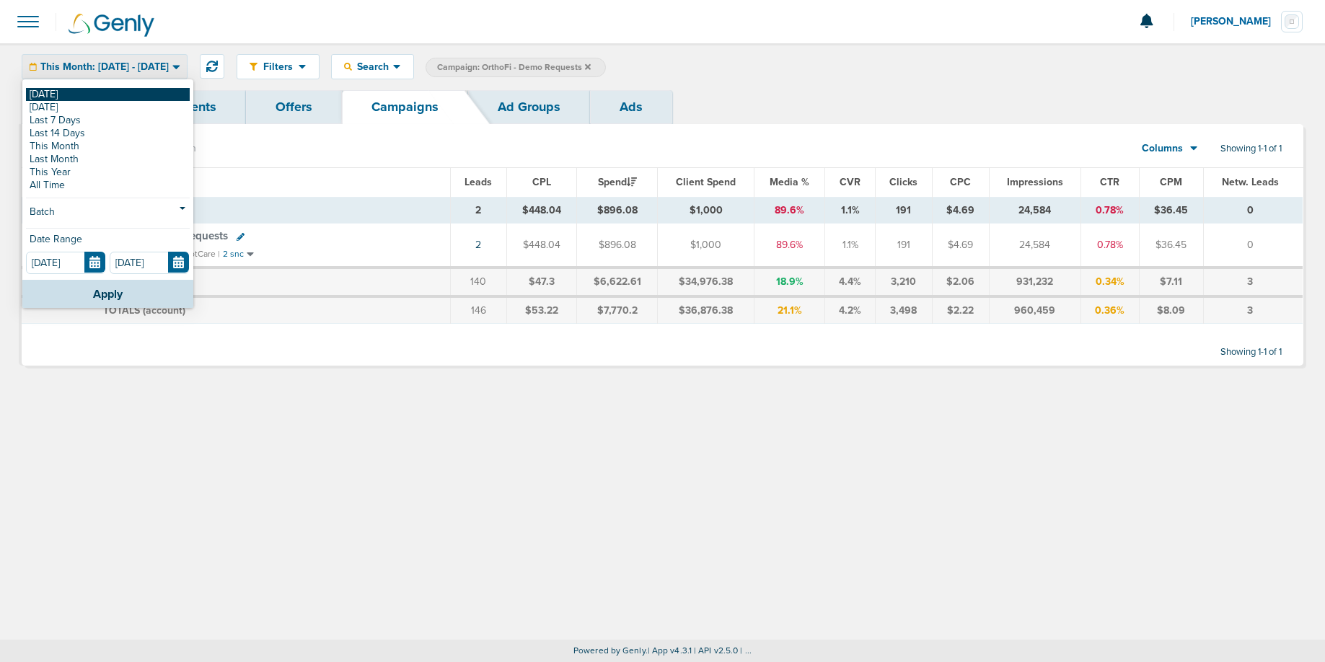
click at [68, 92] on link "[DATE]" at bounding box center [108, 94] width 164 height 13
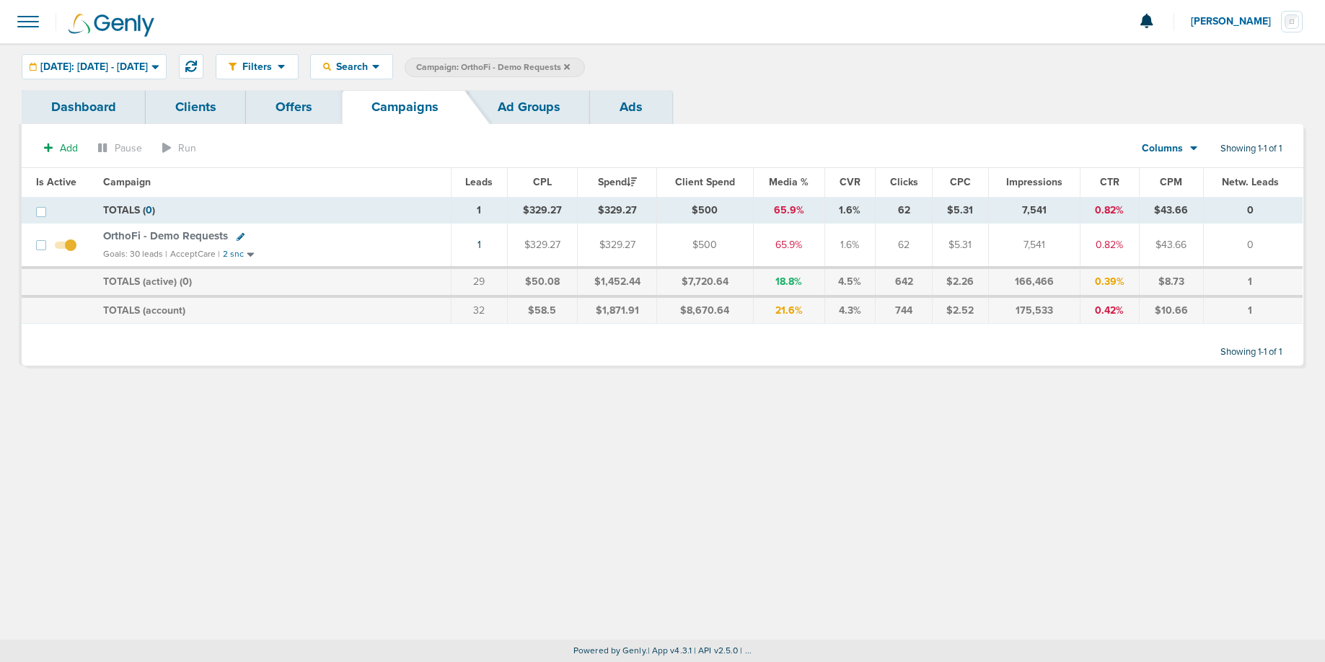
drag, startPoint x: 599, startPoint y: 71, endPoint x: 606, endPoint y: 67, distance: 7.8
click at [570, 69] on span "Campaign: OrthoFi - Demo Requests" at bounding box center [493, 67] width 154 height 12
click at [570, 67] on icon at bounding box center [567, 66] width 6 height 6
